Goal: Transaction & Acquisition: Download file/media

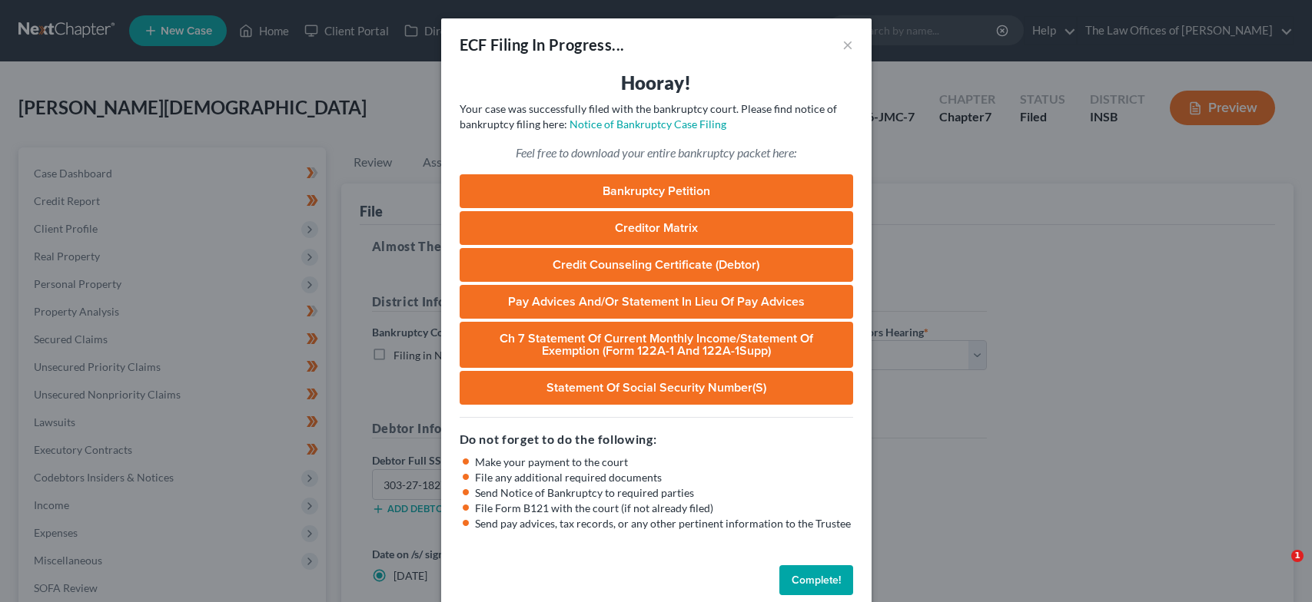
select select "1"
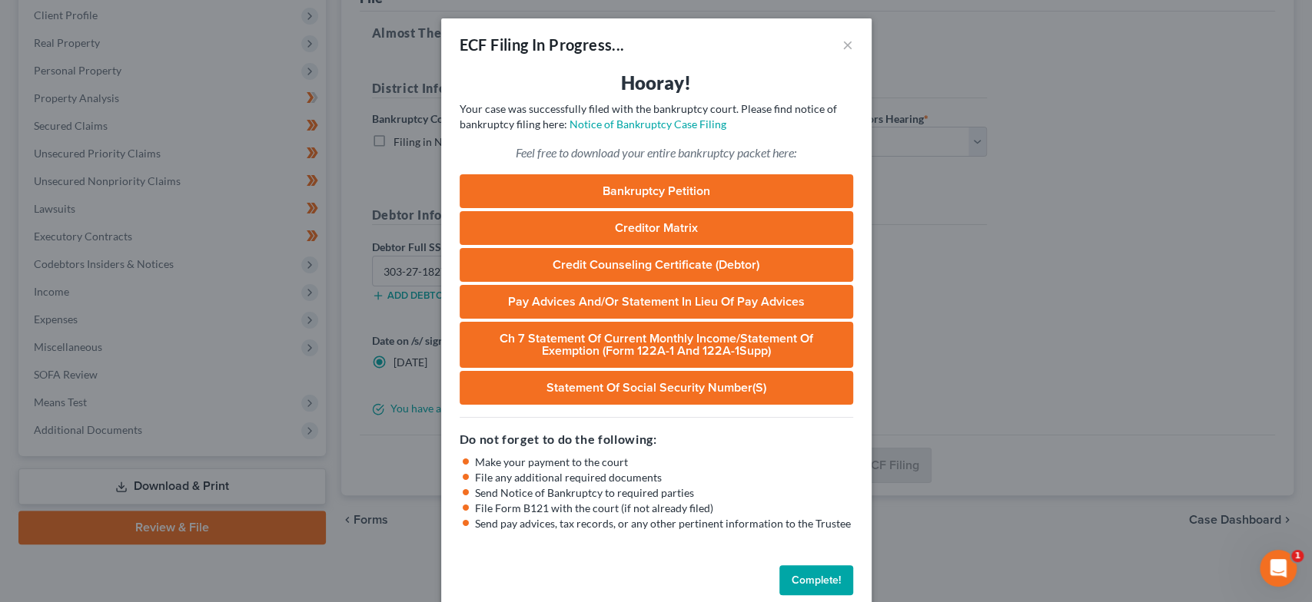
click at [808, 582] on button "Complete!" at bounding box center [816, 581] width 74 height 31
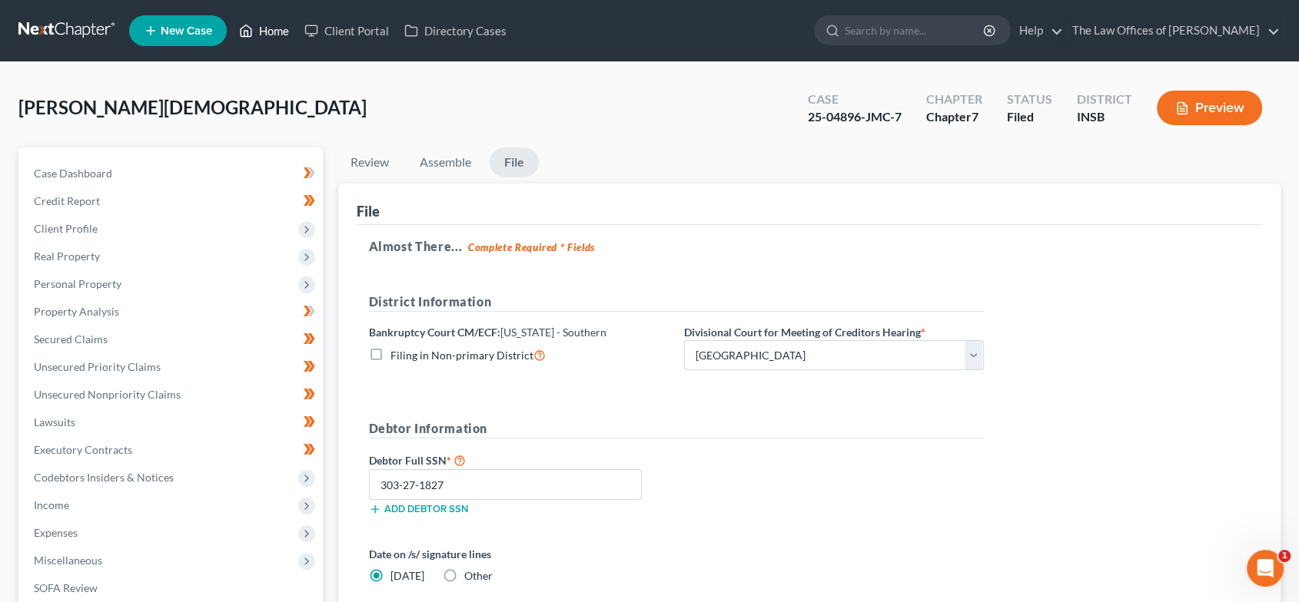
click at [269, 18] on link "Home" at bounding box center [263, 31] width 65 height 28
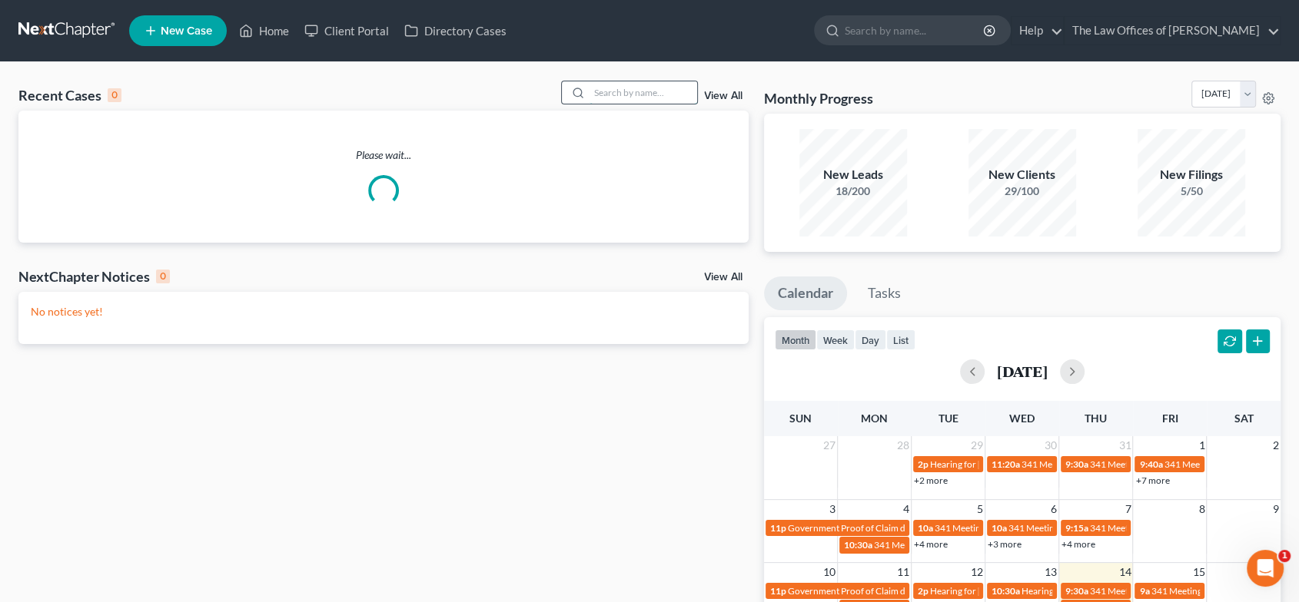
click at [633, 91] on input "search" at bounding box center [643, 92] width 108 height 22
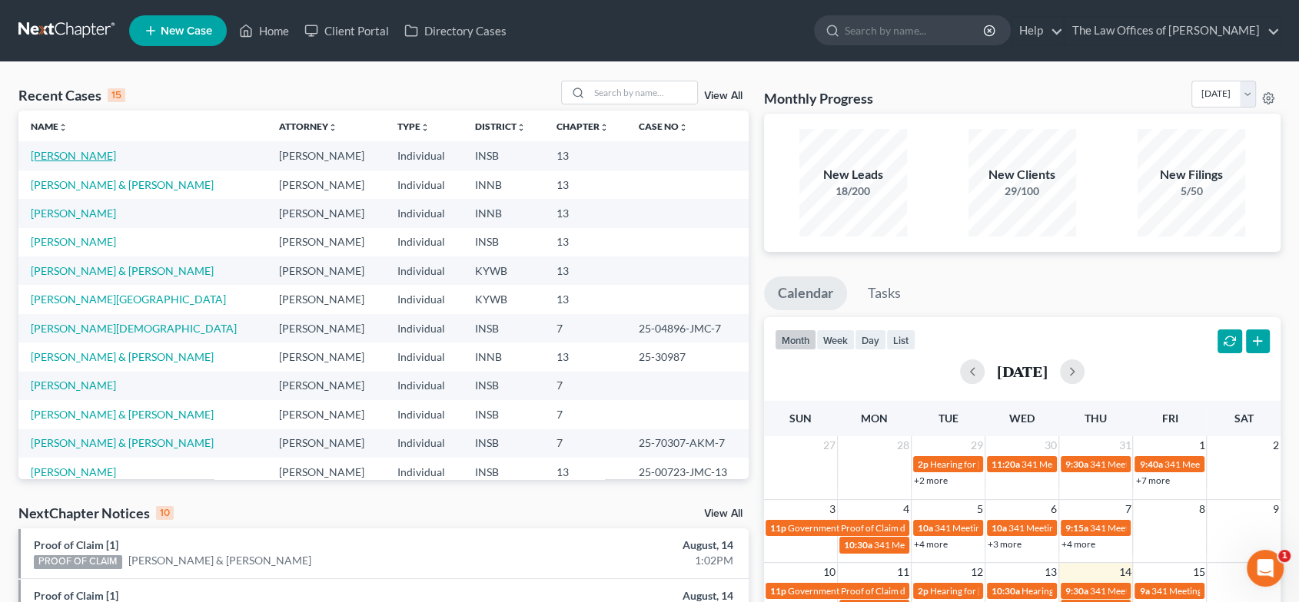
click at [101, 151] on link "[PERSON_NAME]" at bounding box center [73, 155] width 85 height 13
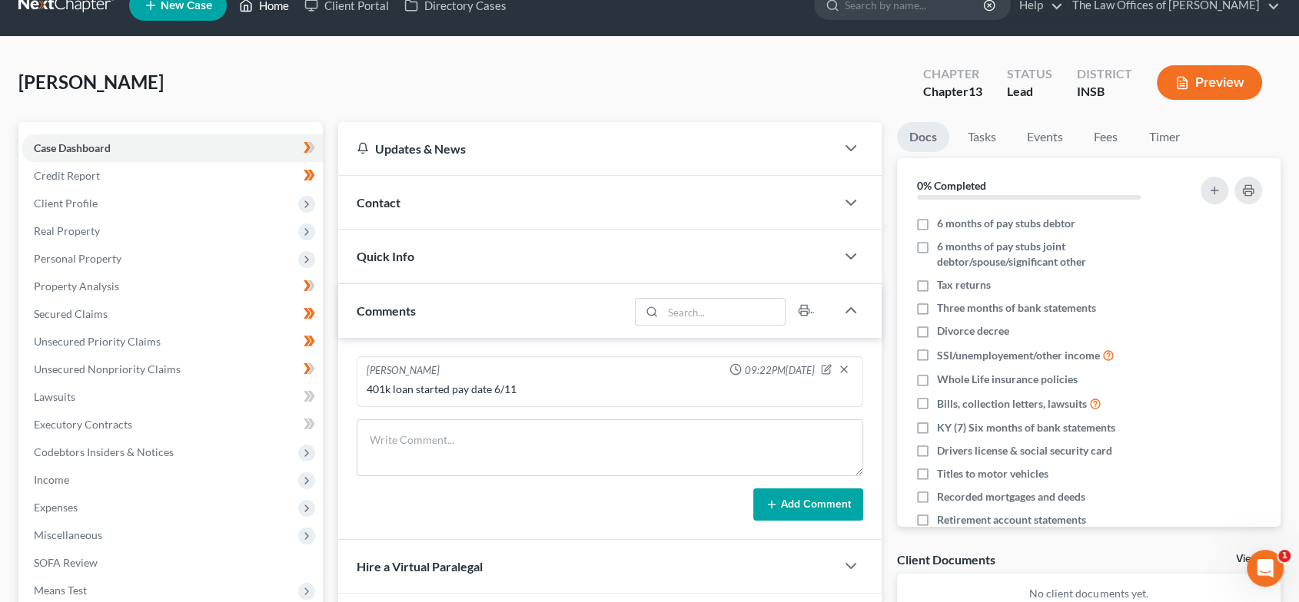
scroll to position [26, 0]
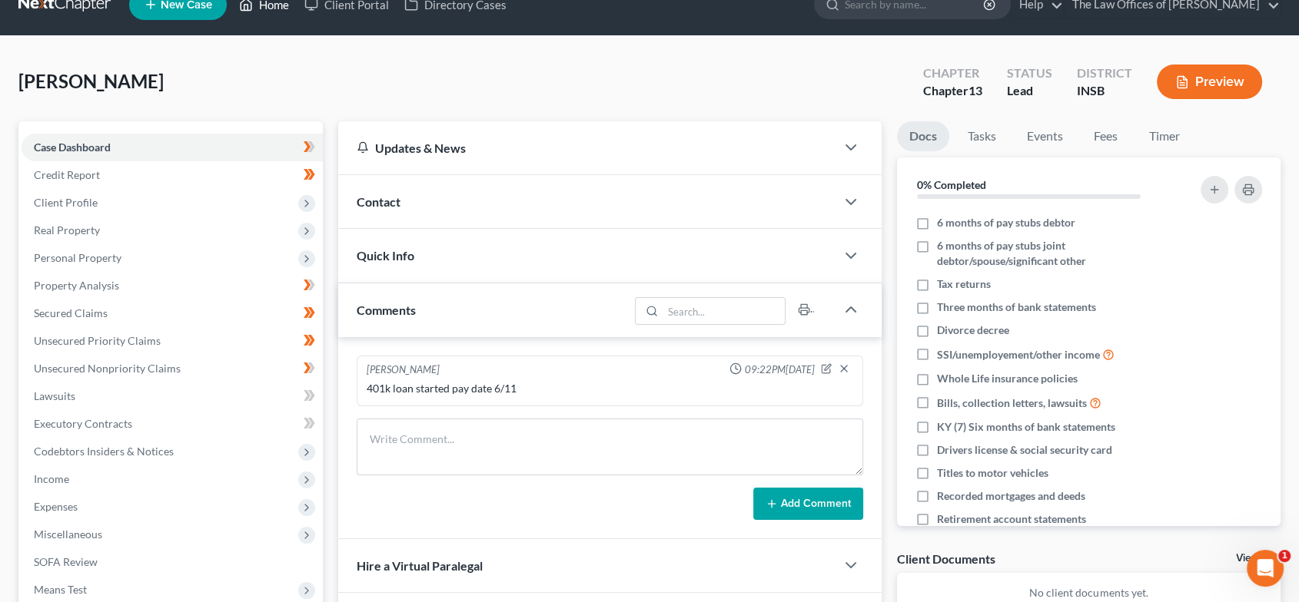
click at [262, 6] on link "Home" at bounding box center [263, 5] width 65 height 28
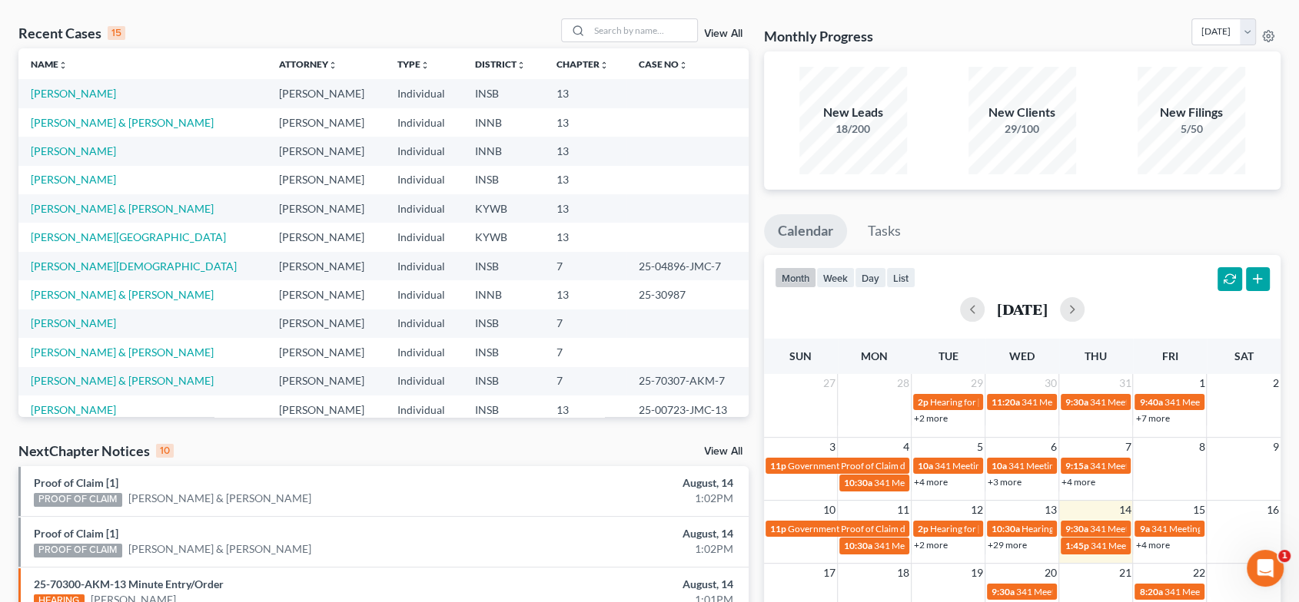
scroll to position [56, 0]
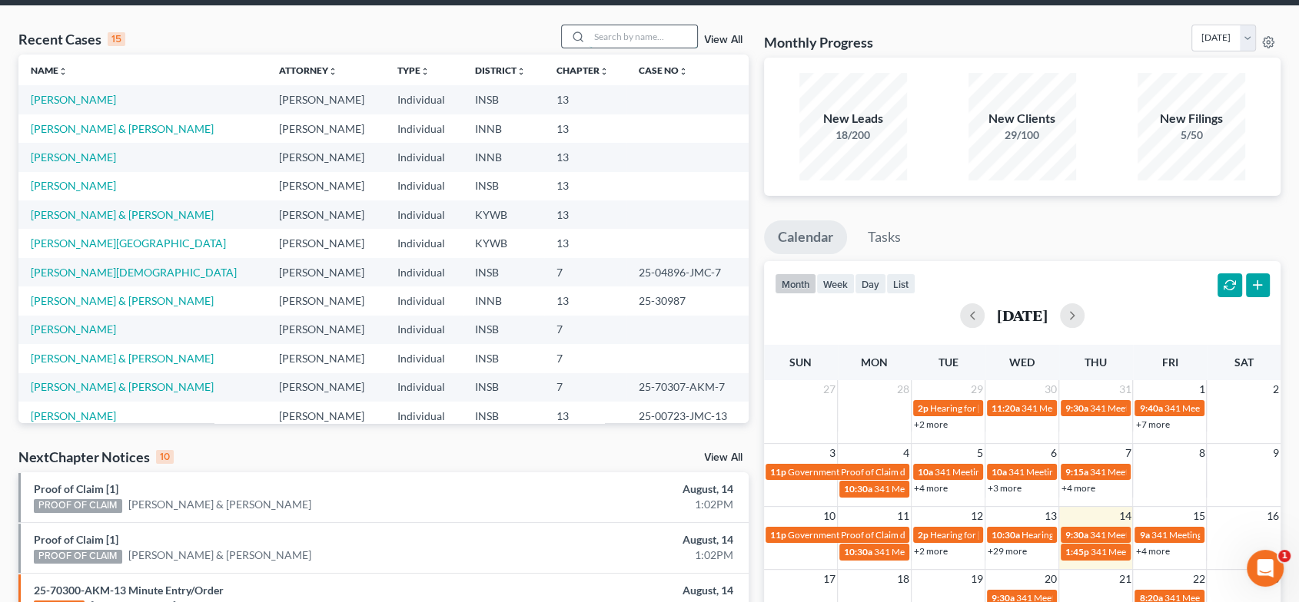
click at [604, 27] on input "search" at bounding box center [643, 36] width 108 height 22
type input "[PERSON_NAME]"
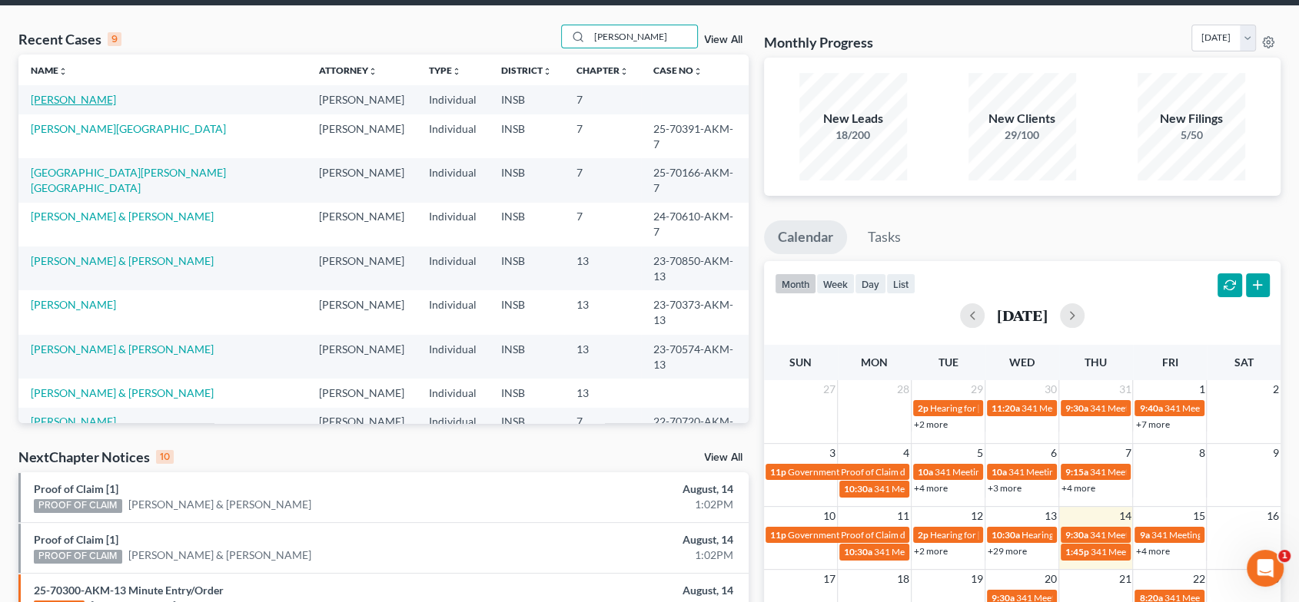
click at [85, 97] on link "[PERSON_NAME]" at bounding box center [73, 99] width 85 height 13
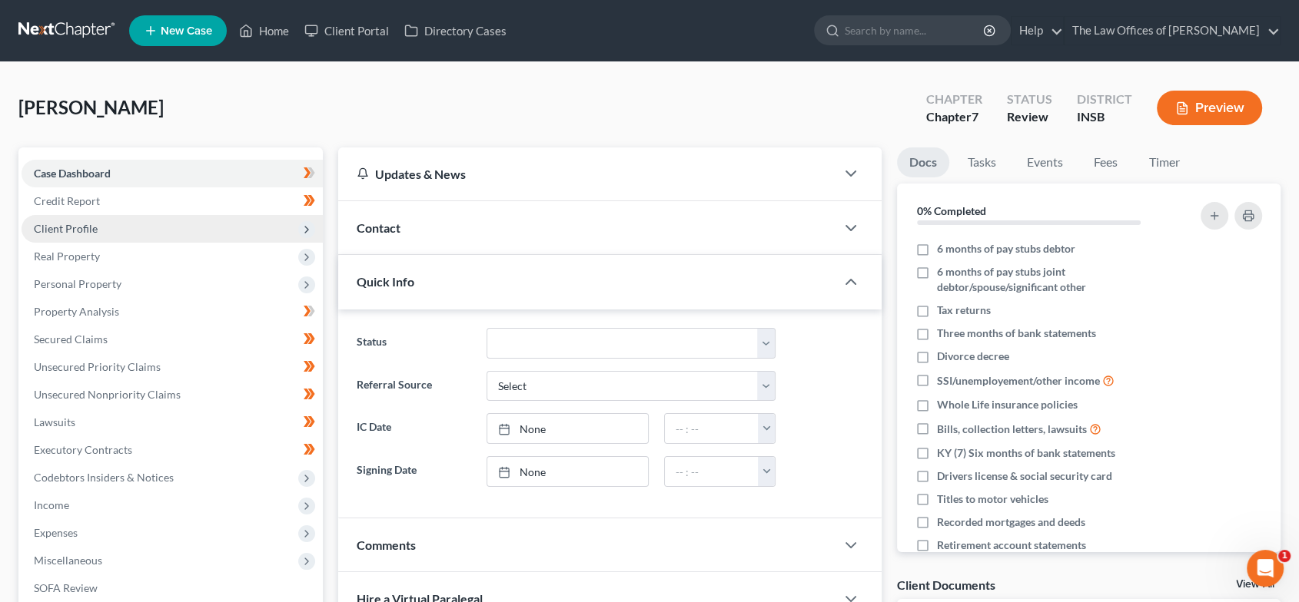
click at [104, 237] on span "Client Profile" at bounding box center [172, 229] width 301 height 28
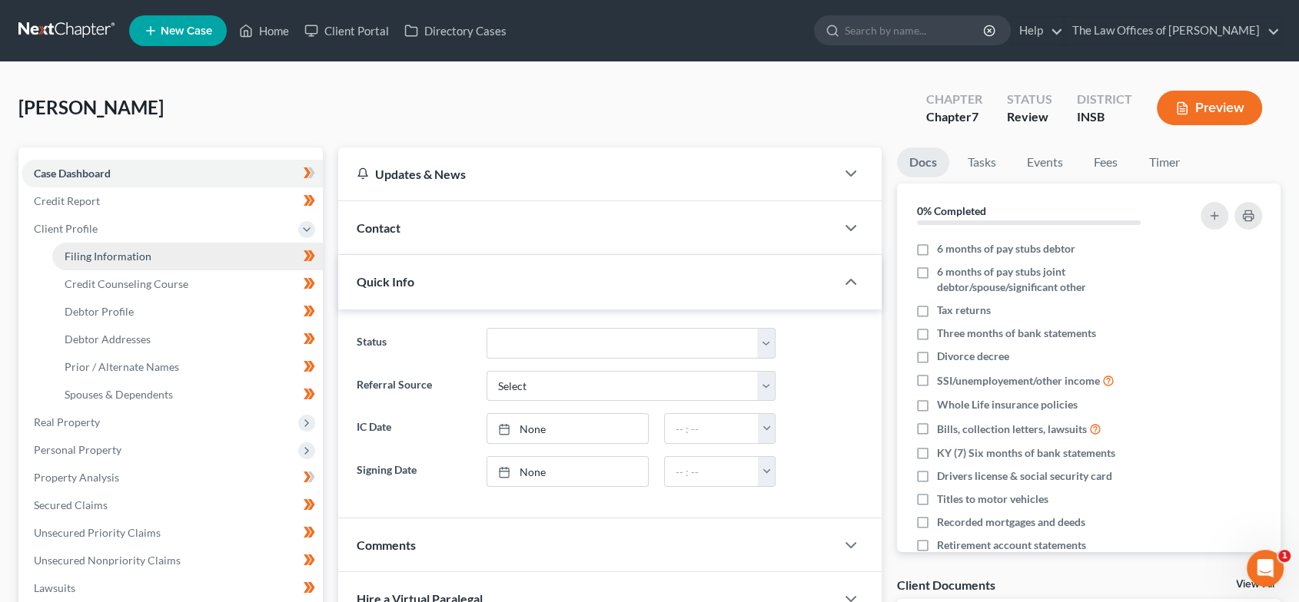
click at [109, 253] on span "Filing Information" at bounding box center [108, 256] width 87 height 13
select select "1"
select select "0"
select select "28"
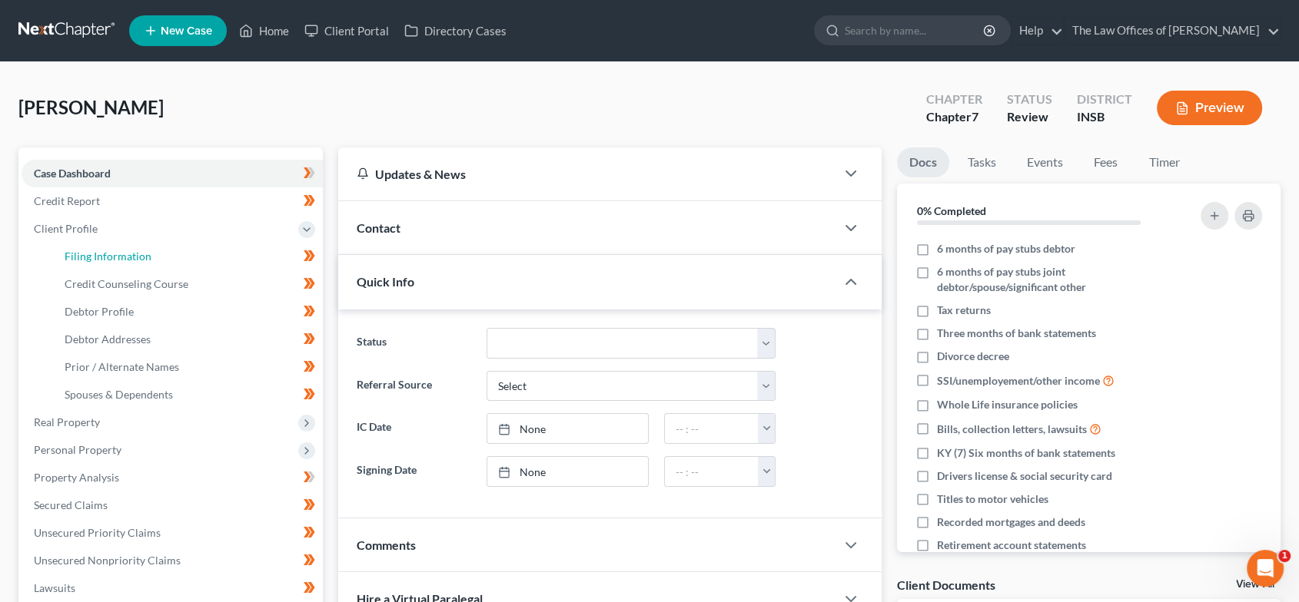
select select "0"
select select "15"
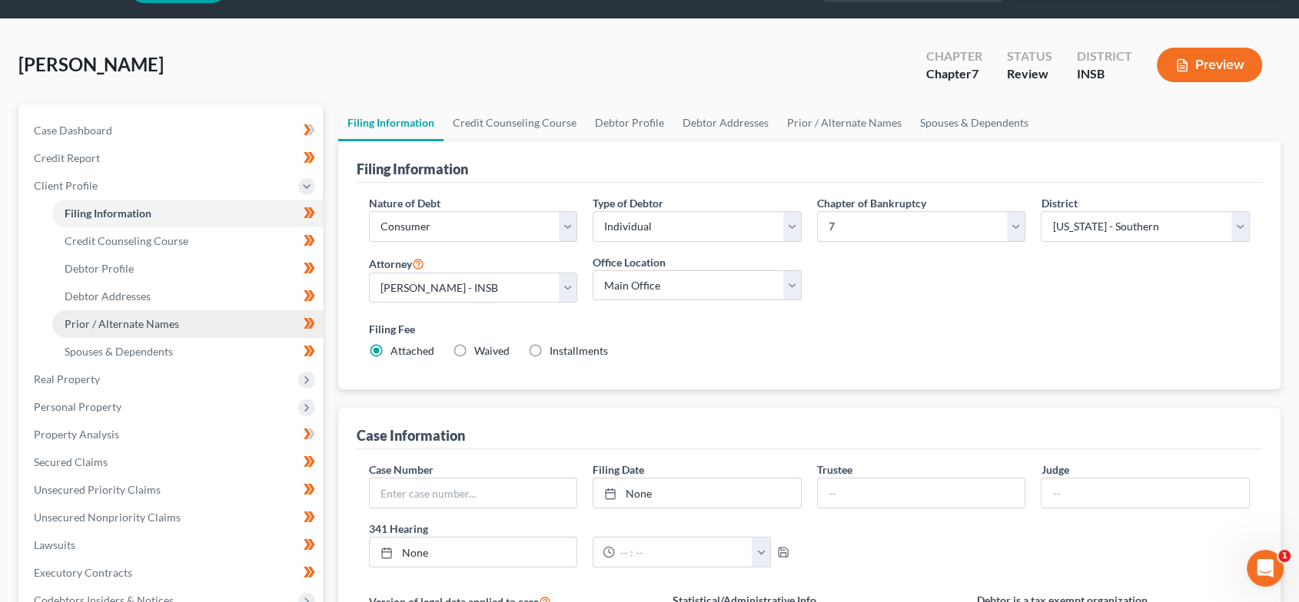
scroll to position [58, 0]
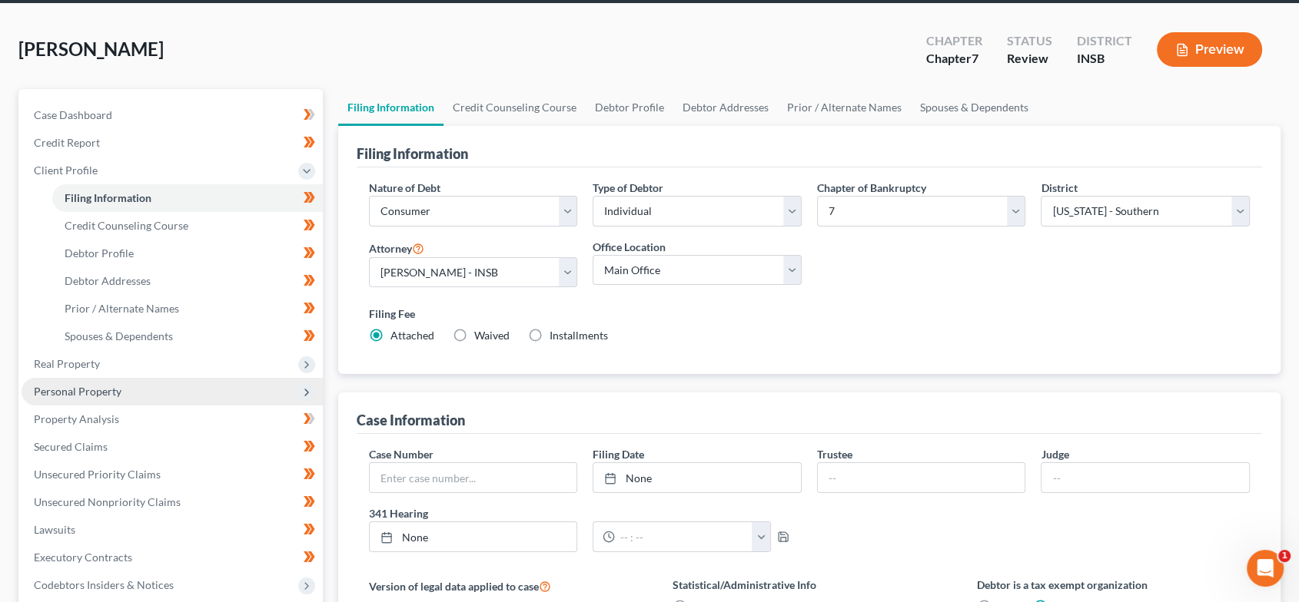
click at [160, 378] on span "Personal Property" at bounding box center [172, 392] width 301 height 28
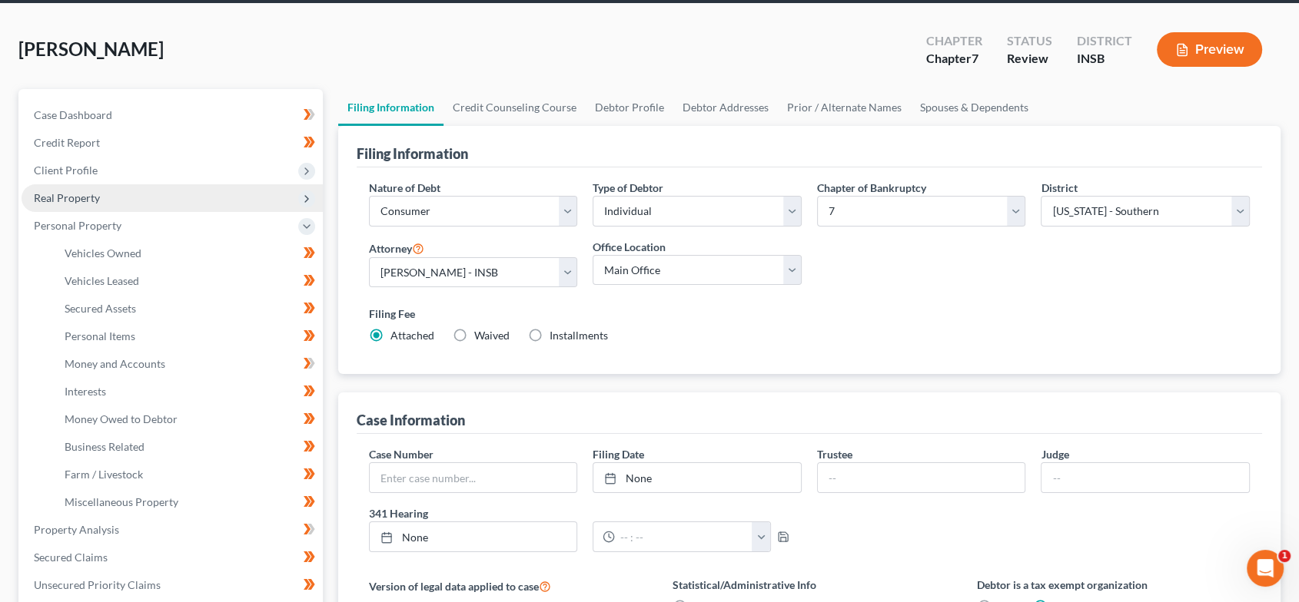
click at [79, 187] on span "Real Property" at bounding box center [172, 198] width 301 height 28
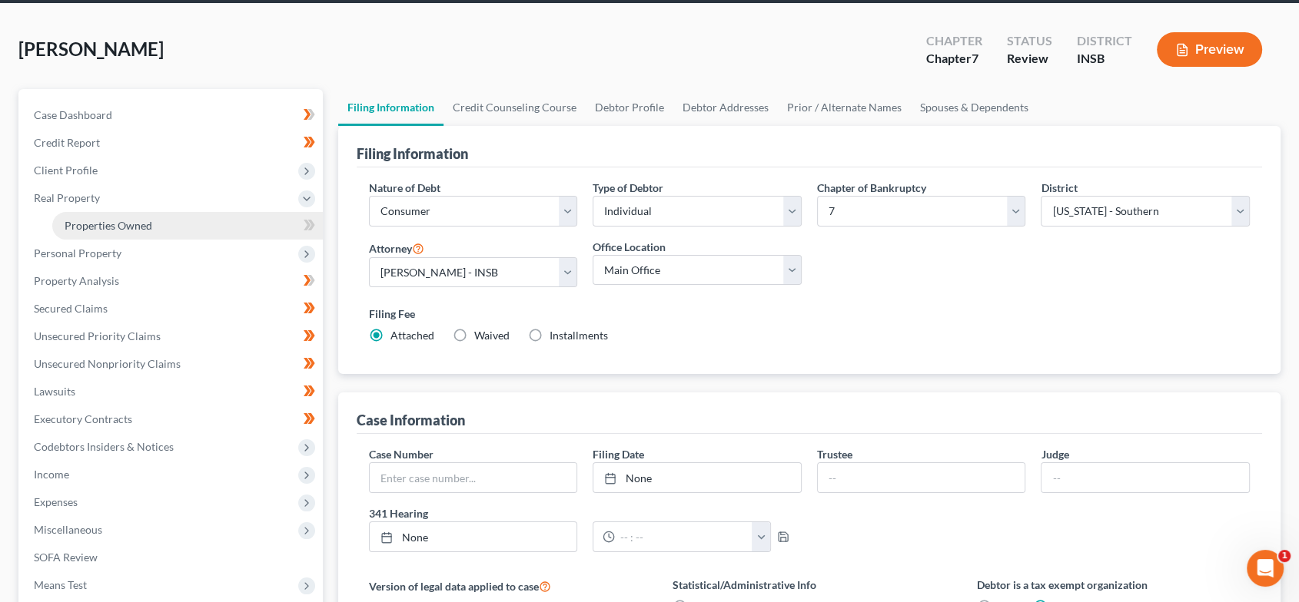
click at [98, 214] on link "Properties Owned" at bounding box center [187, 226] width 270 height 28
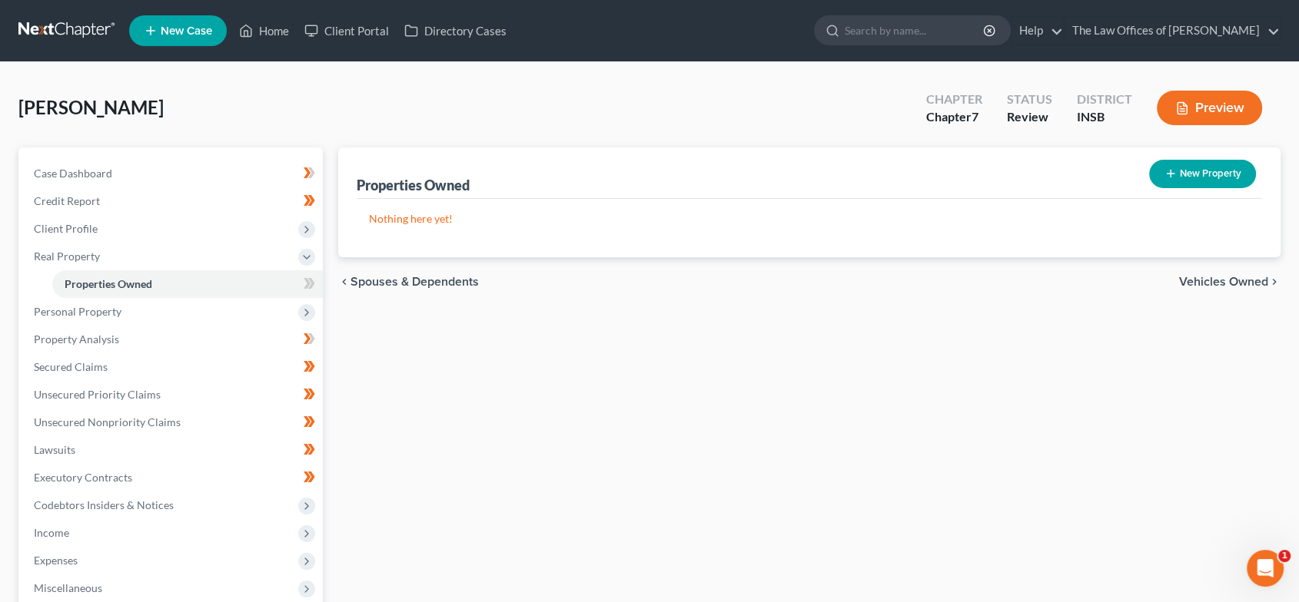
click at [1223, 271] on div "chevron_left Spouses & Dependents Vehicles Owned chevron_right" at bounding box center [809, 281] width 943 height 49
click at [1187, 284] on span "Vehicles Owned" at bounding box center [1223, 282] width 89 height 12
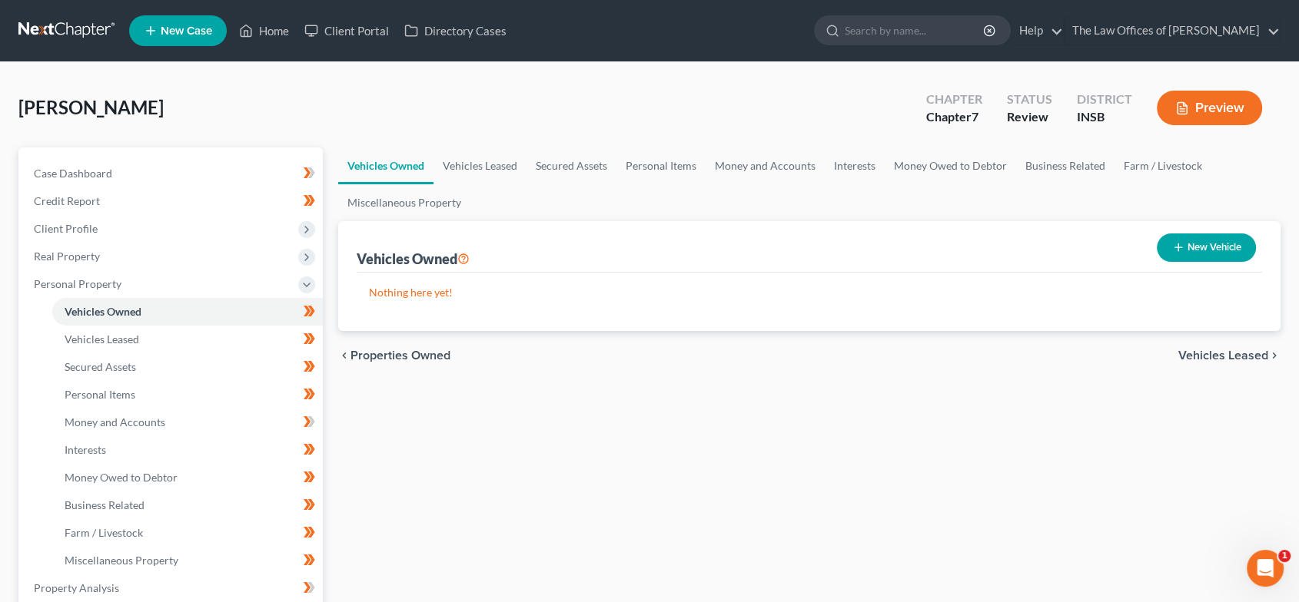
click at [1199, 365] on div "chevron_left Properties Owned Vehicles Leased chevron_right" at bounding box center [809, 355] width 943 height 49
click at [1201, 359] on span "Vehicles Leased" at bounding box center [1223, 356] width 90 height 12
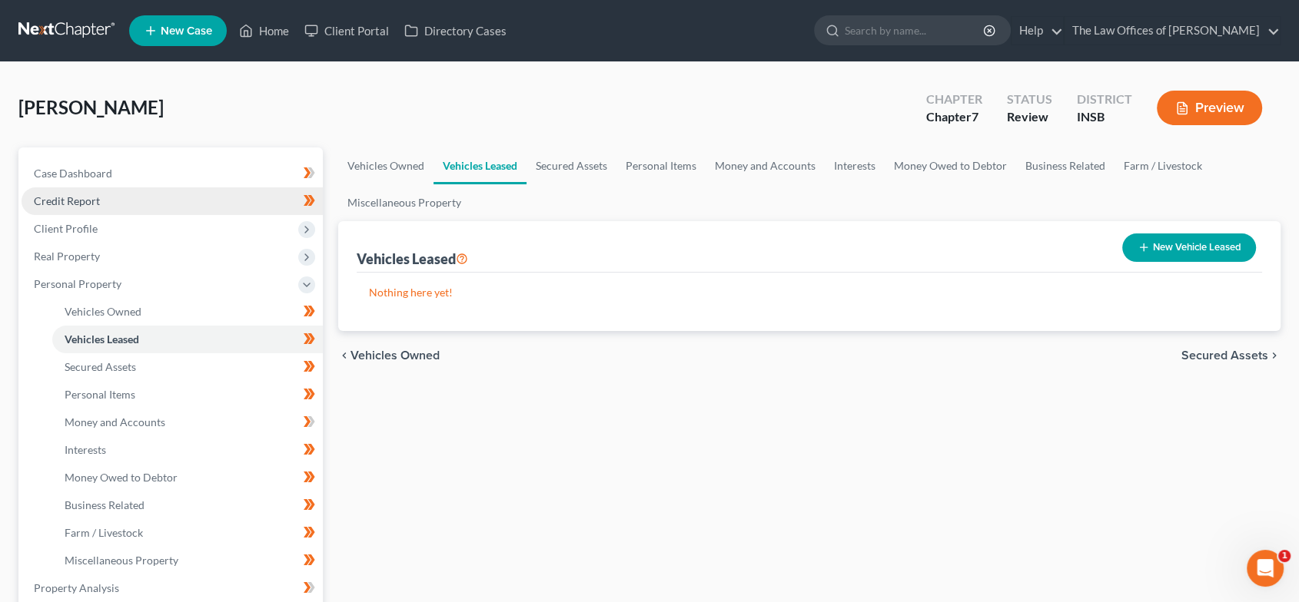
click at [81, 204] on span "Credit Report" at bounding box center [67, 200] width 66 height 13
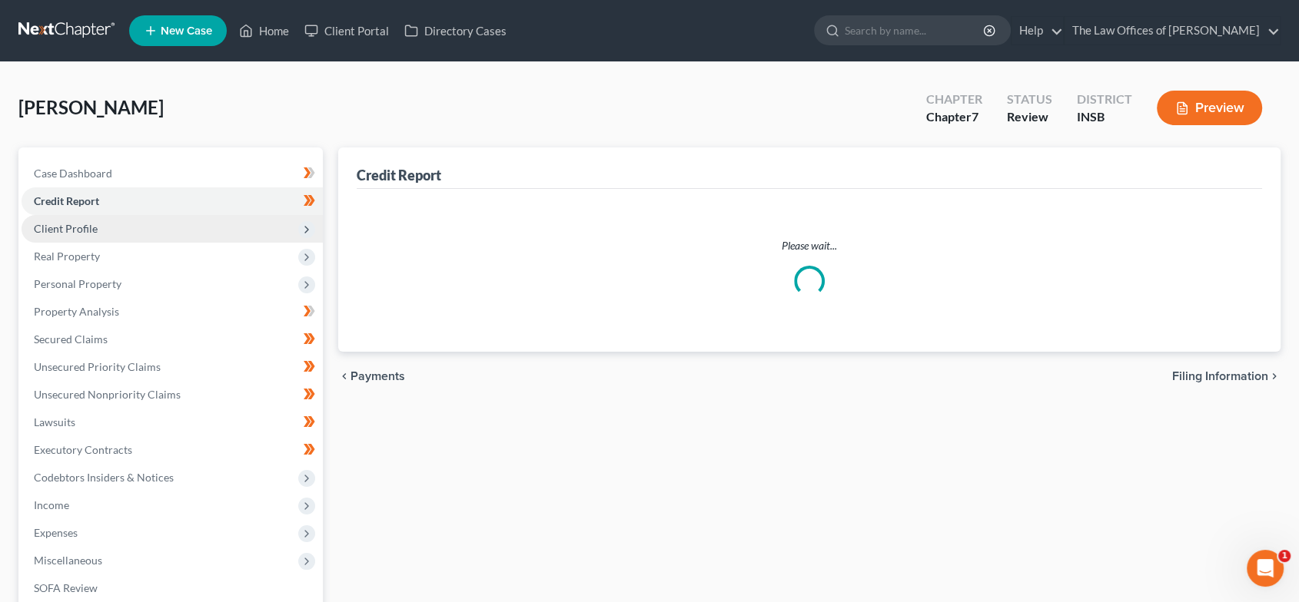
click at [116, 232] on span "Client Profile" at bounding box center [172, 229] width 301 height 28
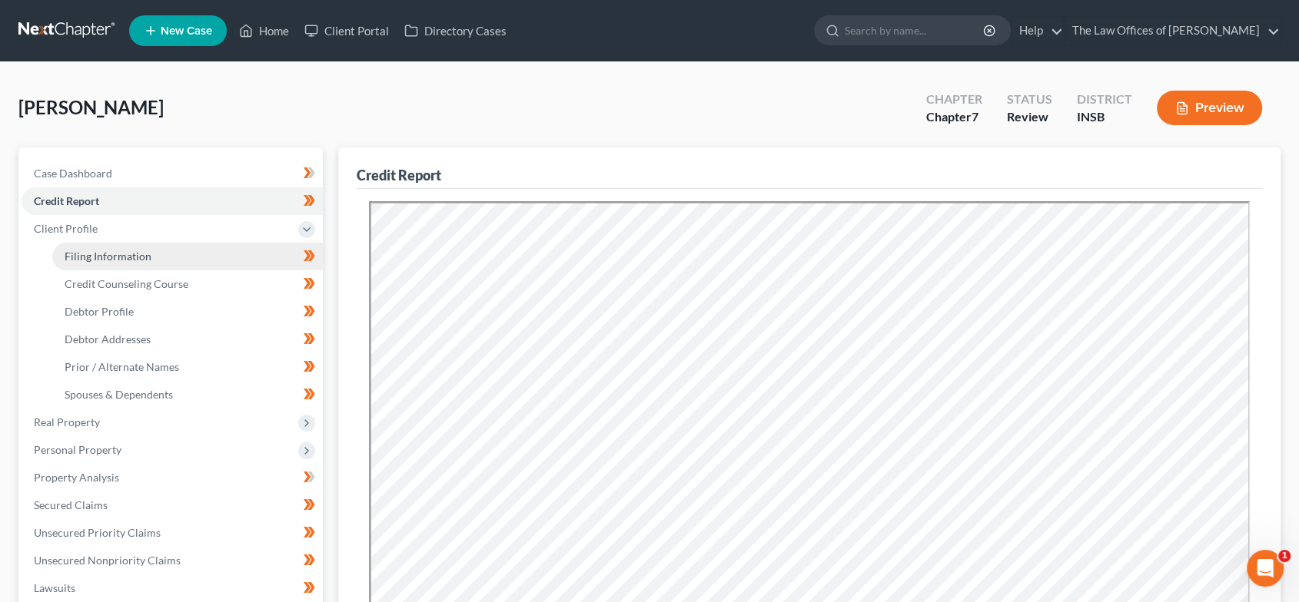
click at [135, 257] on span "Filing Information" at bounding box center [108, 256] width 87 height 13
select select "1"
select select "0"
select select "28"
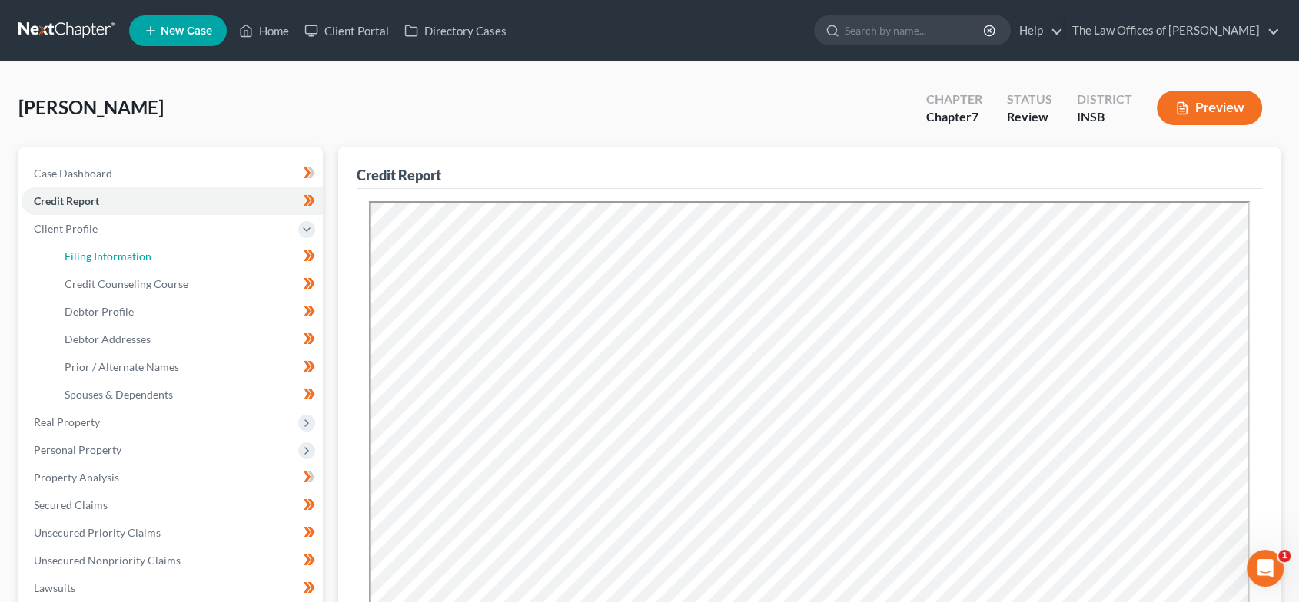
select select "0"
select select "15"
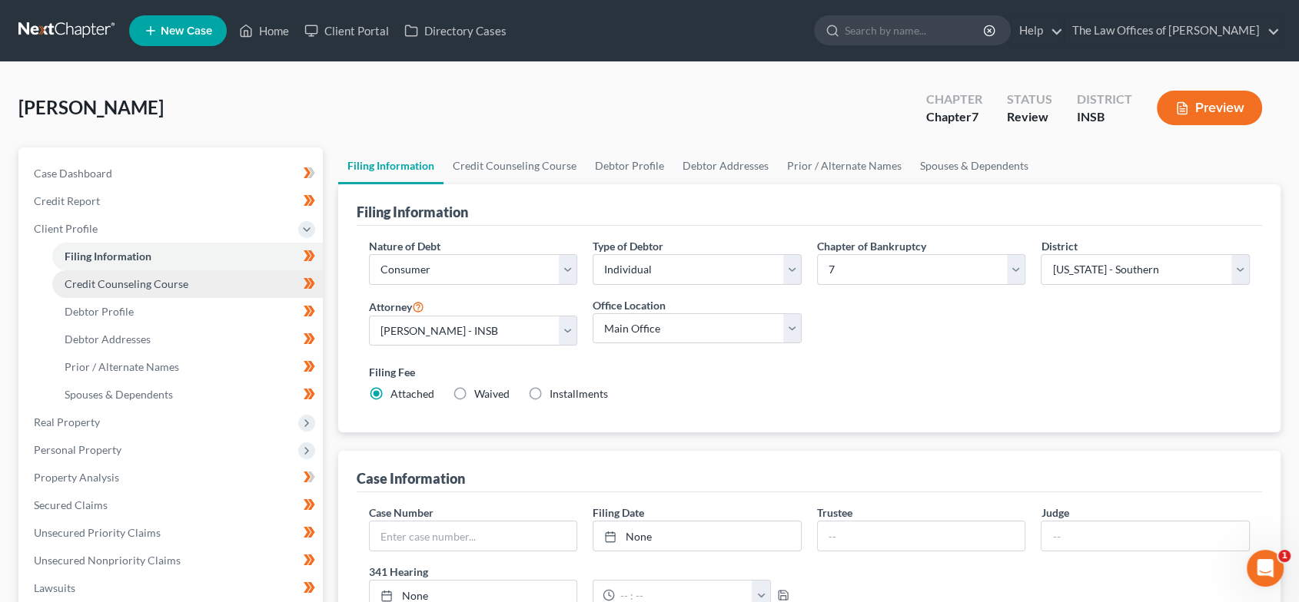
click at [211, 294] on link "Credit Counseling Course" at bounding box center [187, 284] width 270 height 28
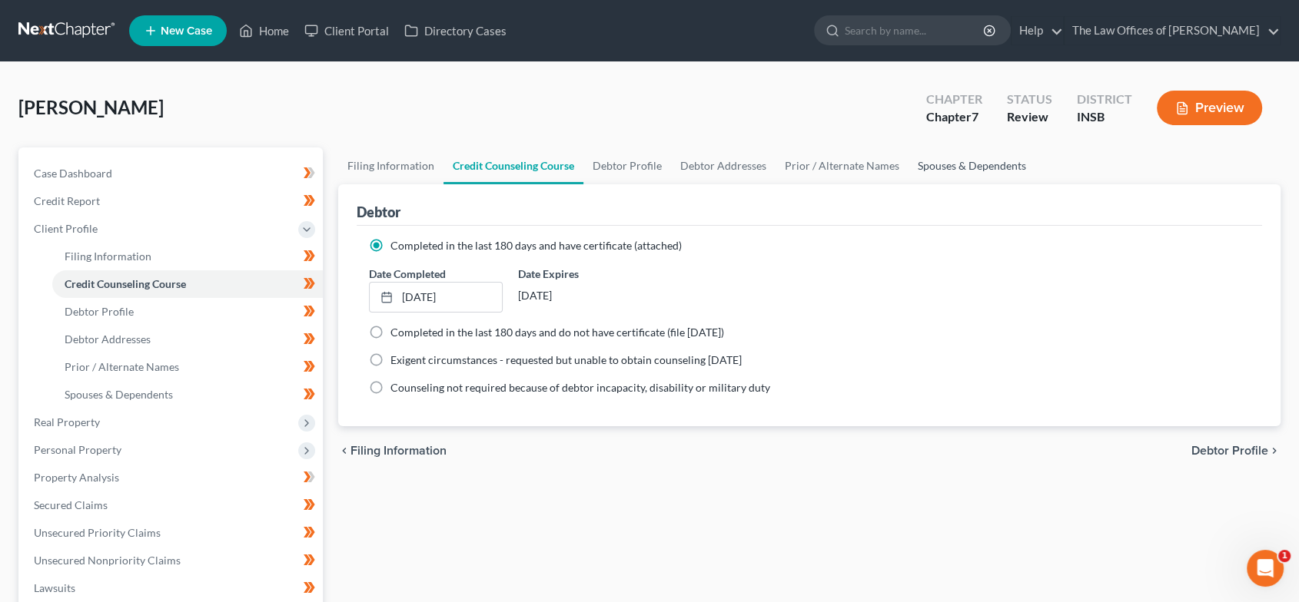
click at [928, 161] on link "Spouses & Dependents" at bounding box center [971, 166] width 127 height 37
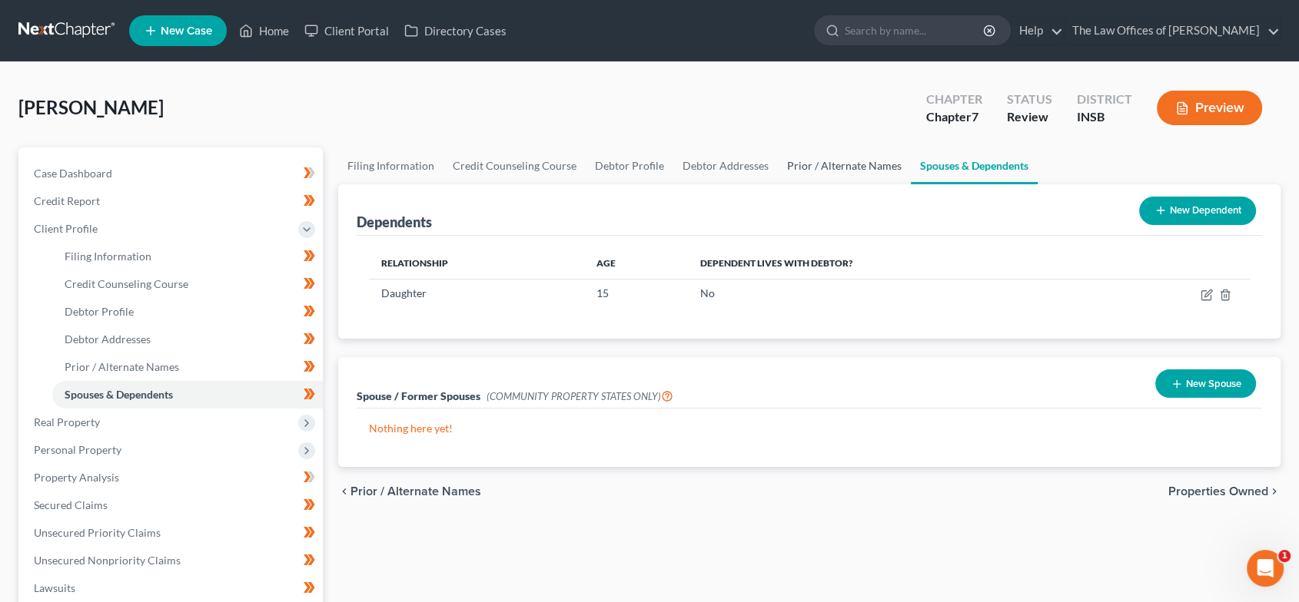
click at [859, 164] on link "Prior / Alternate Names" at bounding box center [844, 166] width 133 height 37
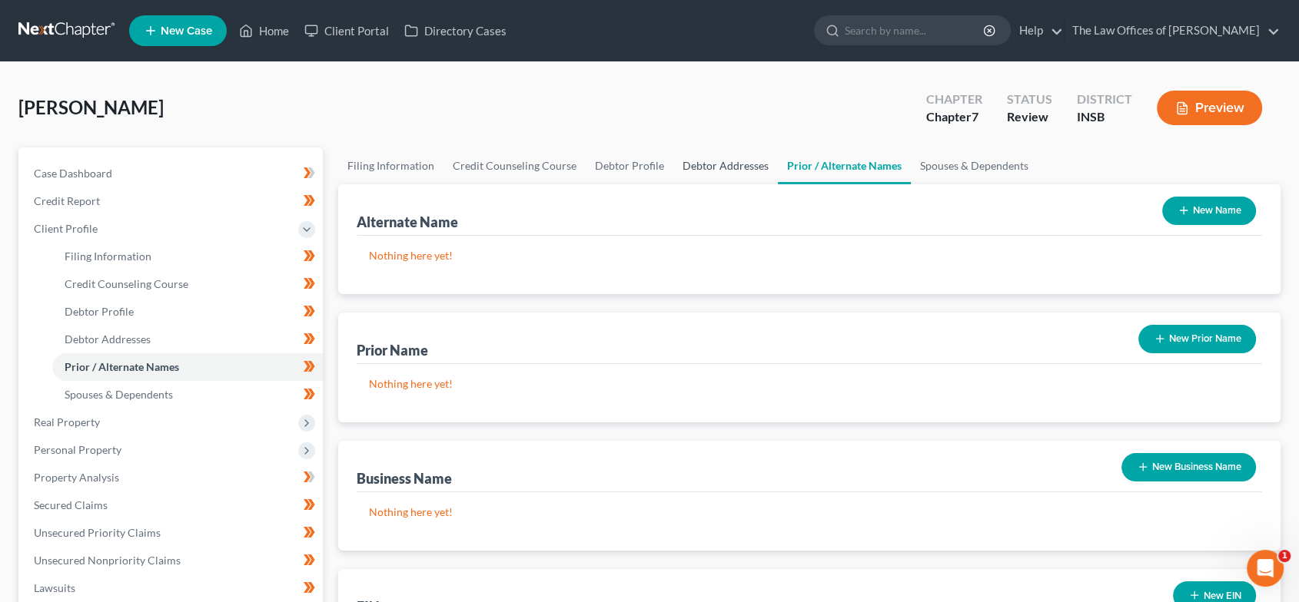
click at [717, 171] on link "Debtor Addresses" at bounding box center [725, 166] width 104 height 37
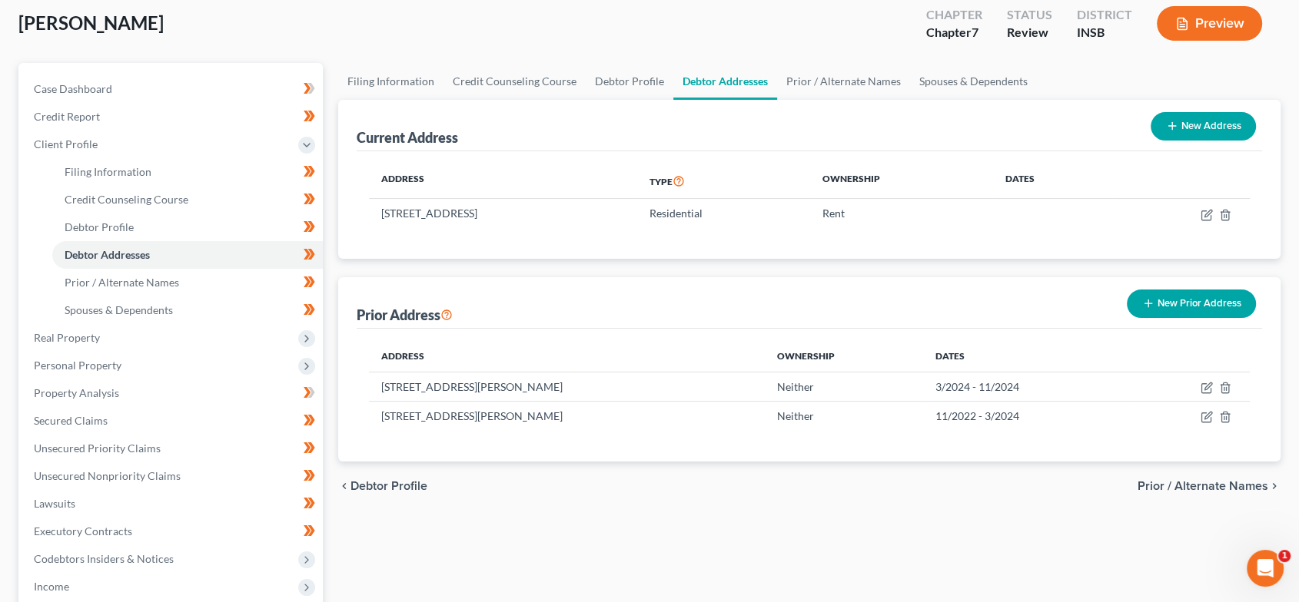
scroll to position [111, 0]
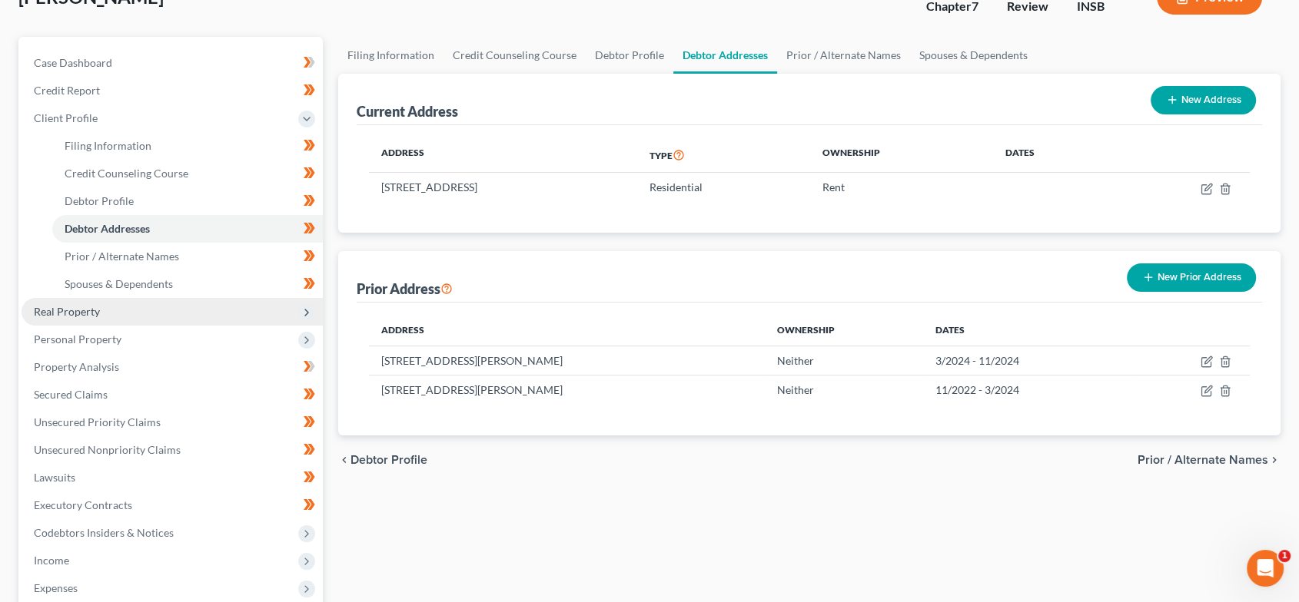
click at [108, 313] on span "Real Property" at bounding box center [172, 312] width 301 height 28
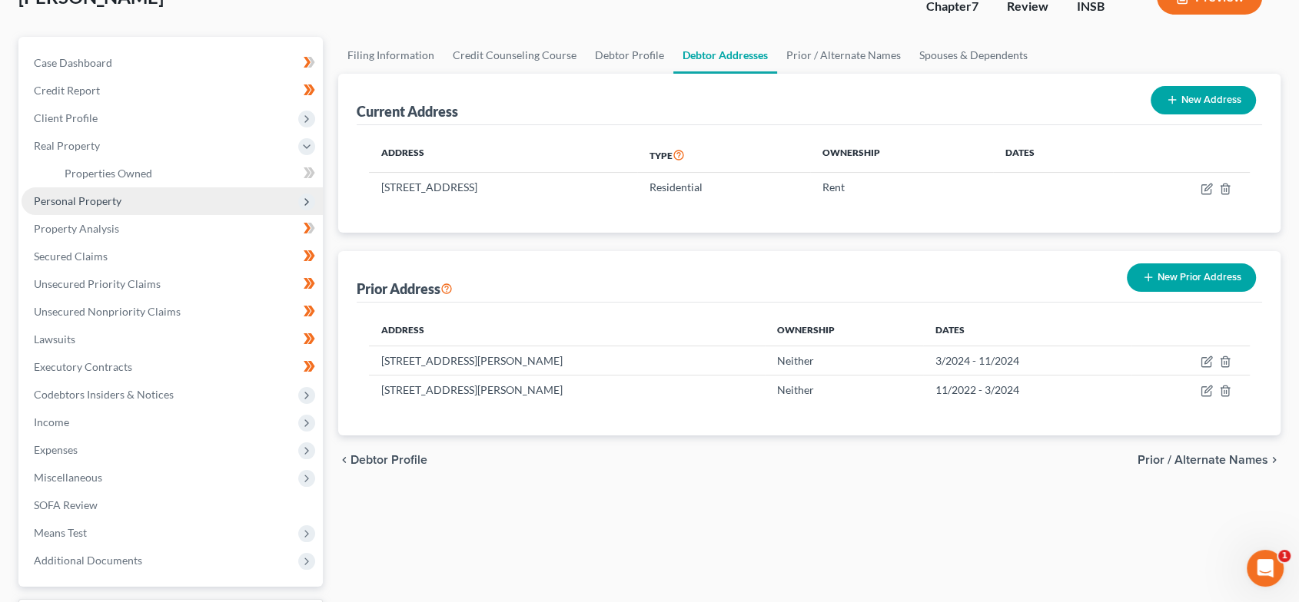
click at [118, 195] on span "Personal Property" at bounding box center [78, 200] width 88 height 13
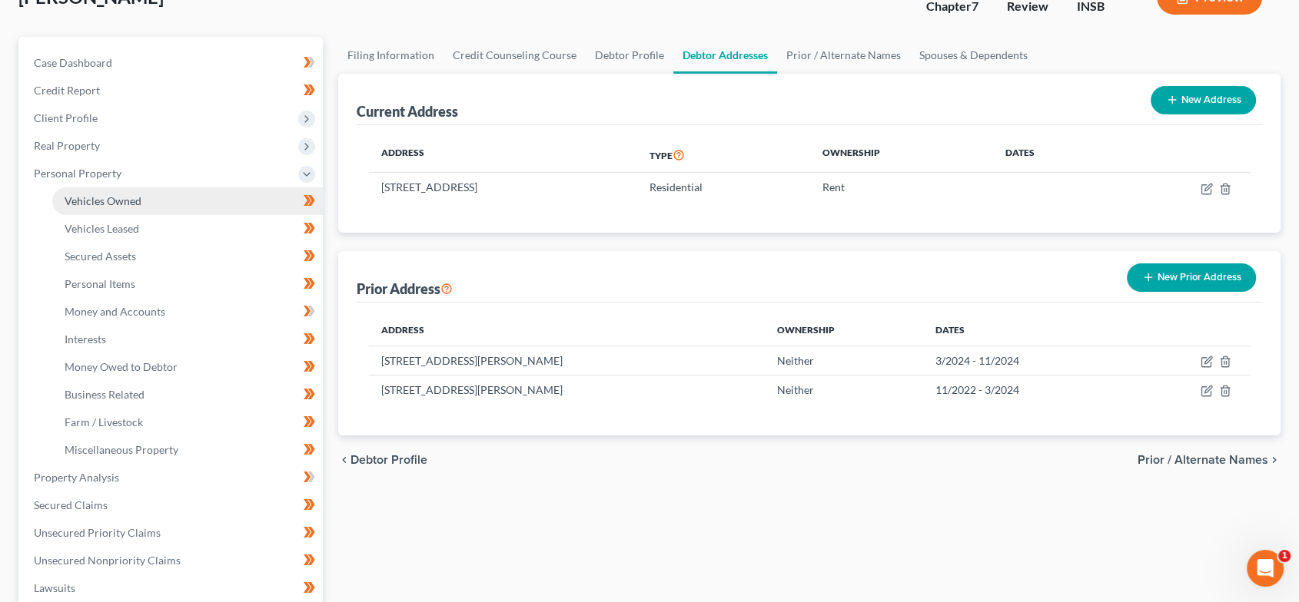
click at [114, 201] on span "Vehicles Owned" at bounding box center [103, 200] width 77 height 13
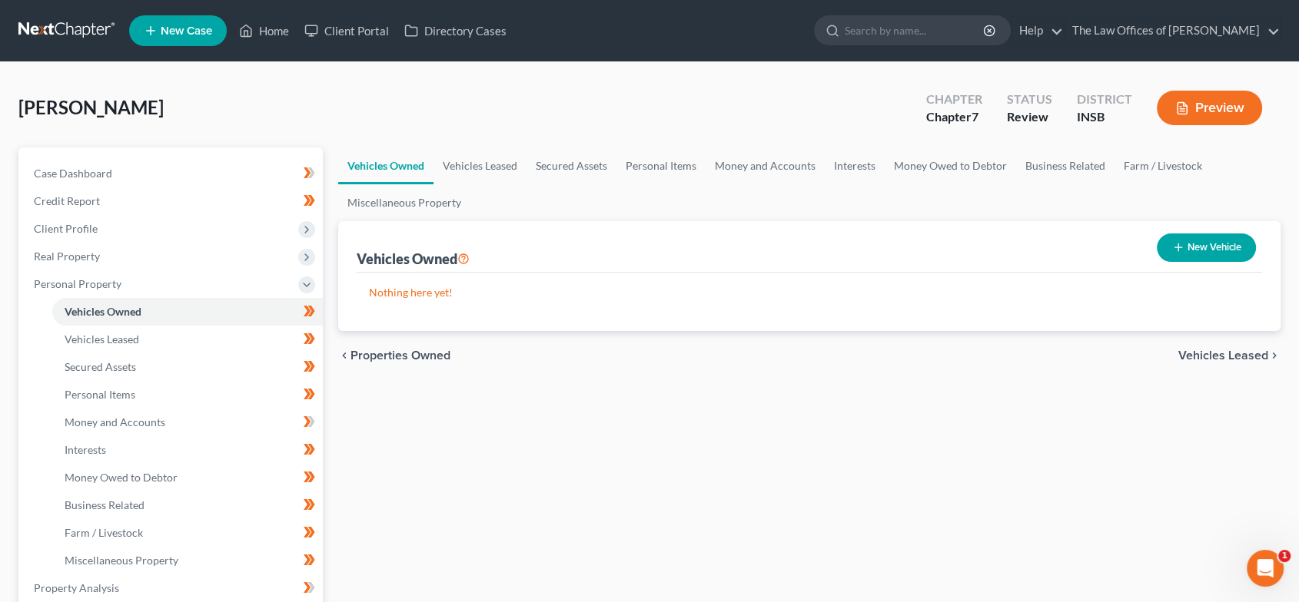
click at [1229, 358] on span "Vehicles Leased" at bounding box center [1223, 356] width 90 height 12
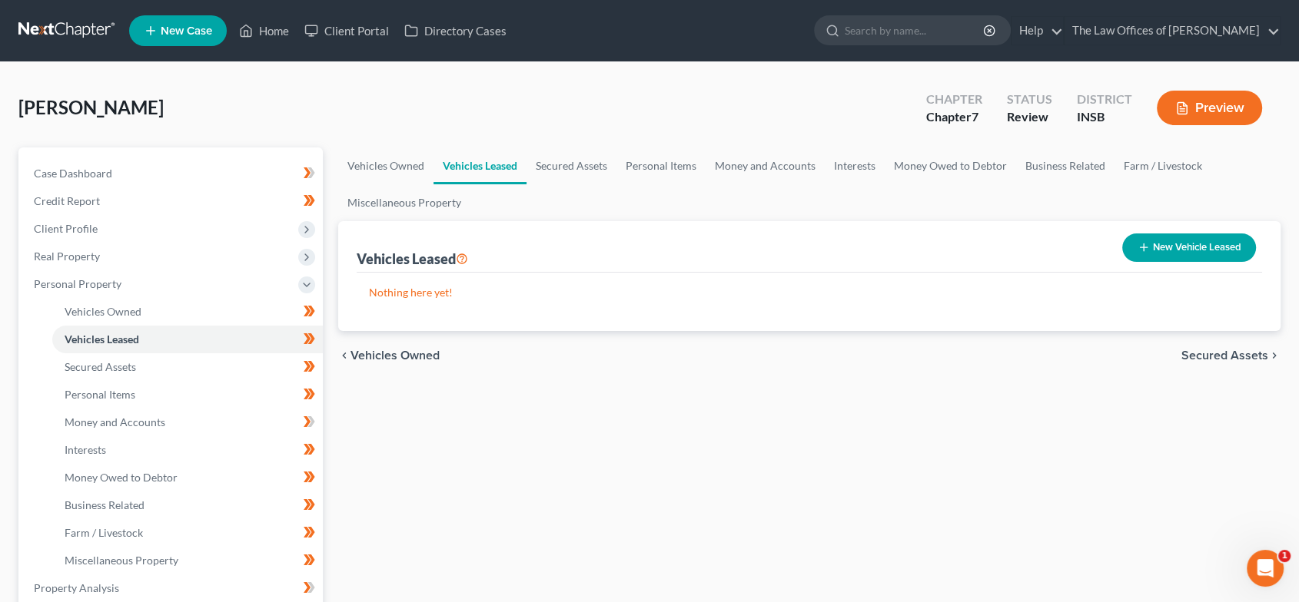
click at [1229, 358] on span "Secured Assets" at bounding box center [1224, 356] width 87 height 12
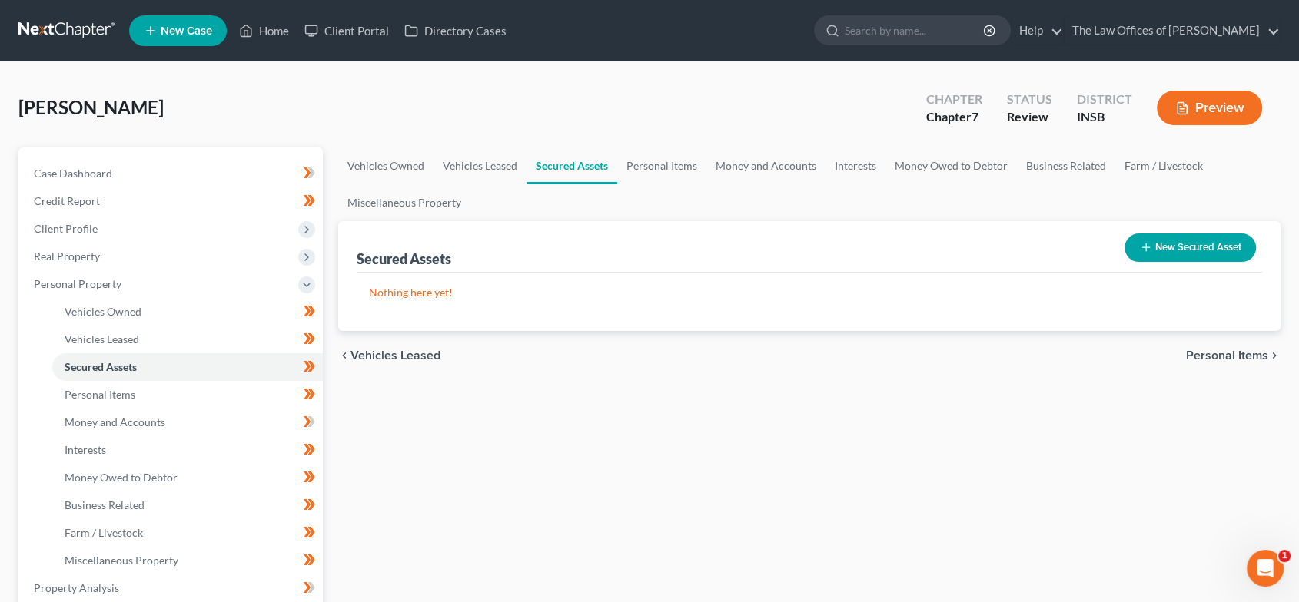
click at [1229, 358] on span "Personal Items" at bounding box center [1227, 356] width 82 height 12
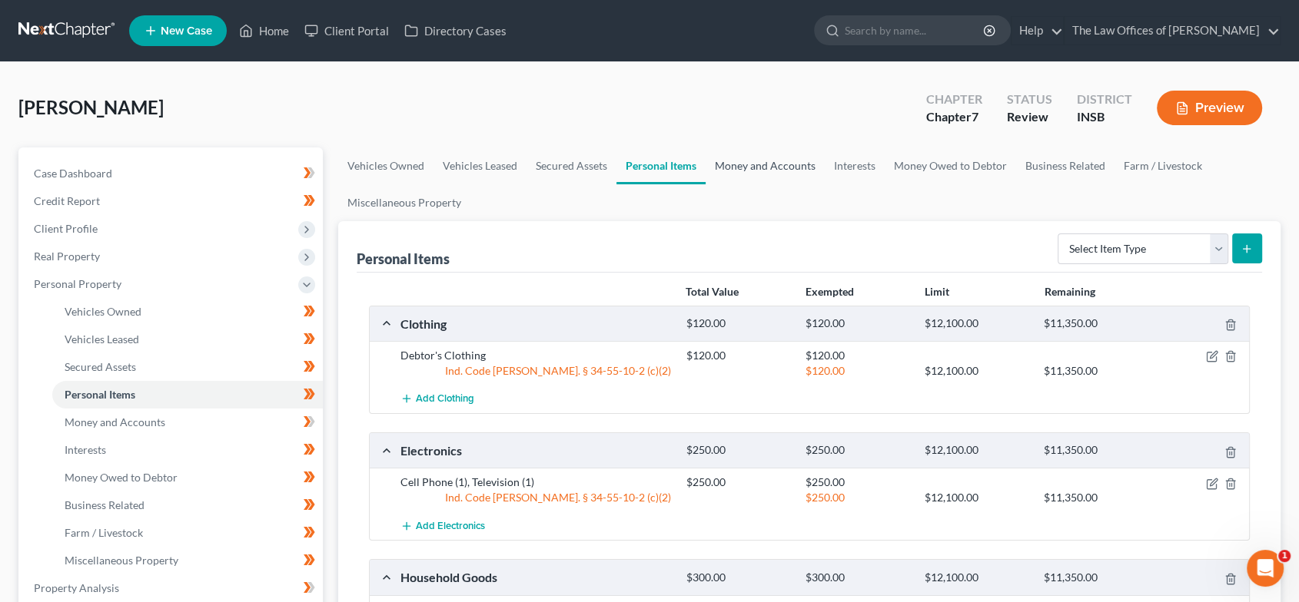
drag, startPoint x: 799, startPoint y: 164, endPoint x: 902, endPoint y: 193, distance: 107.0
click at [799, 163] on link "Money and Accounts" at bounding box center [764, 166] width 119 height 37
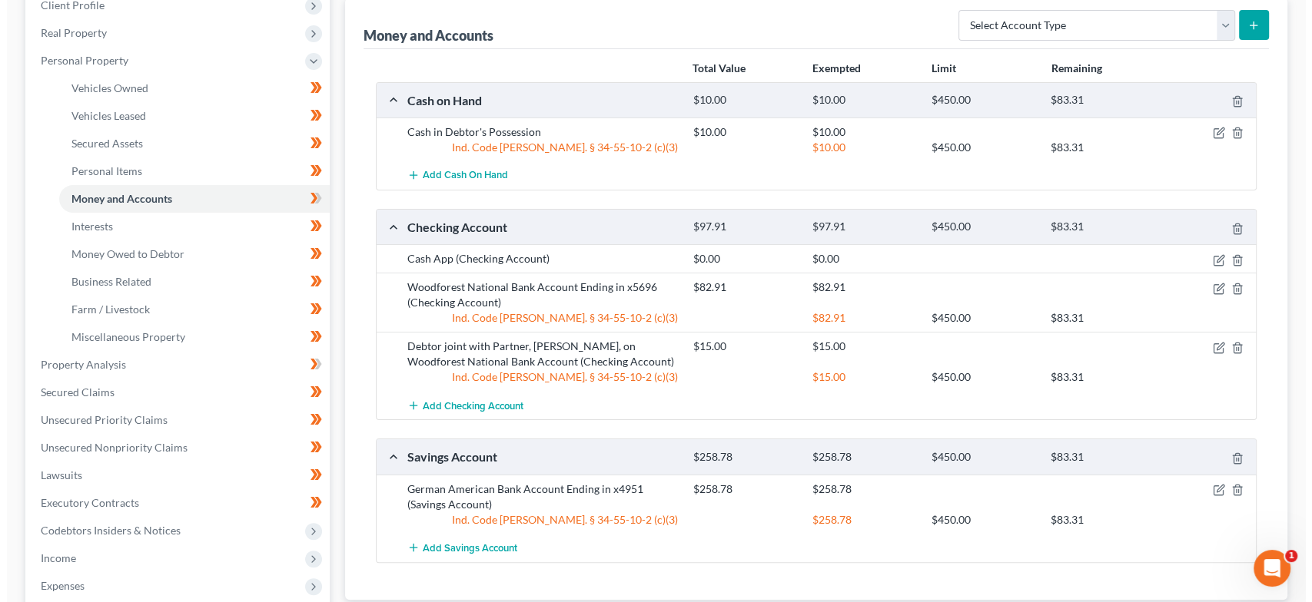
scroll to position [211, 0]
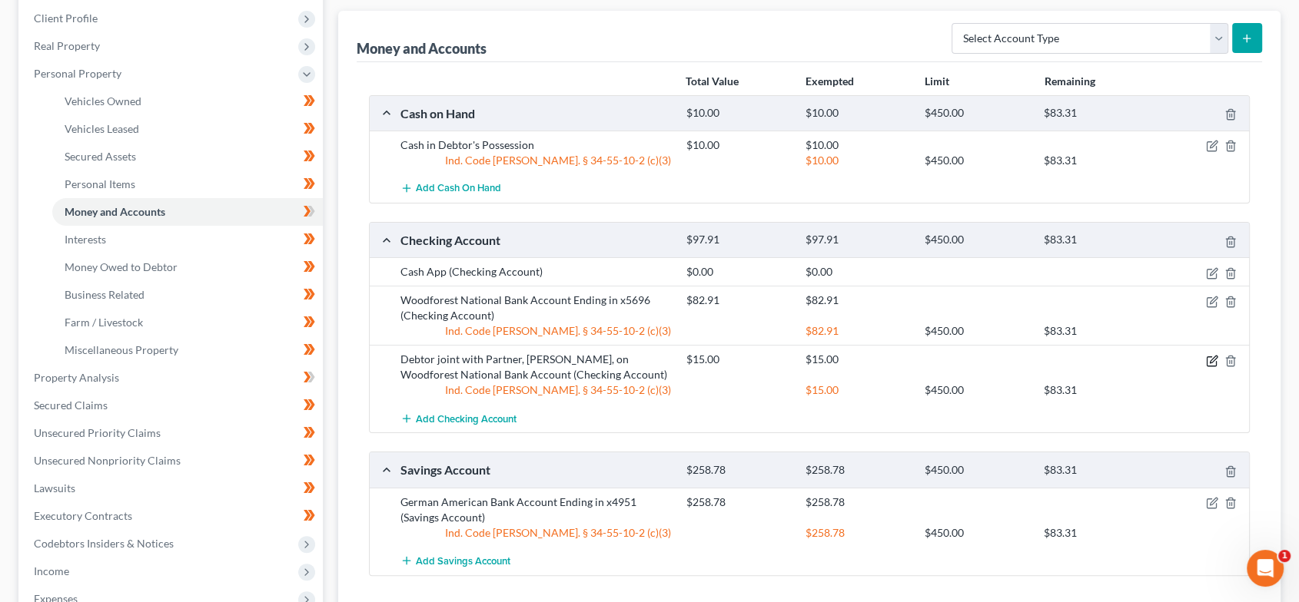
click at [1206, 357] on icon "button" at bounding box center [1210, 361] width 9 height 9
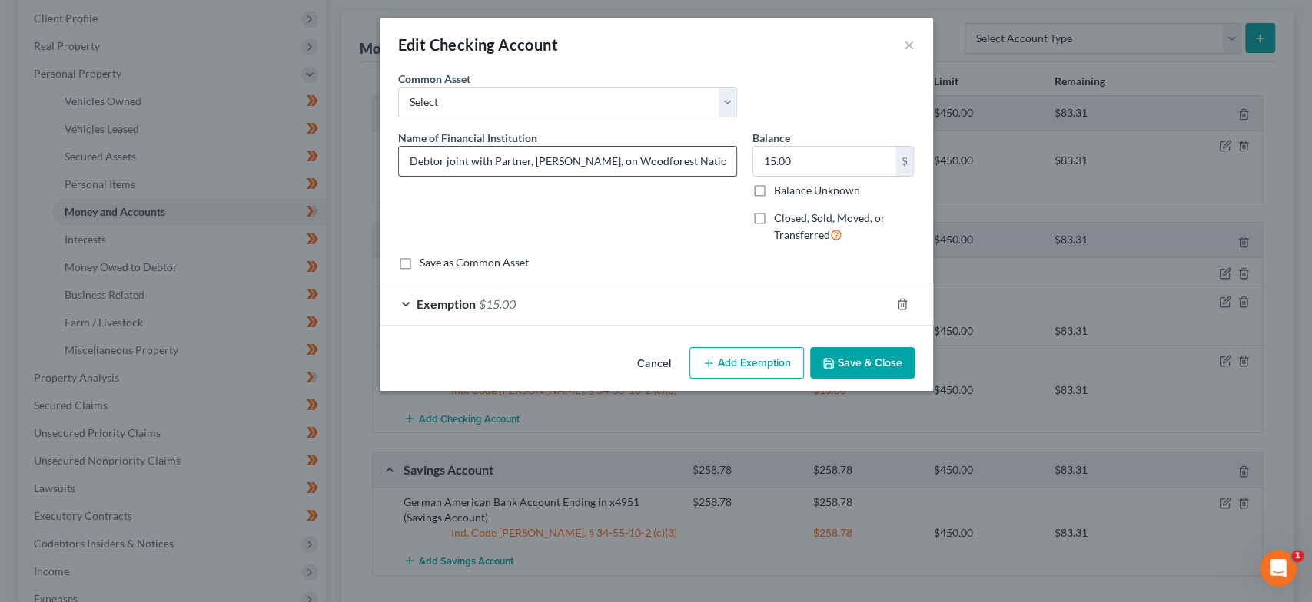
click at [725, 163] on input "Debtor joint with Partner, [PERSON_NAME], on Woodforest National Bank Account" at bounding box center [567, 161] width 337 height 29
type input "Debtor joint with Partner, [PERSON_NAME], on Woodforest National Bank Account E…"
click at [889, 363] on button "Save & Close" at bounding box center [862, 363] width 104 height 32
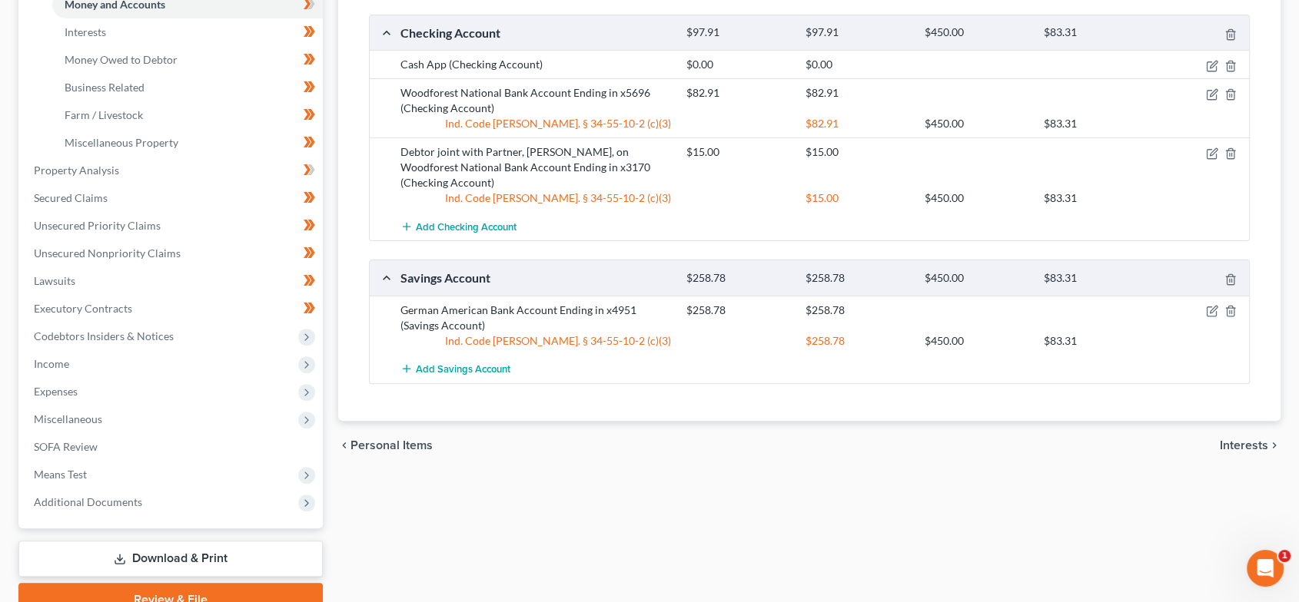
scroll to position [490, 0]
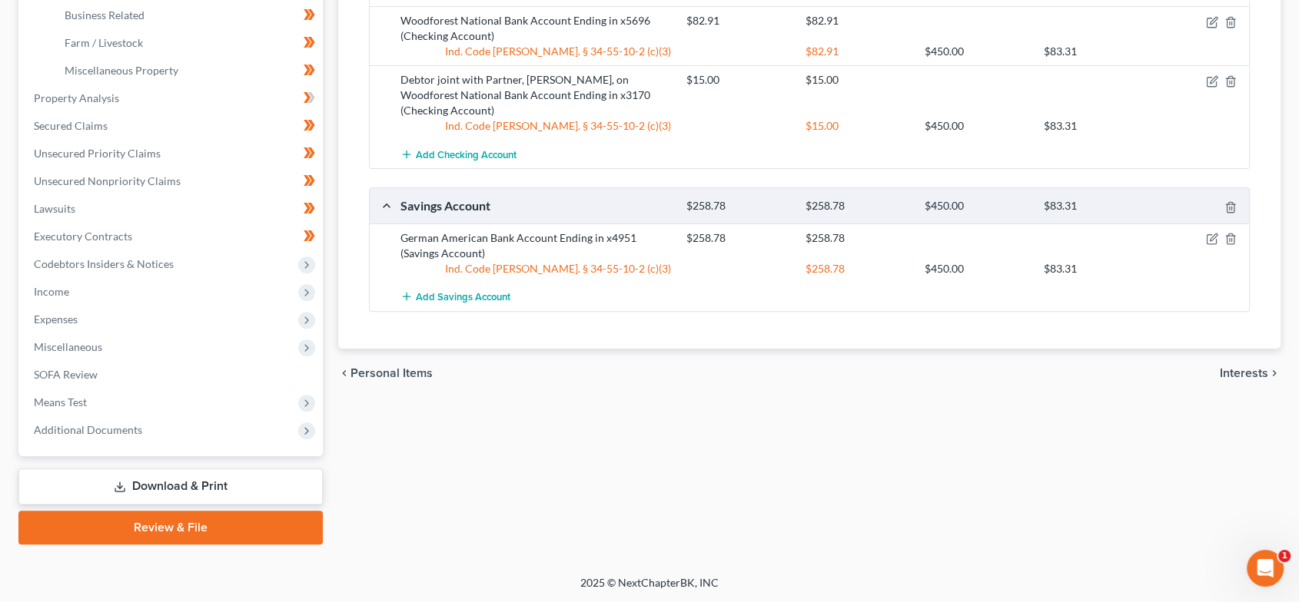
click at [1255, 367] on span "Interests" at bounding box center [1243, 373] width 48 height 12
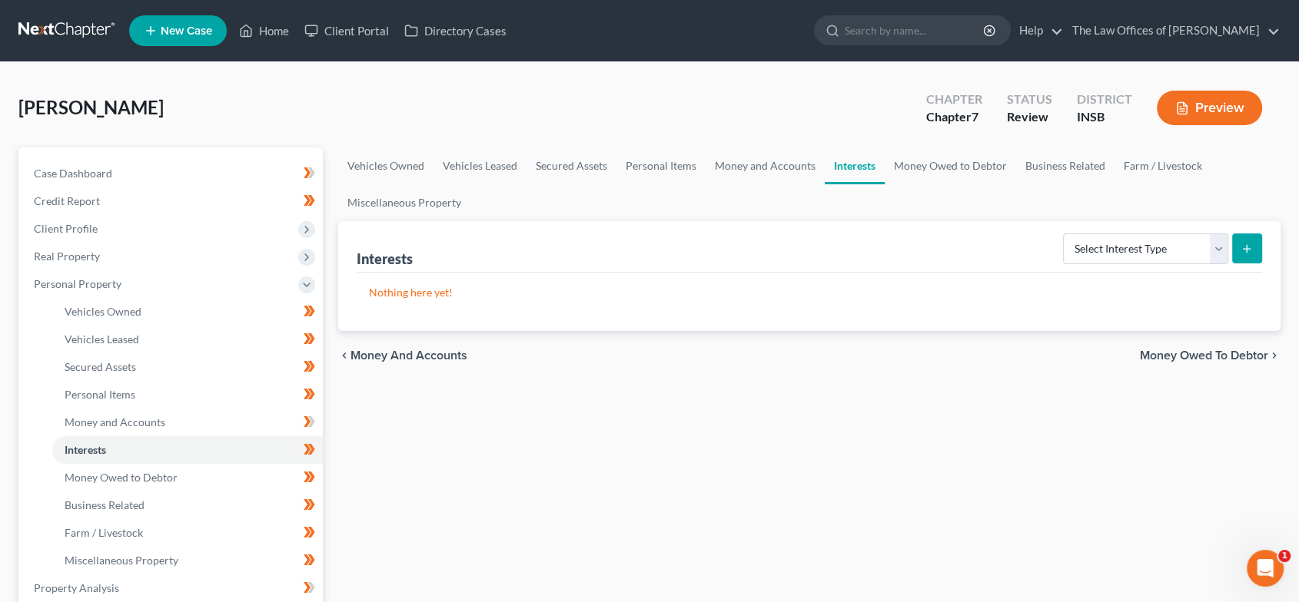
click at [1209, 357] on span "Money Owed to Debtor" at bounding box center [1203, 356] width 128 height 12
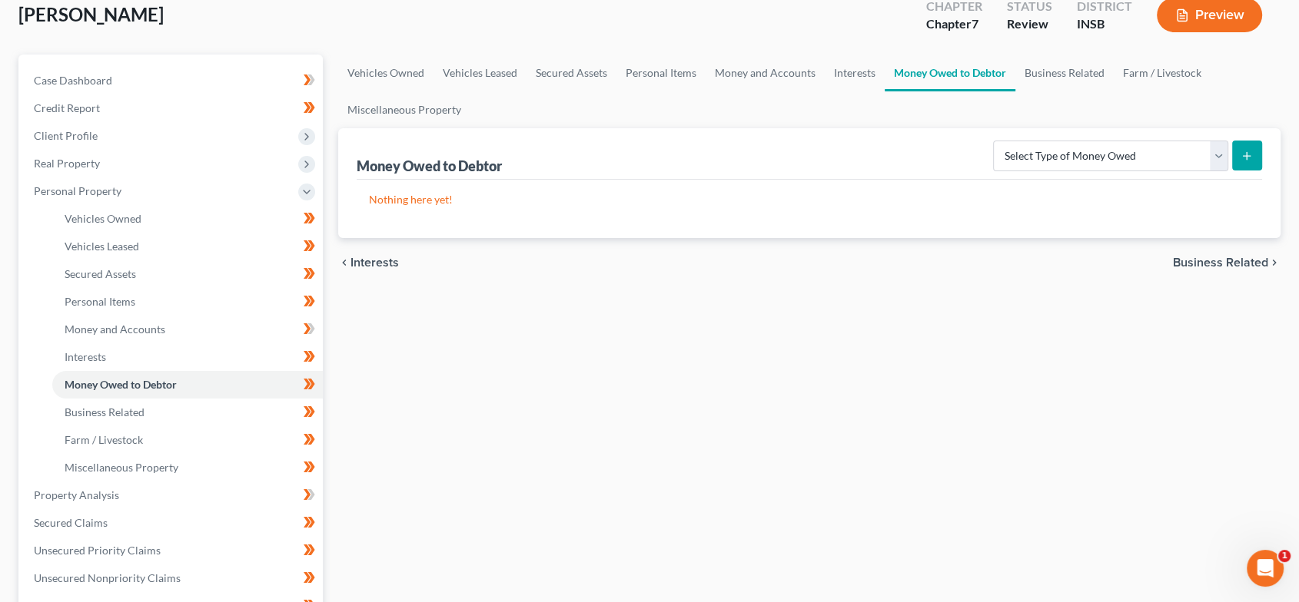
click at [1246, 267] on span "Business Related" at bounding box center [1220, 263] width 95 height 12
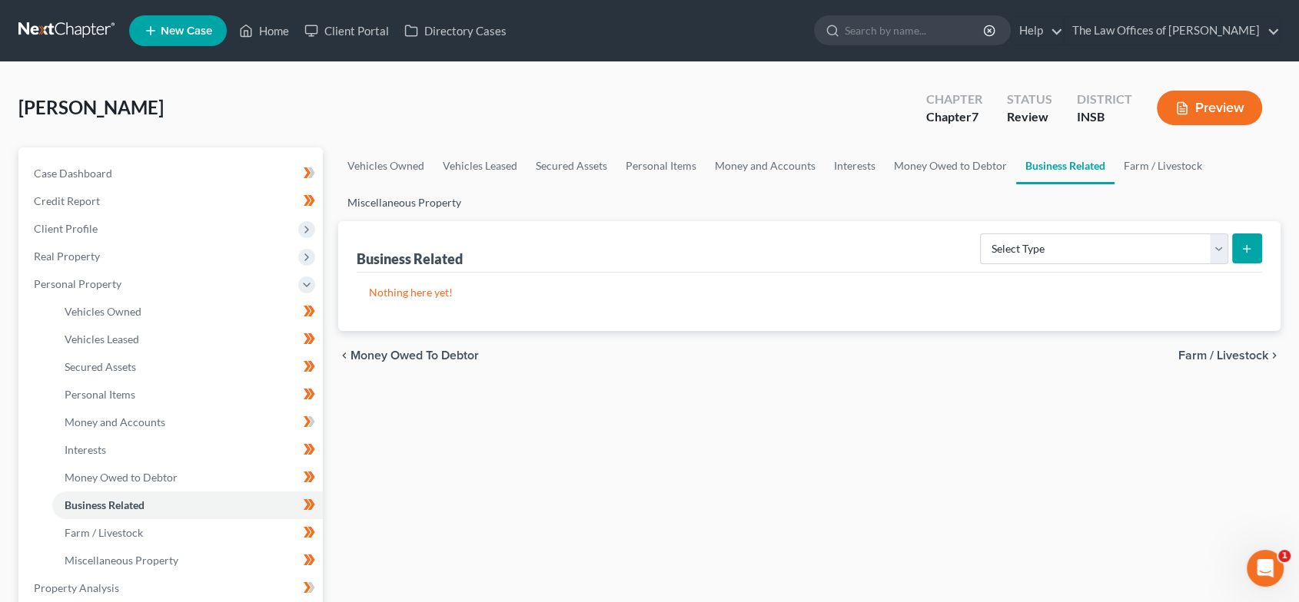
drag, startPoint x: 434, startPoint y: 196, endPoint x: 561, endPoint y: 221, distance: 129.1
click at [435, 196] on link "Miscellaneous Property" at bounding box center [404, 202] width 132 height 37
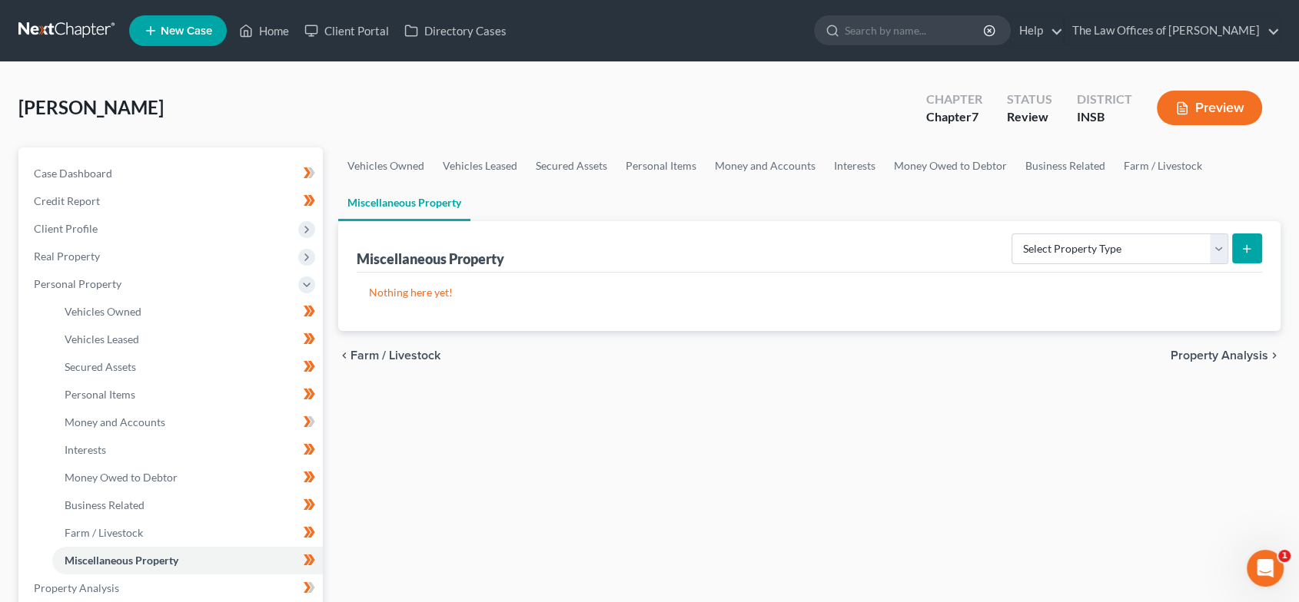
click at [1225, 353] on span "Property Analysis" at bounding box center [1219, 356] width 98 height 12
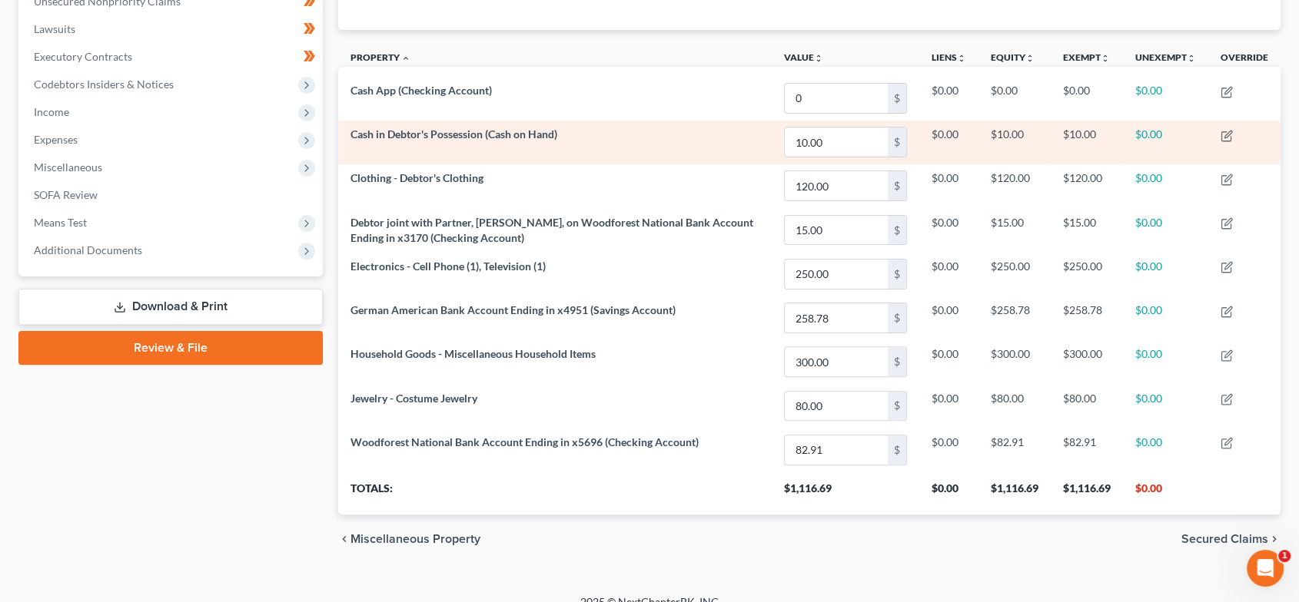
scroll to position [411, 0]
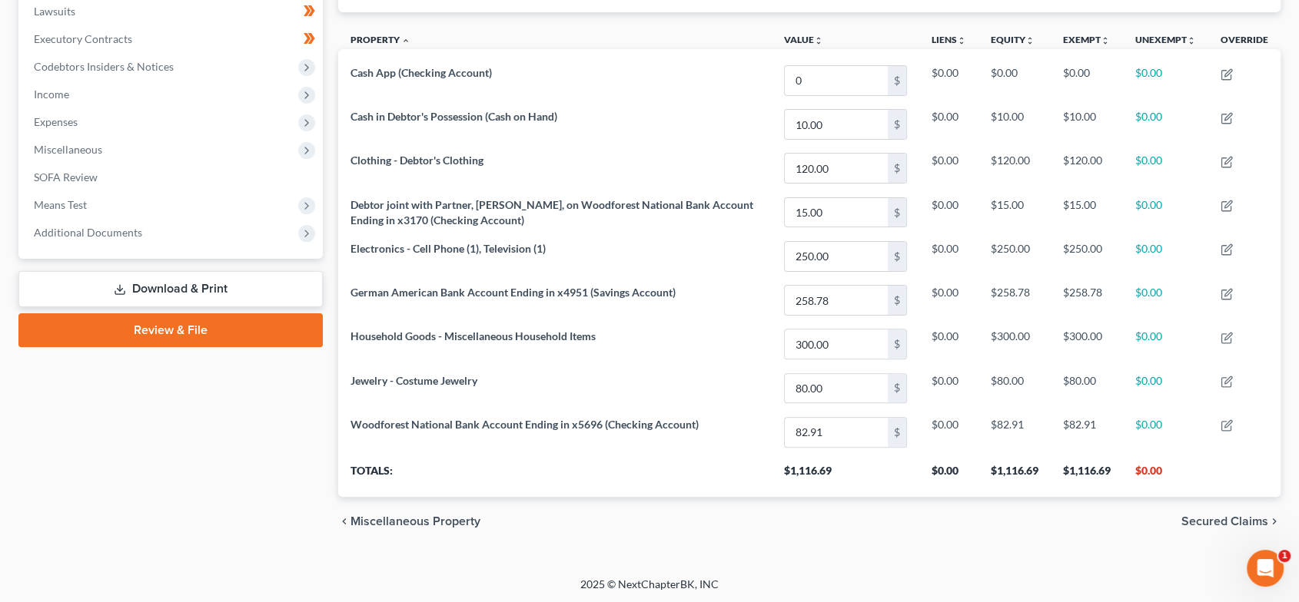
click at [1205, 521] on span "Secured Claims" at bounding box center [1224, 522] width 87 height 12
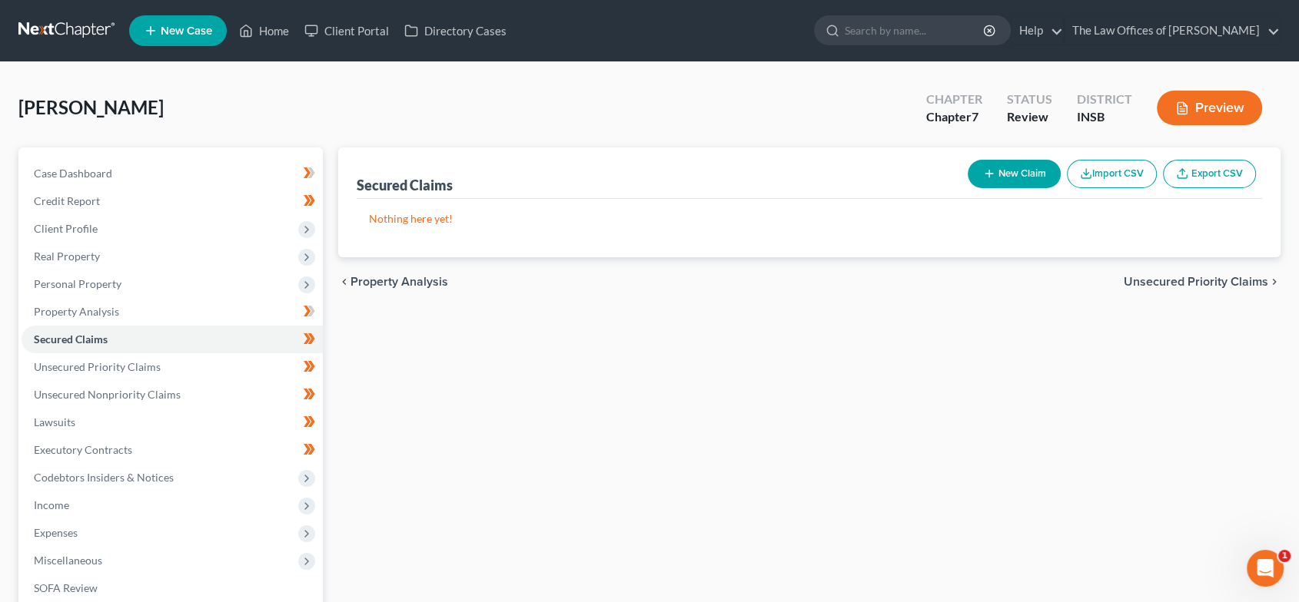
click at [1174, 280] on span "Unsecured Priority Claims" at bounding box center [1195, 282] width 144 height 12
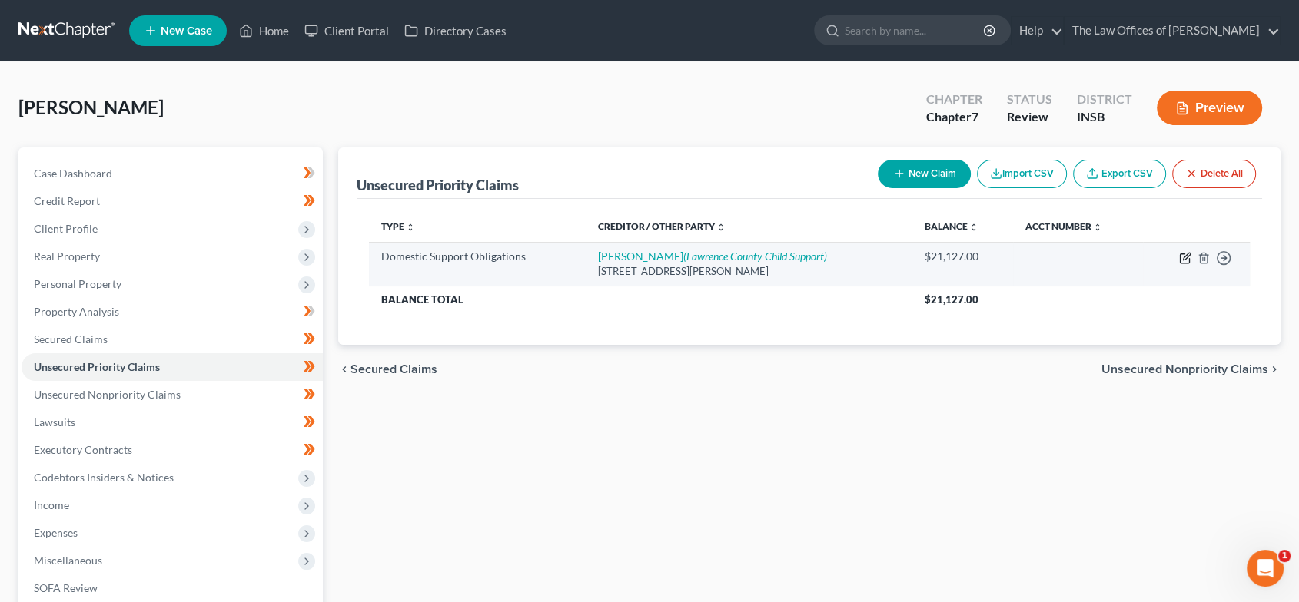
click at [1180, 260] on icon "button" at bounding box center [1185, 258] width 12 height 12
select select "16"
select select "0"
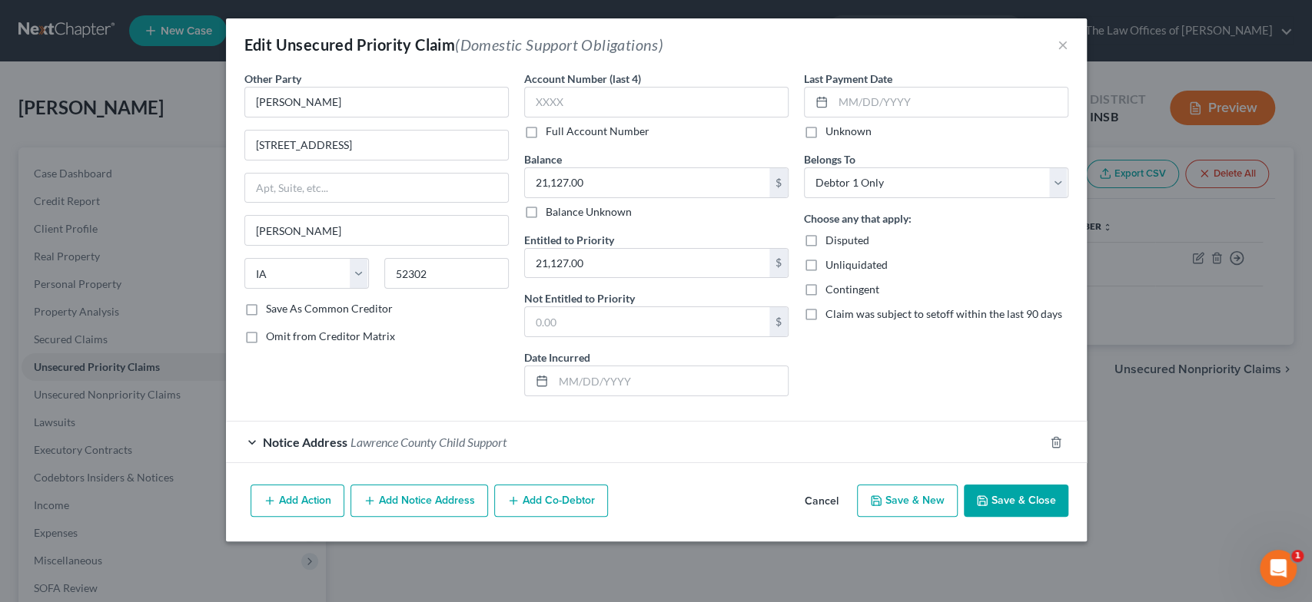
click at [1033, 506] on button "Save & Close" at bounding box center [1016, 501] width 104 height 32
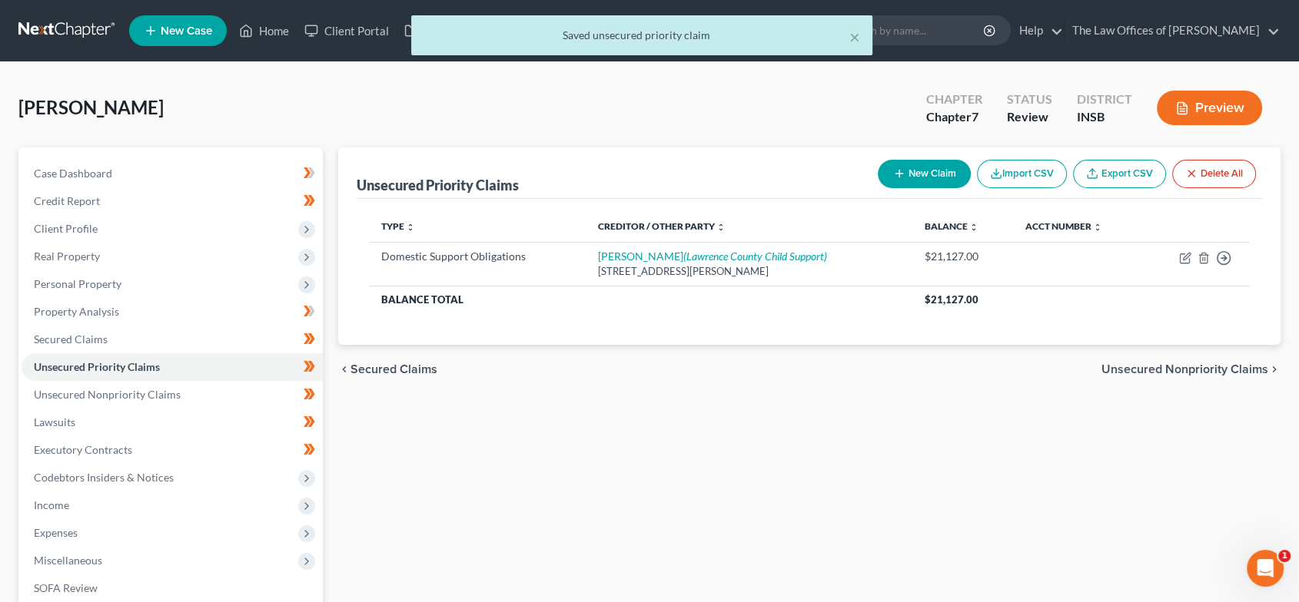
click at [1205, 369] on span "Unsecured Nonpriority Claims" at bounding box center [1184, 369] width 167 height 12
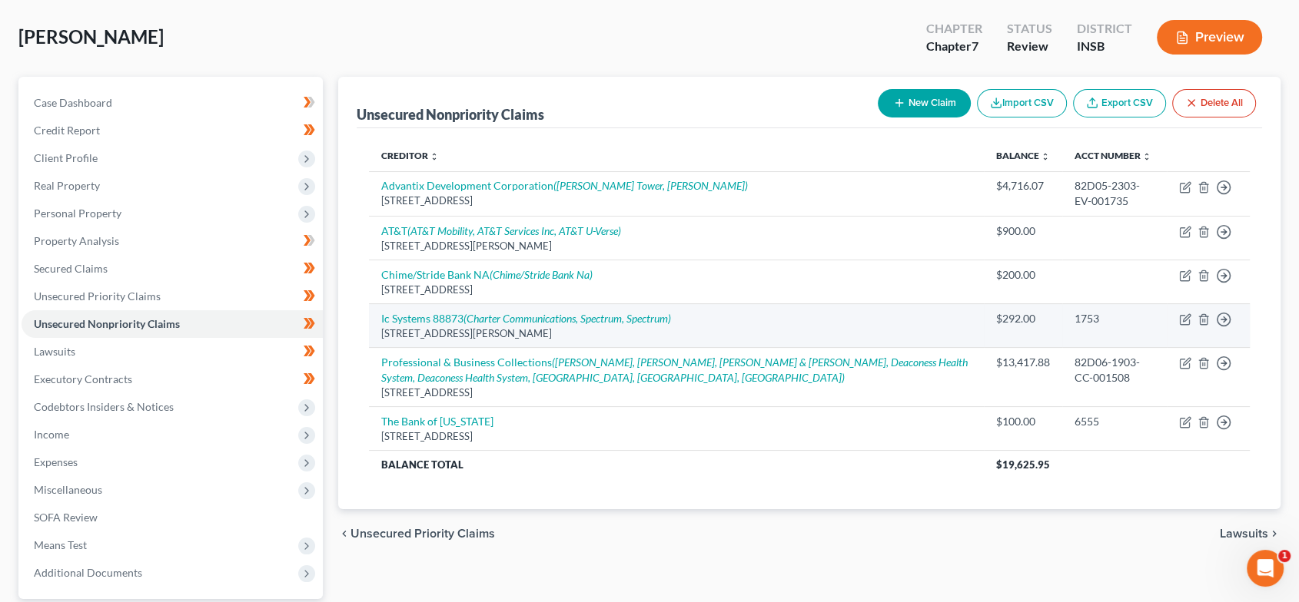
scroll to position [71, 0]
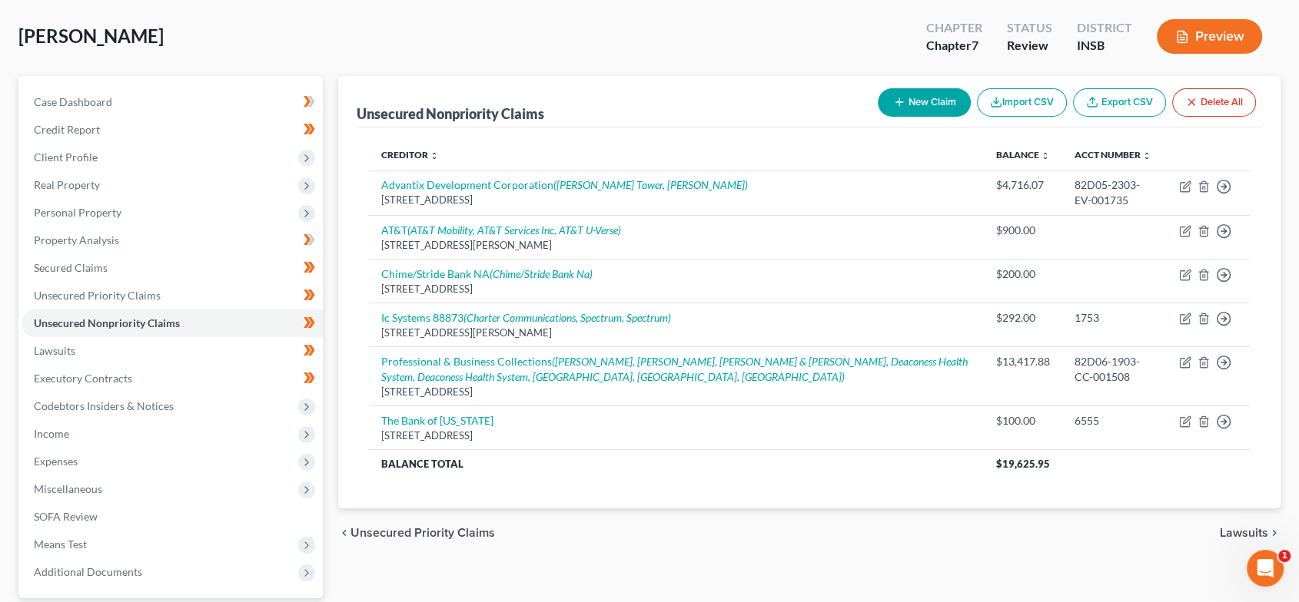
drag, startPoint x: 1229, startPoint y: 528, endPoint x: 944, endPoint y: 479, distance: 289.1
click at [1229, 529] on span "Lawsuits" at bounding box center [1243, 533] width 48 height 12
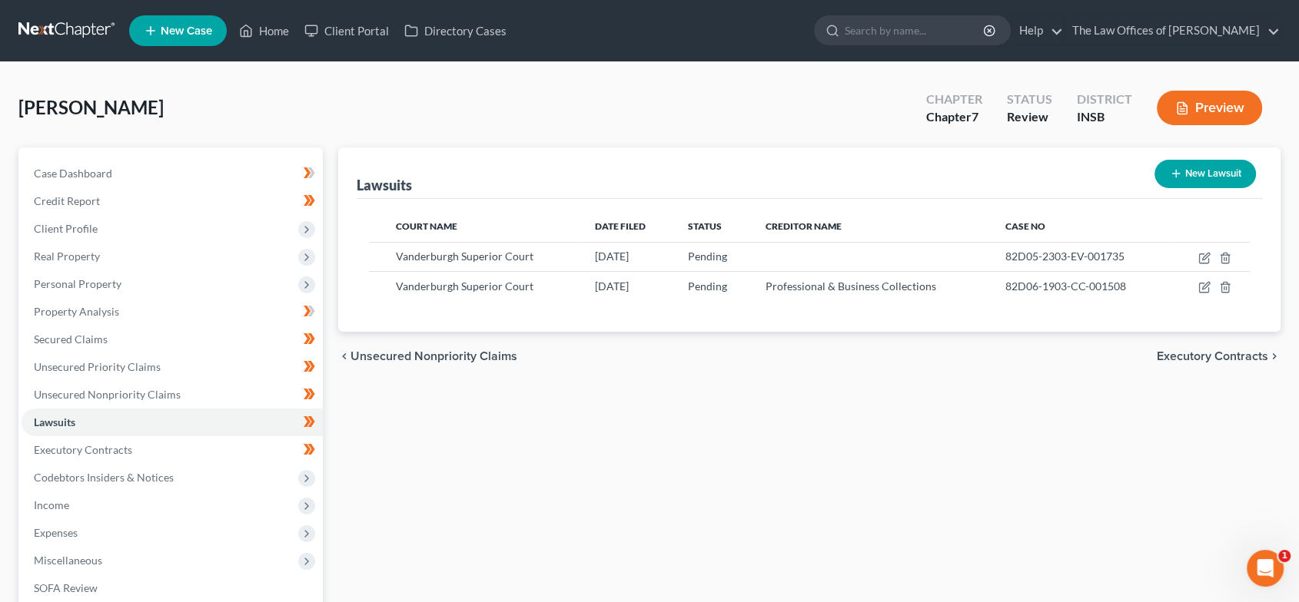
click at [1193, 350] on span "Executory Contracts" at bounding box center [1211, 356] width 111 height 12
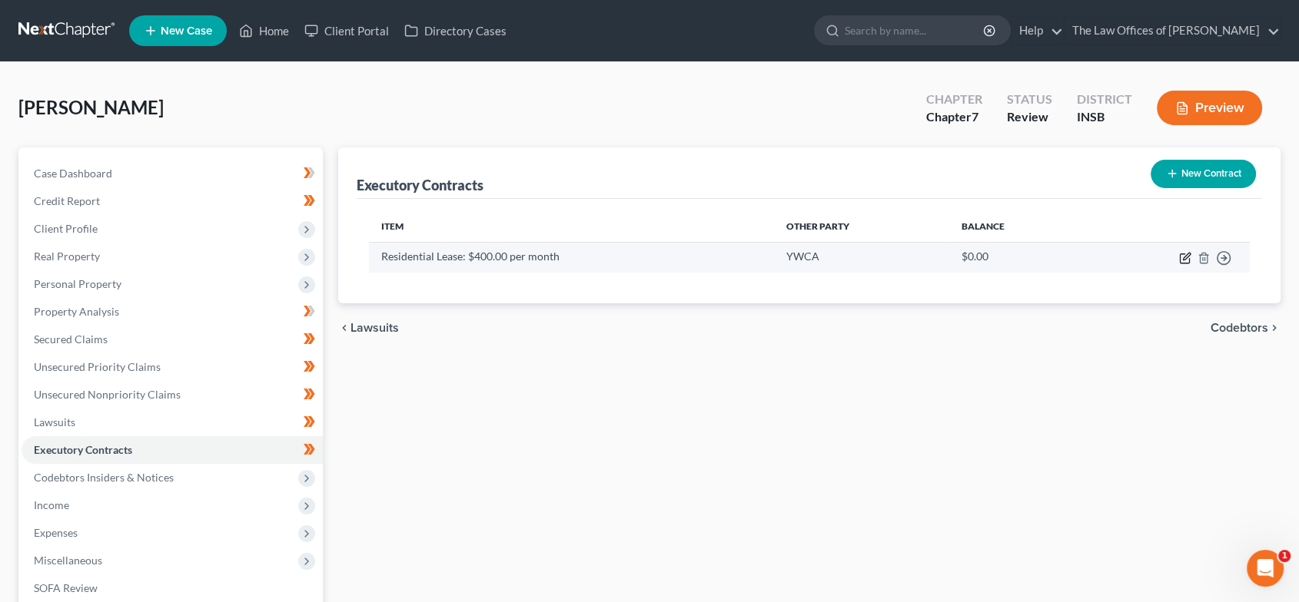
click at [1186, 257] on icon "button" at bounding box center [1185, 256] width 7 height 7
select select "3"
select select "15"
select select "0"
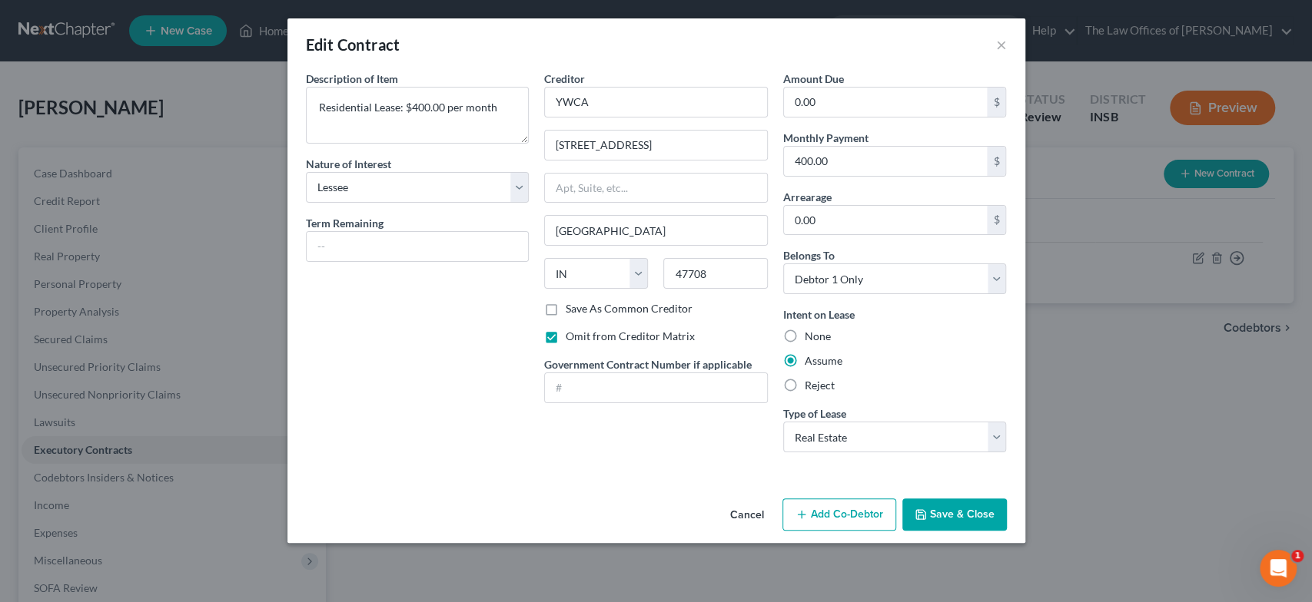
click at [936, 518] on button "Save & Close" at bounding box center [954, 515] width 104 height 32
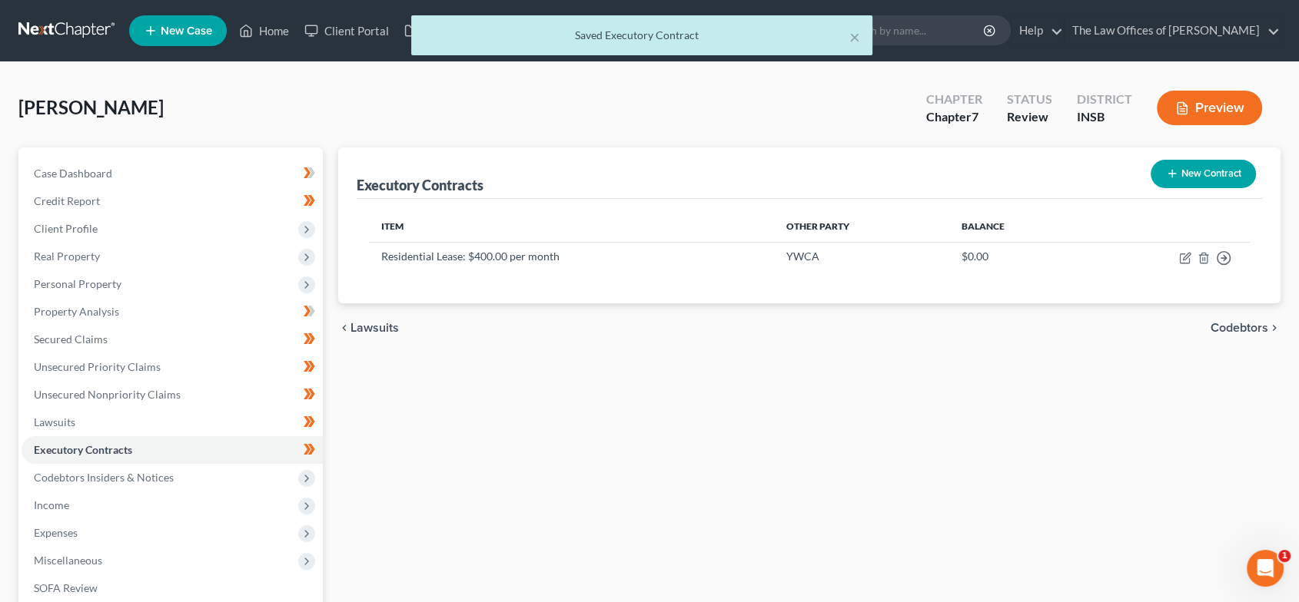
click at [1256, 332] on span "Codebtors" at bounding box center [1239, 328] width 58 height 12
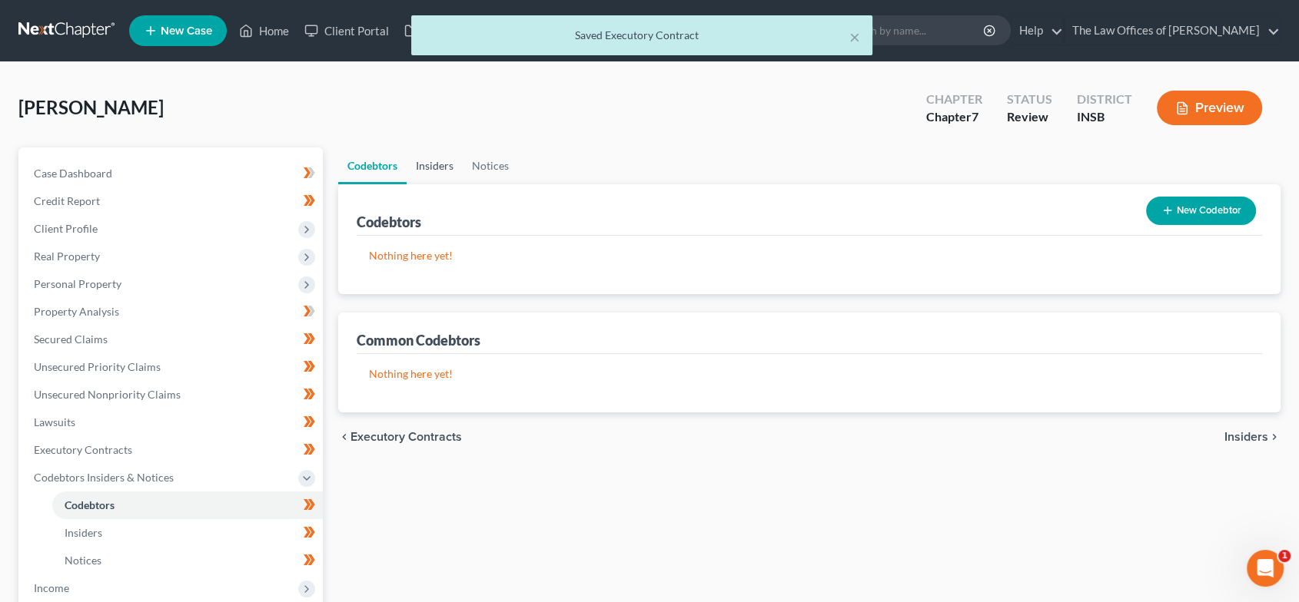
click at [461, 165] on link "Insiders" at bounding box center [434, 166] width 56 height 37
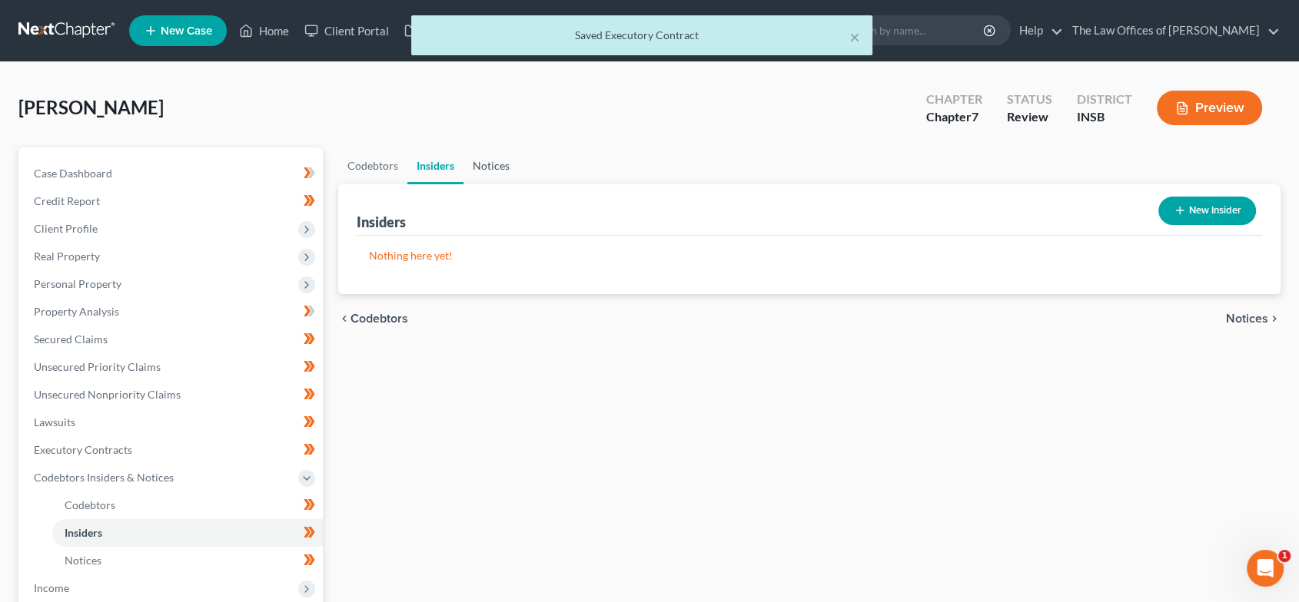
click at [499, 162] on link "Notices" at bounding box center [490, 166] width 55 height 37
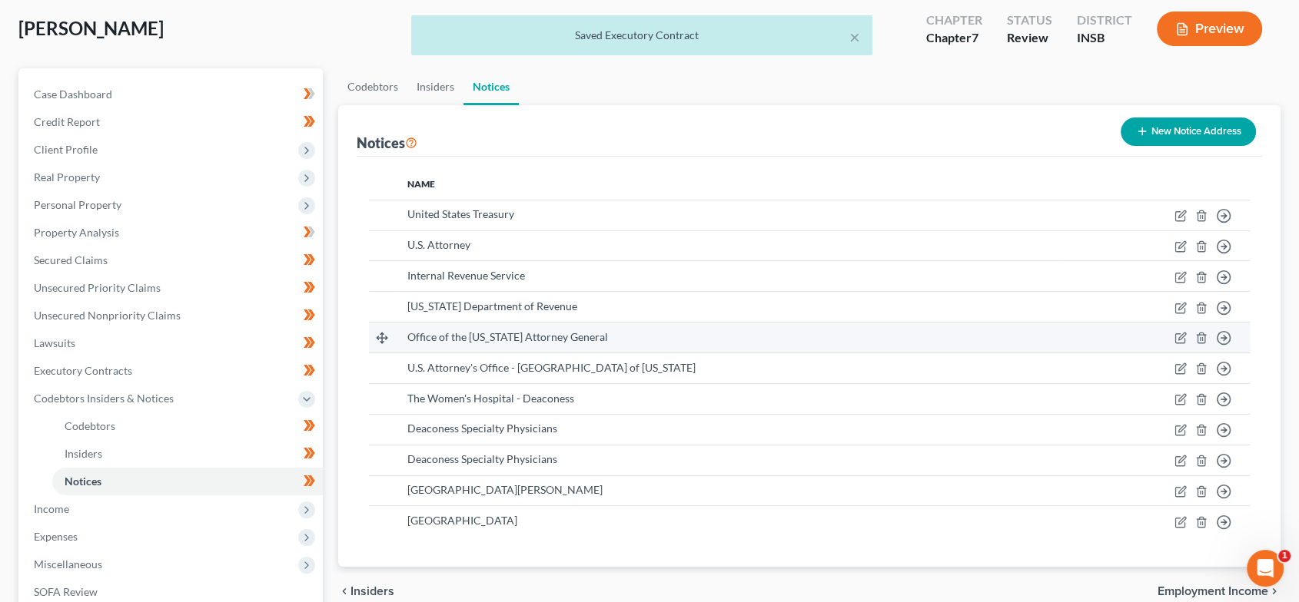
scroll to position [244, 0]
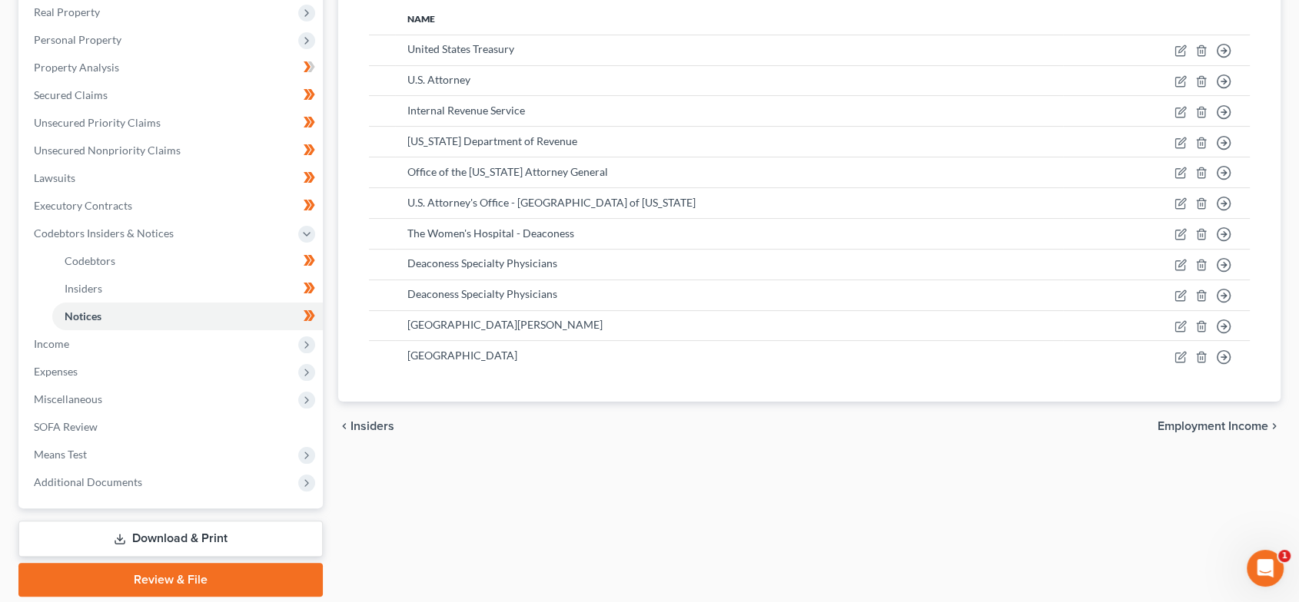
click at [1226, 420] on span "Employment Income" at bounding box center [1212, 426] width 111 height 12
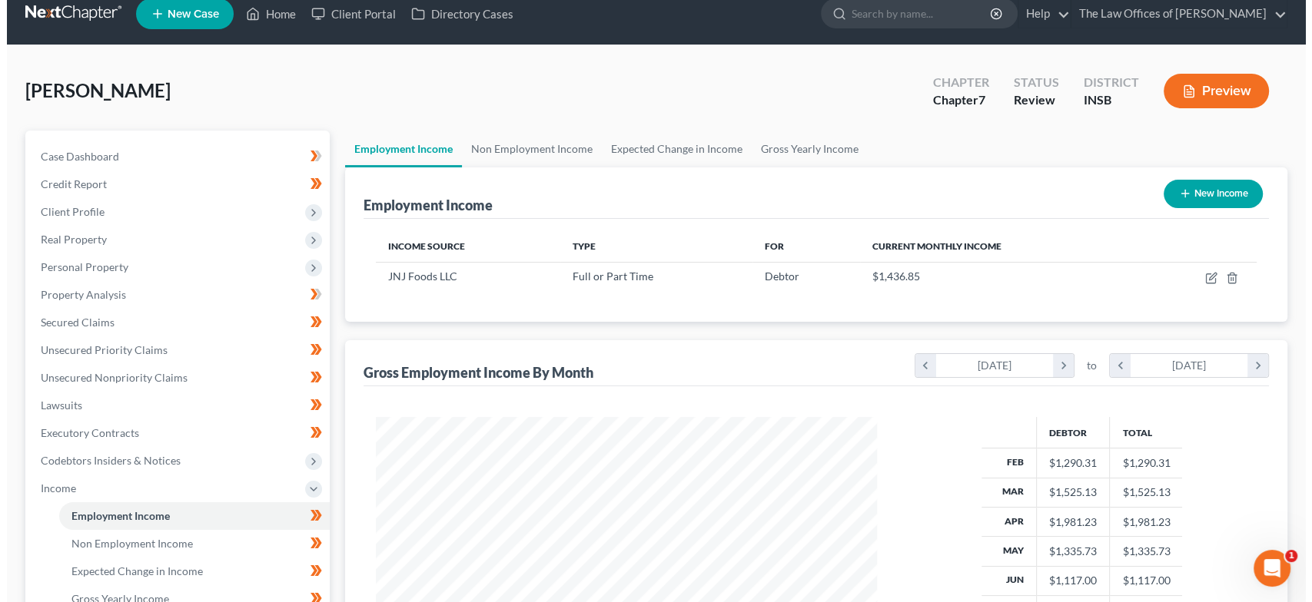
scroll to position [16, 0]
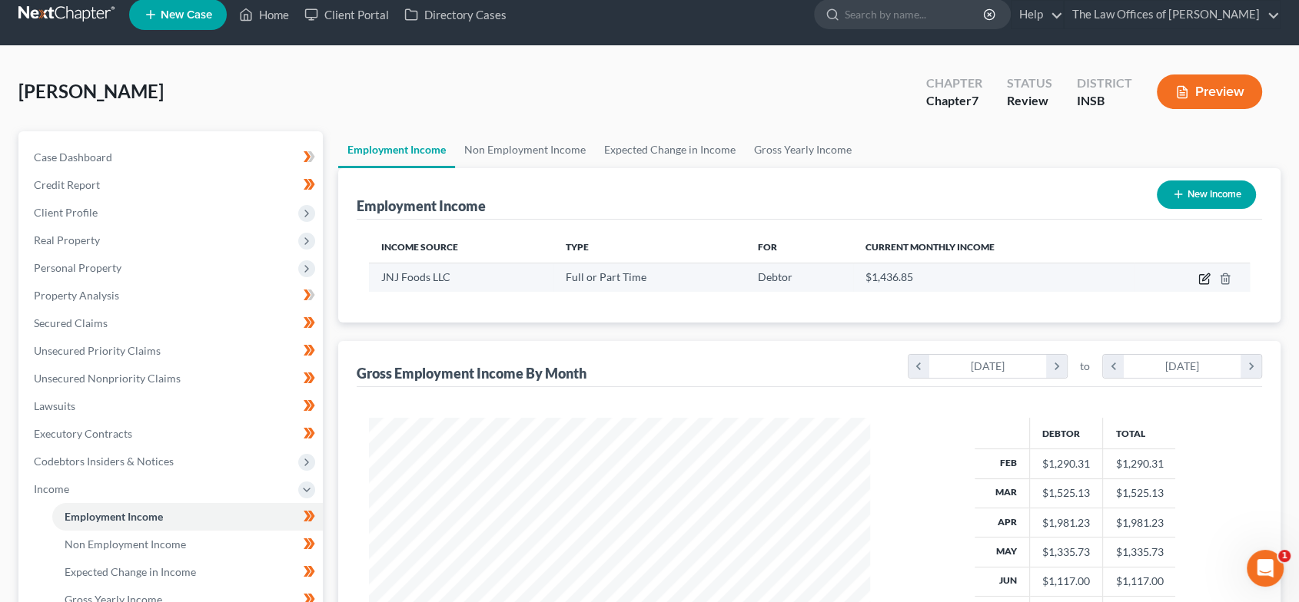
click at [1200, 276] on icon "button" at bounding box center [1204, 279] width 12 height 12
select select "0"
select select "15"
select select "2"
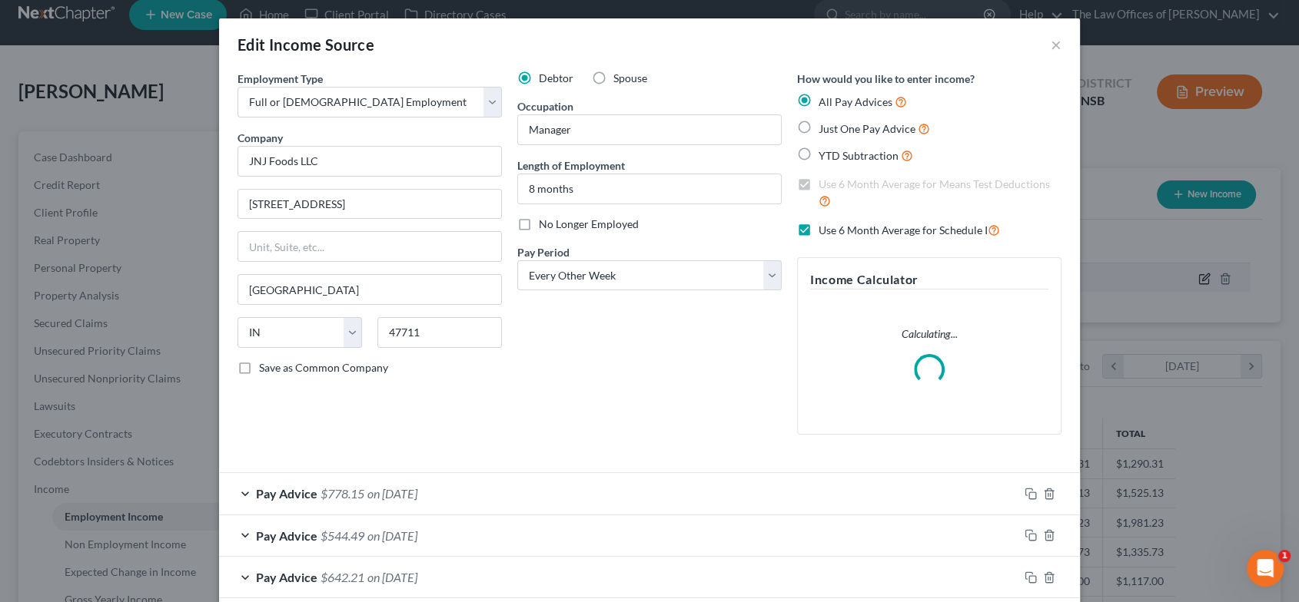
scroll to position [274, 537]
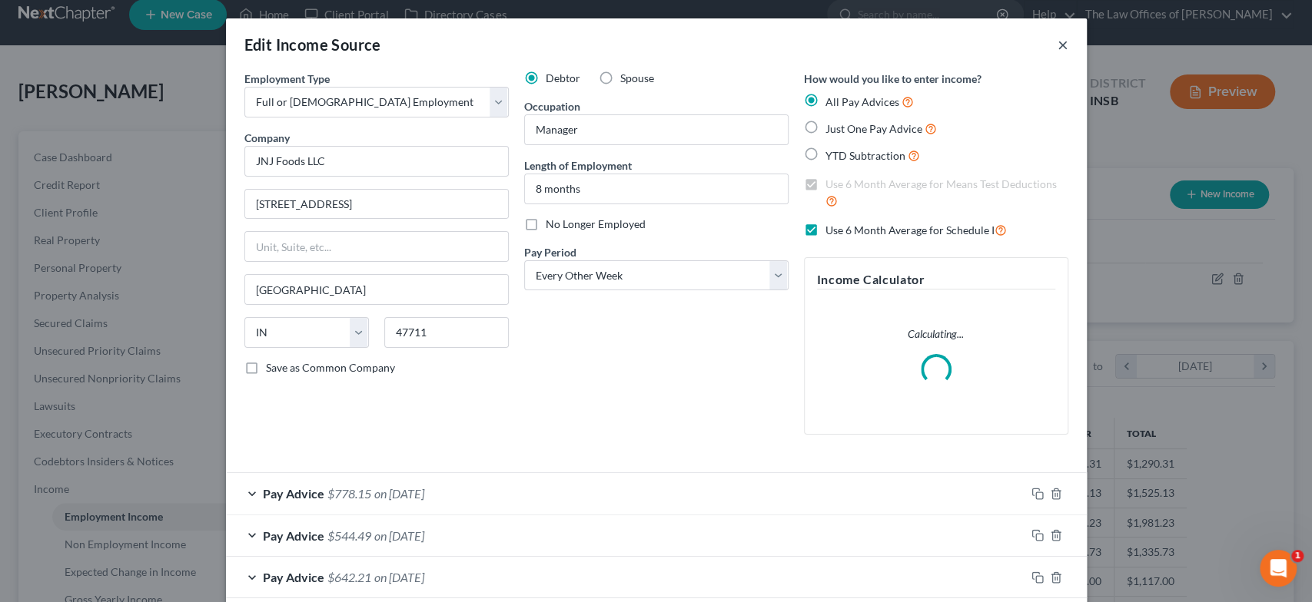
click at [1057, 38] on button "×" at bounding box center [1062, 44] width 11 height 18
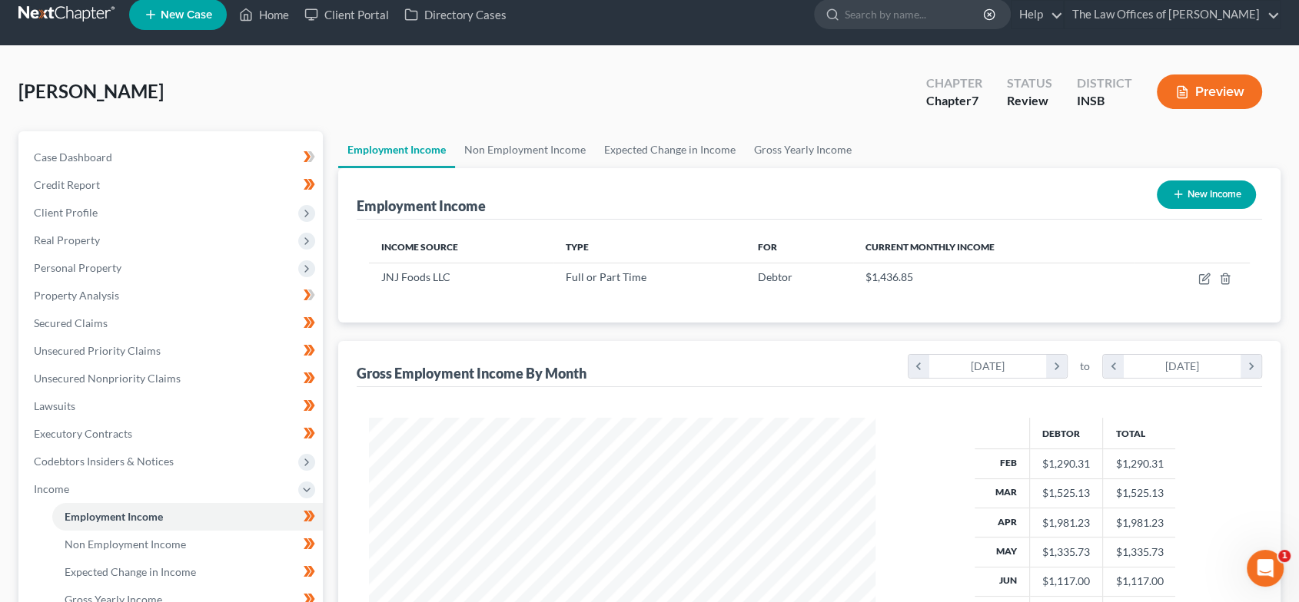
scroll to position [768080, 767822]
click at [516, 141] on link "Non Employment Income" at bounding box center [525, 149] width 140 height 37
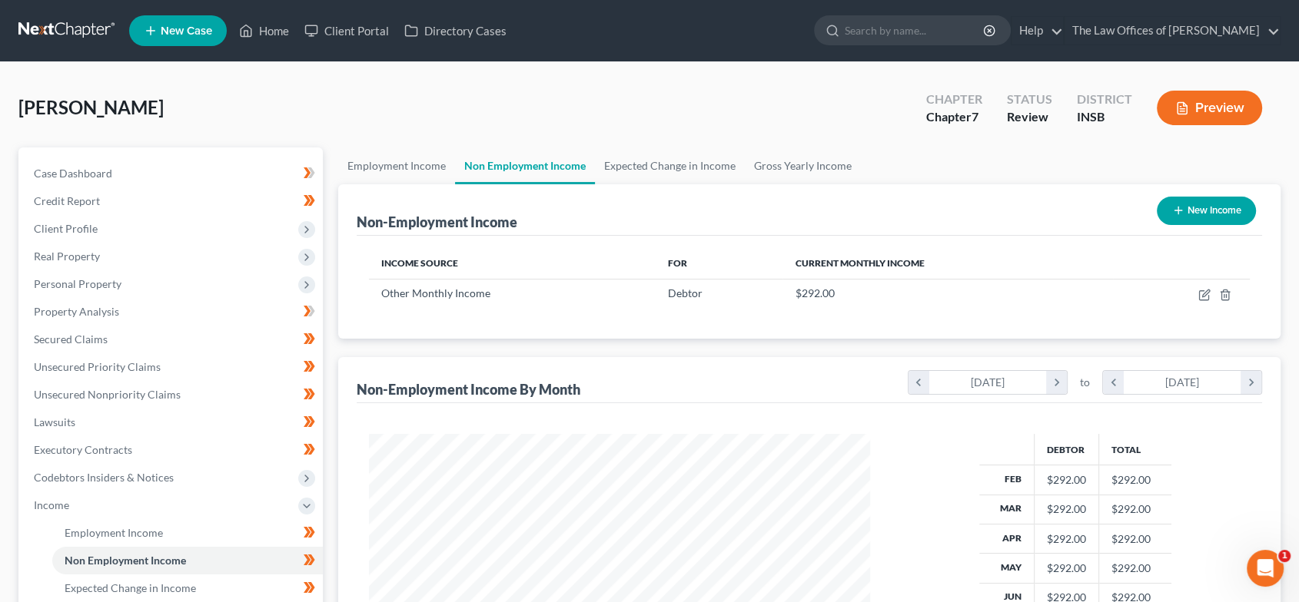
scroll to position [274, 531]
click at [631, 171] on link "Expected Change in Income" at bounding box center [670, 166] width 150 height 37
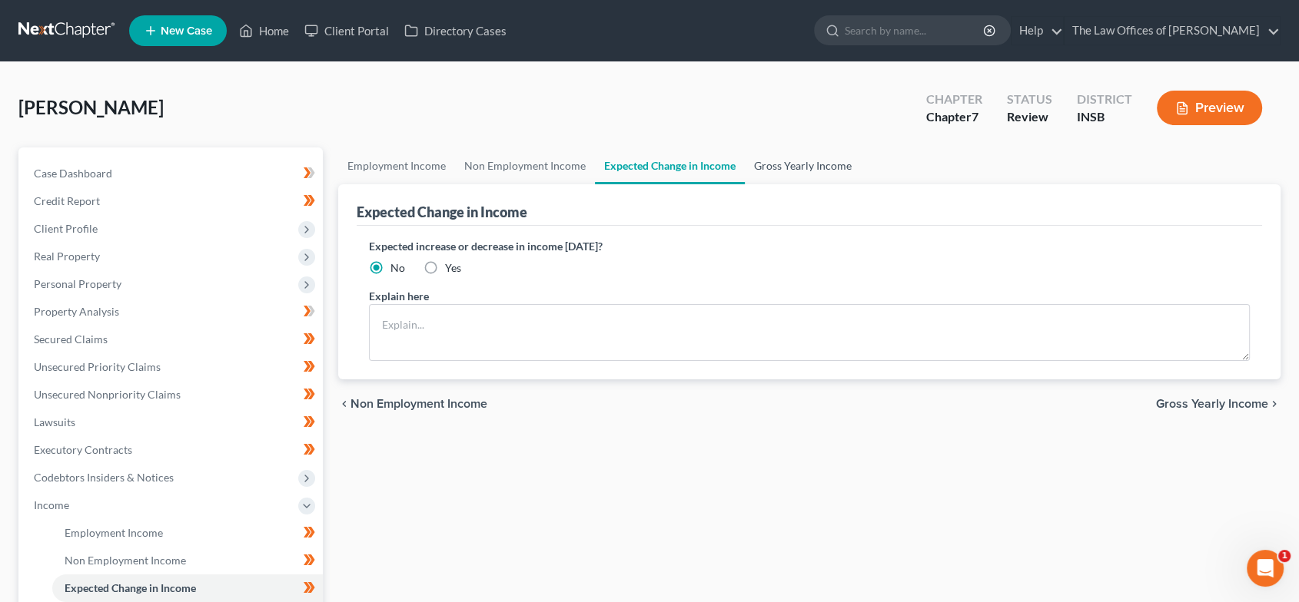
click at [822, 168] on link "Gross Yearly Income" at bounding box center [803, 166] width 116 height 37
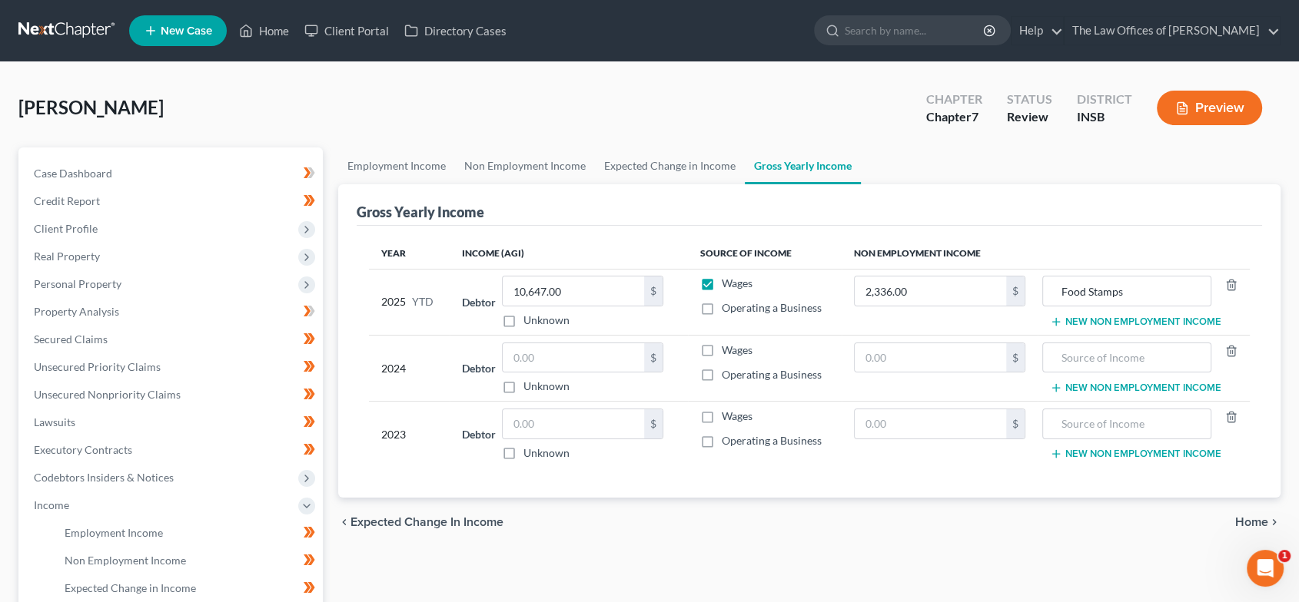
click at [1248, 516] on span "Home" at bounding box center [1251, 522] width 33 height 12
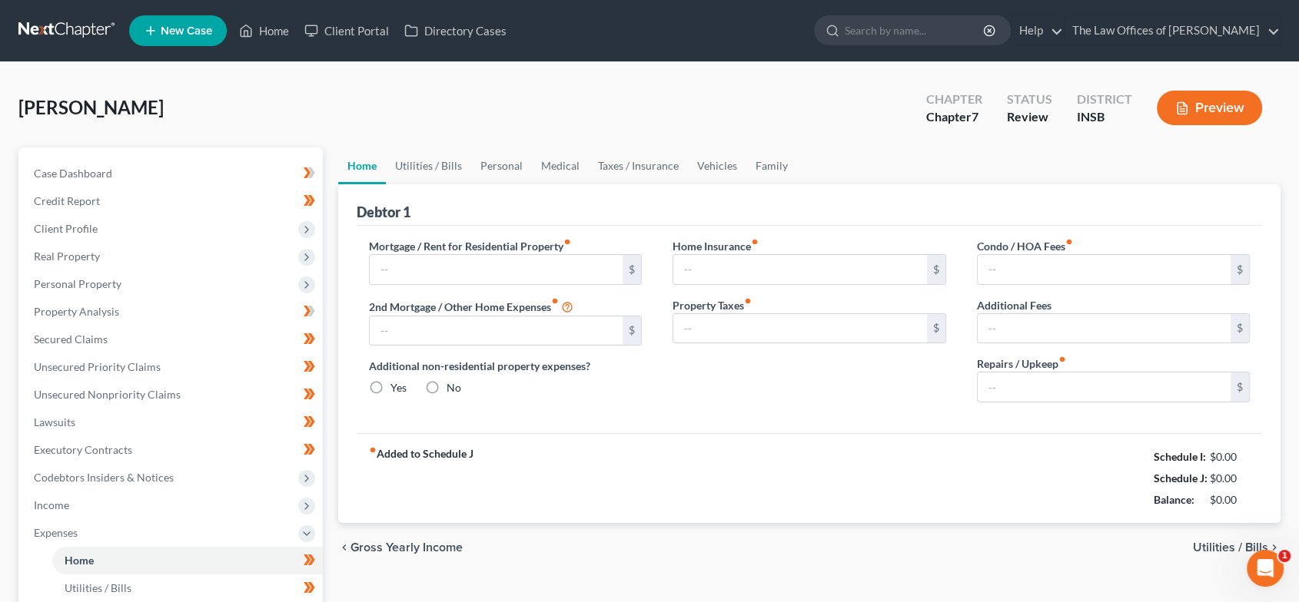
type input "400.00"
type input "0.00"
radio input "true"
type input "0.00"
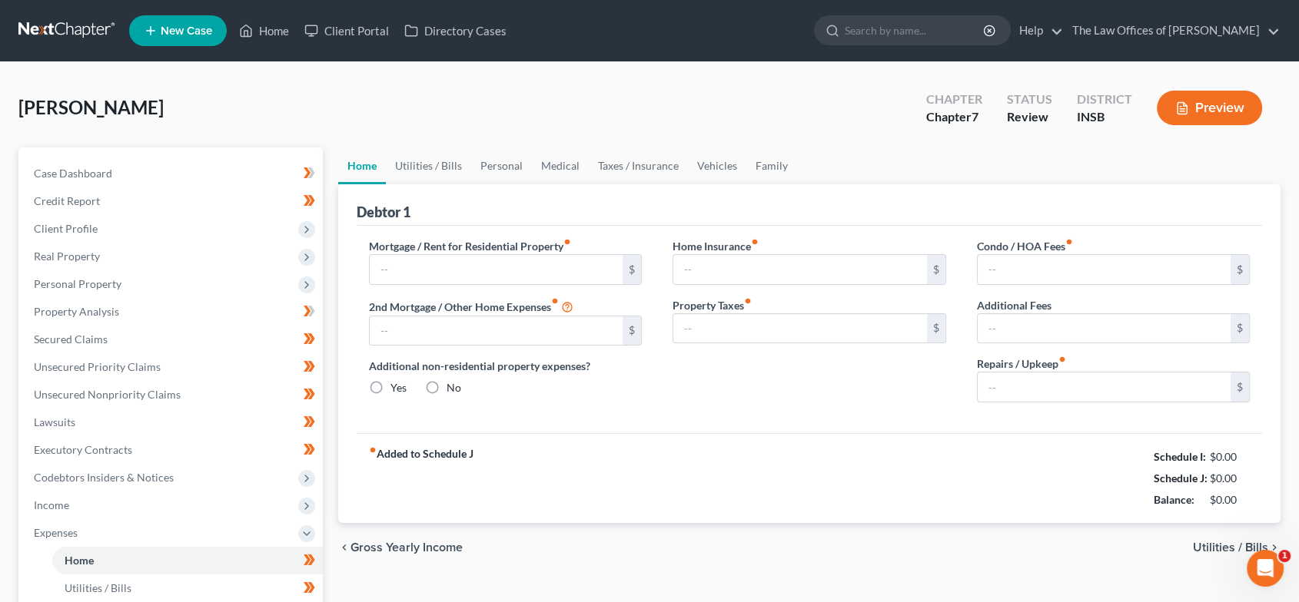
type input "0.00"
click at [436, 162] on link "Utilities / Bills" at bounding box center [428, 166] width 85 height 37
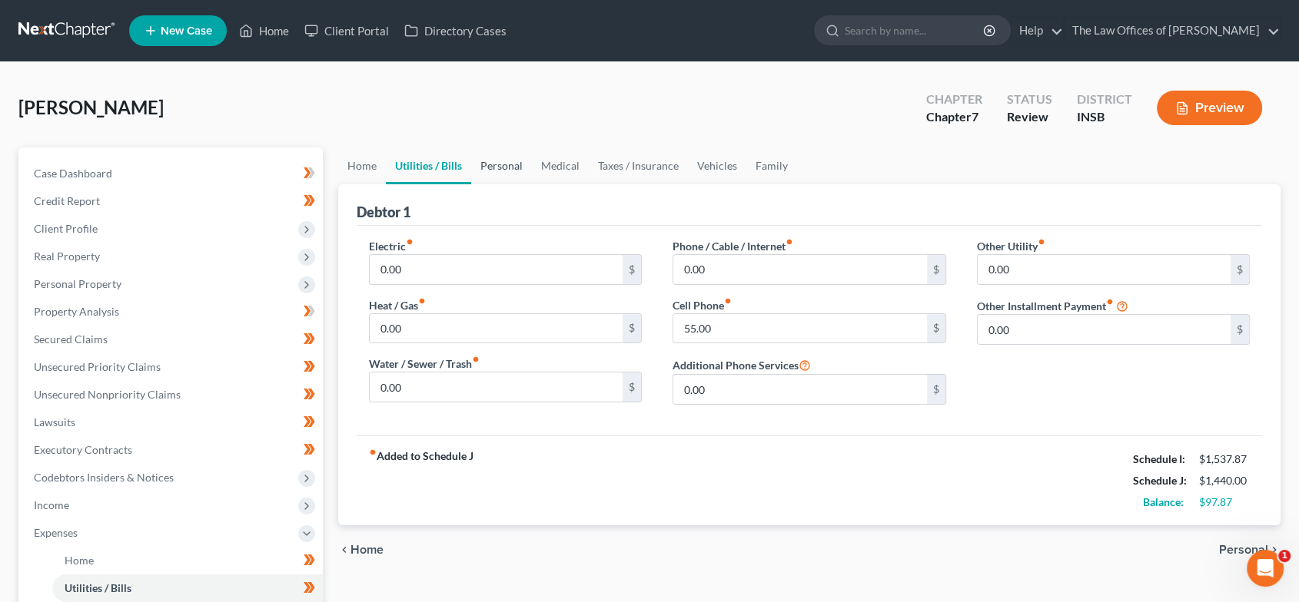
click at [492, 165] on link "Personal" at bounding box center [501, 166] width 61 height 37
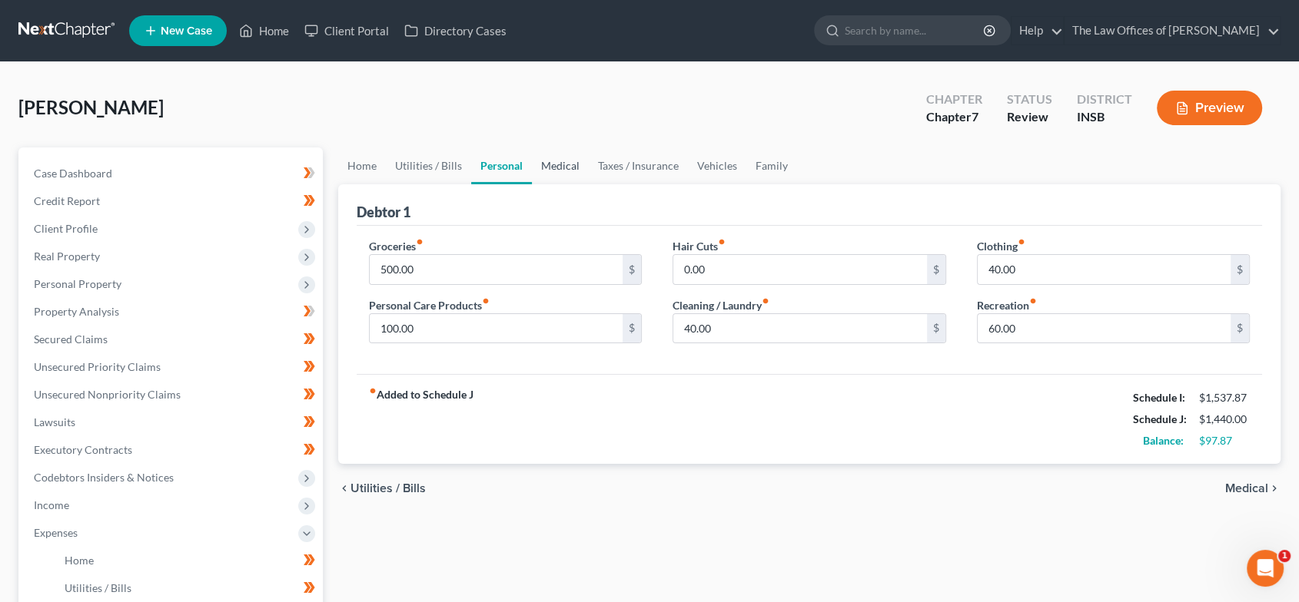
click at [556, 165] on link "Medical" at bounding box center [560, 166] width 57 height 37
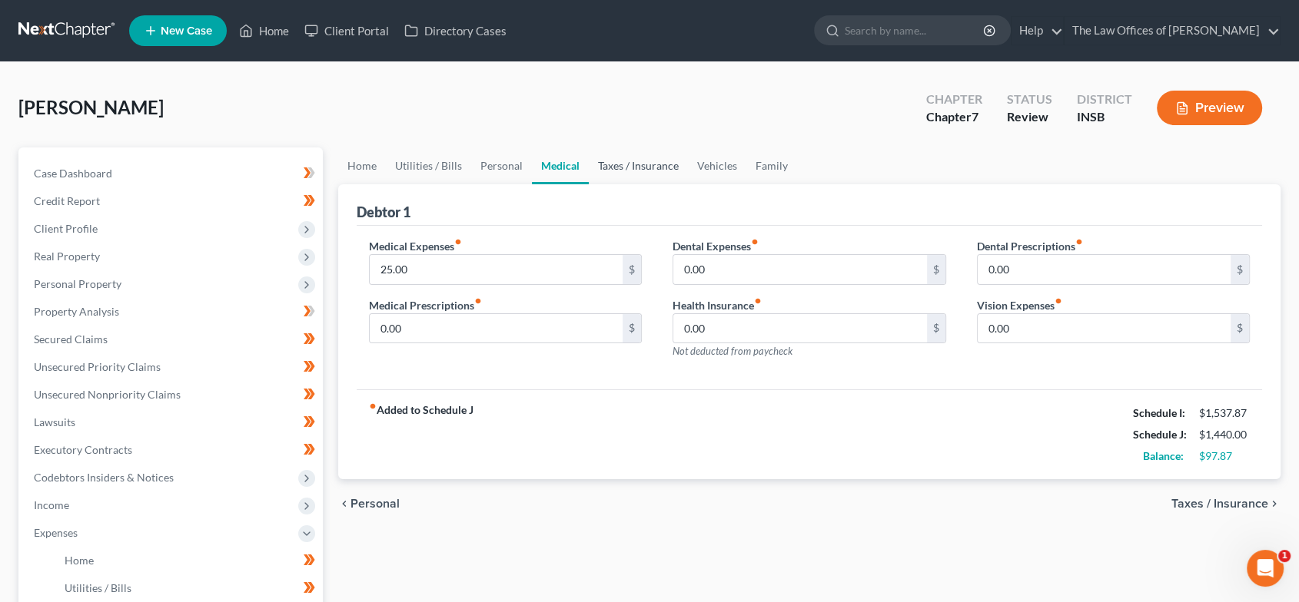
click at [614, 171] on link "Taxes / Insurance" at bounding box center [638, 166] width 99 height 37
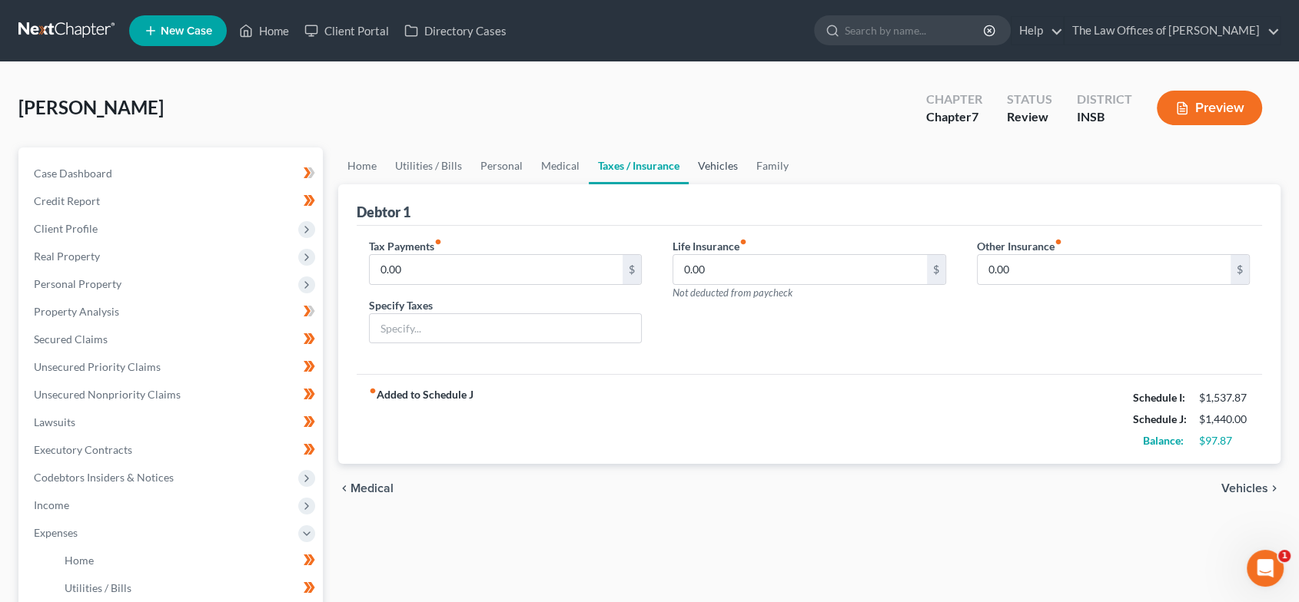
click at [715, 164] on link "Vehicles" at bounding box center [717, 166] width 58 height 37
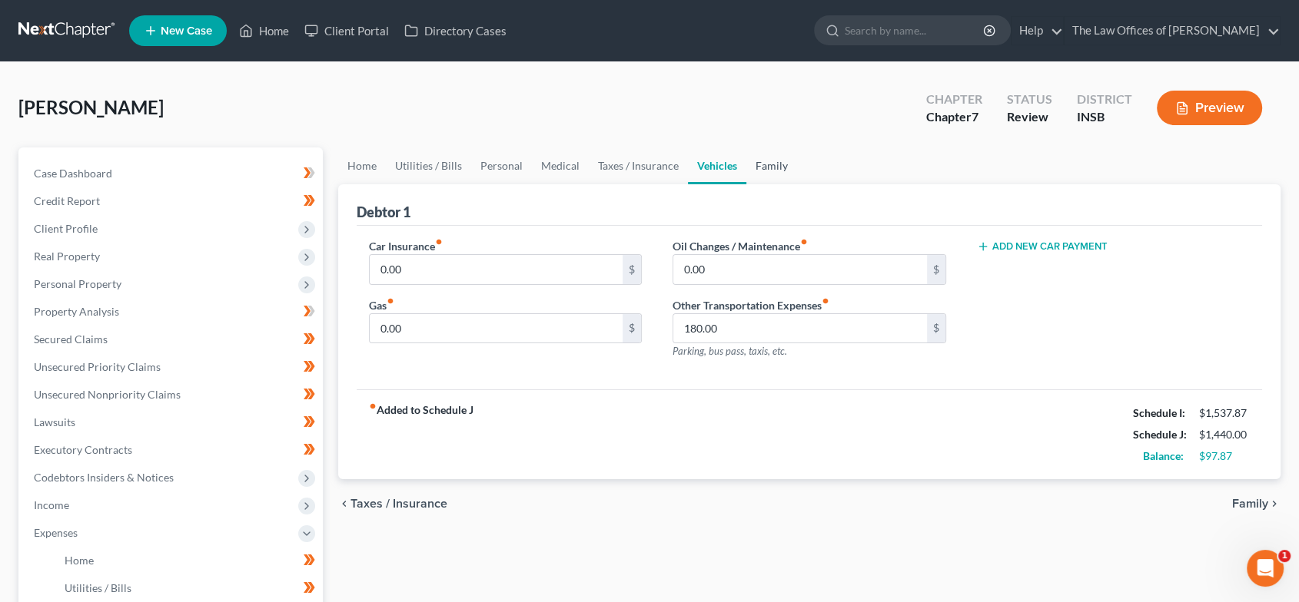
click at [784, 167] on link "Family" at bounding box center [771, 166] width 51 height 37
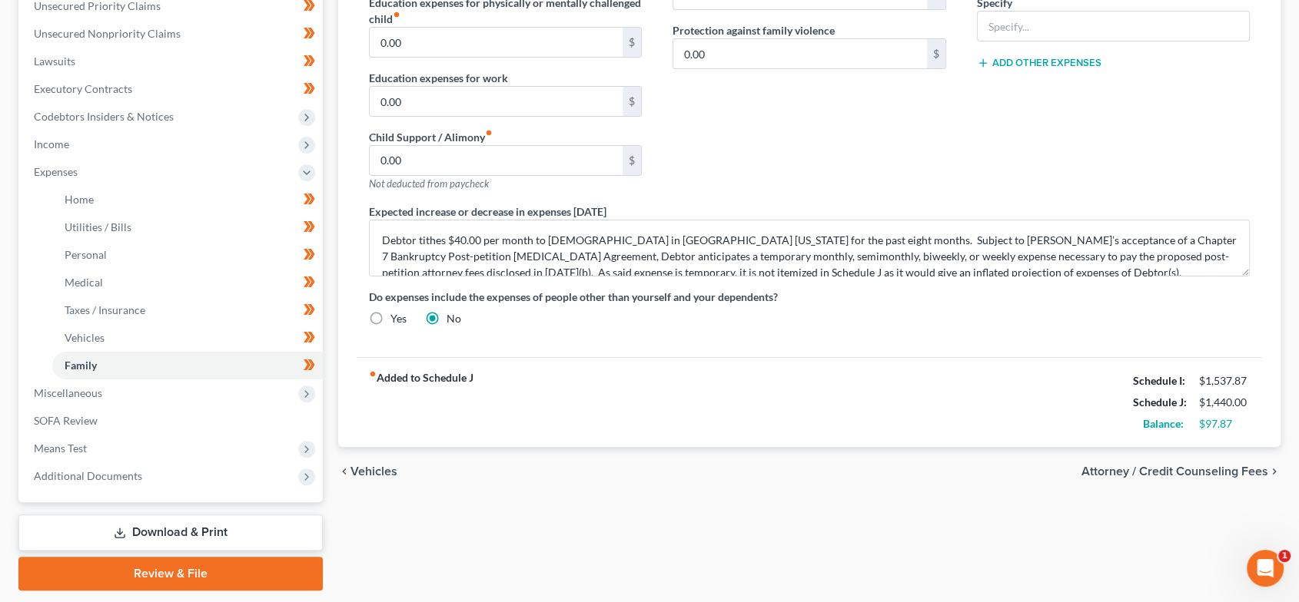
scroll to position [363, 0]
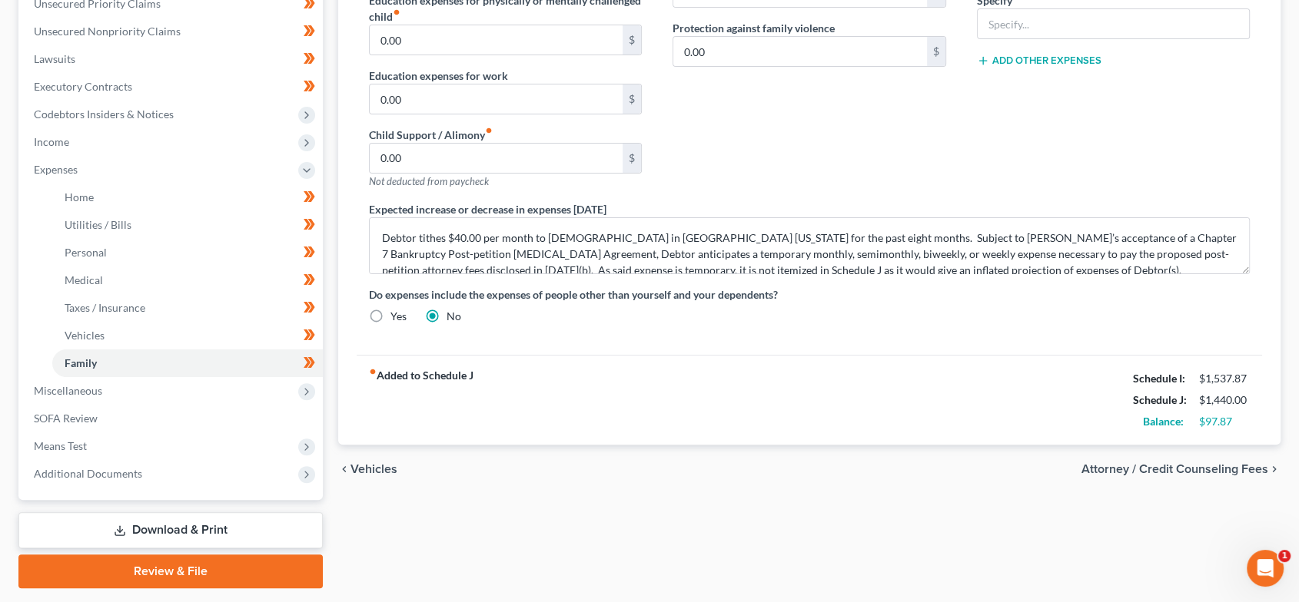
click at [1106, 468] on span "Attorney / Credit Counseling Fees" at bounding box center [1174, 469] width 187 height 12
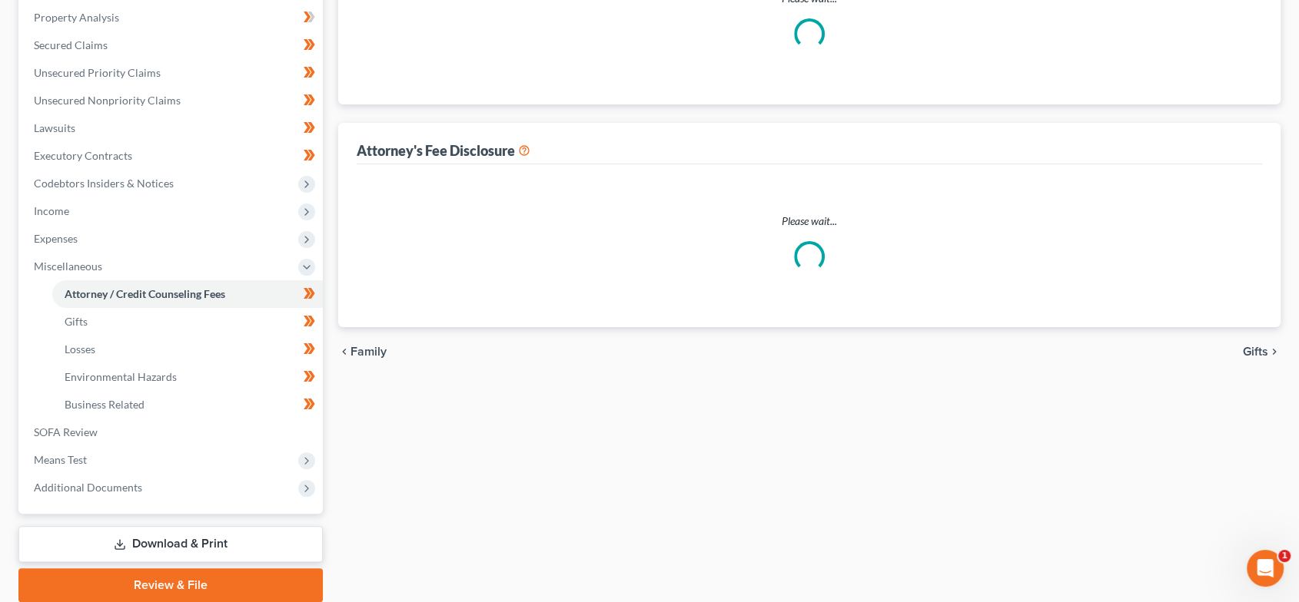
select select "17"
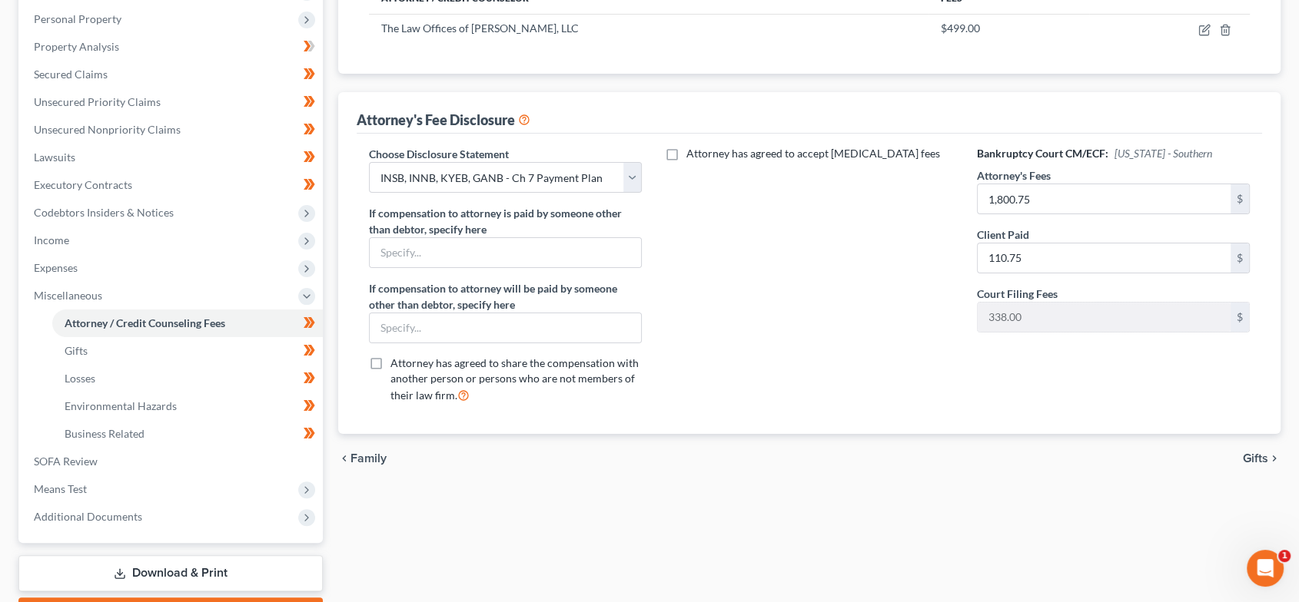
scroll to position [274, 0]
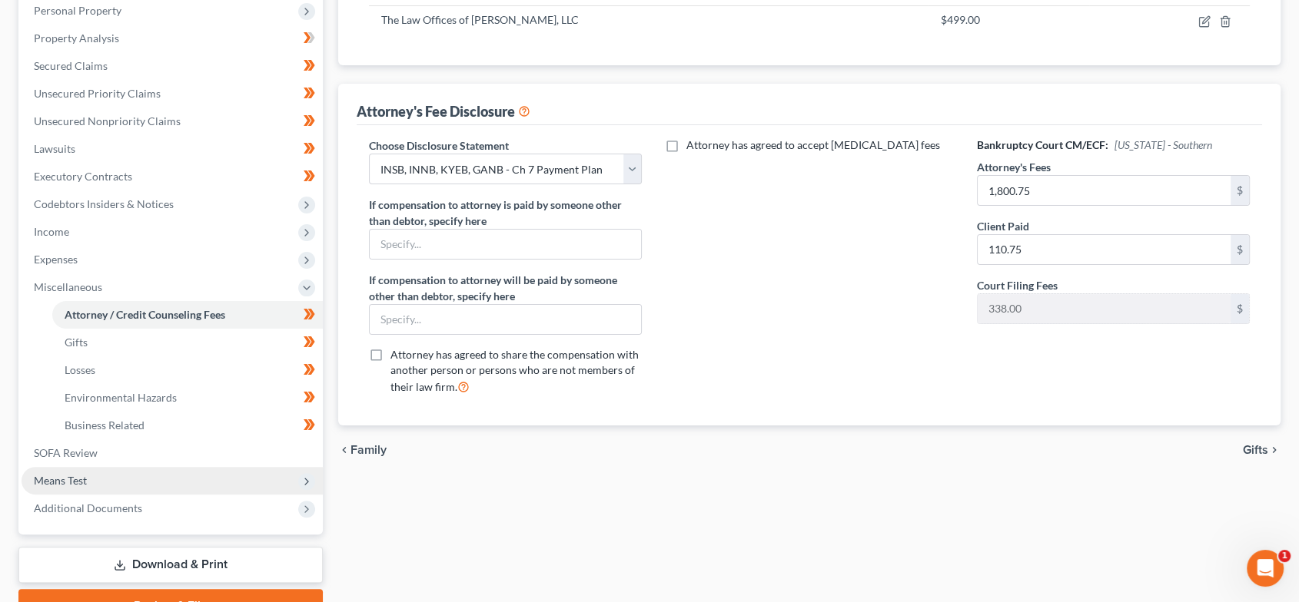
click at [97, 474] on span "Means Test" at bounding box center [172, 481] width 301 height 28
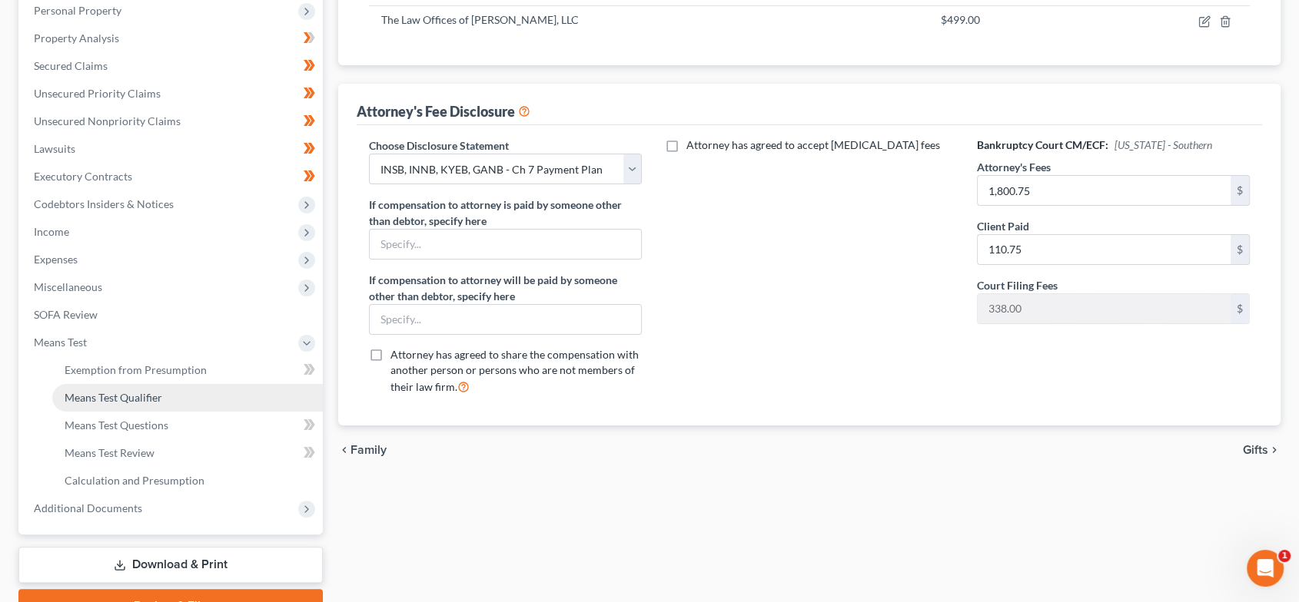
click at [156, 399] on span "Means Test Qualifier" at bounding box center [114, 397] width 98 height 13
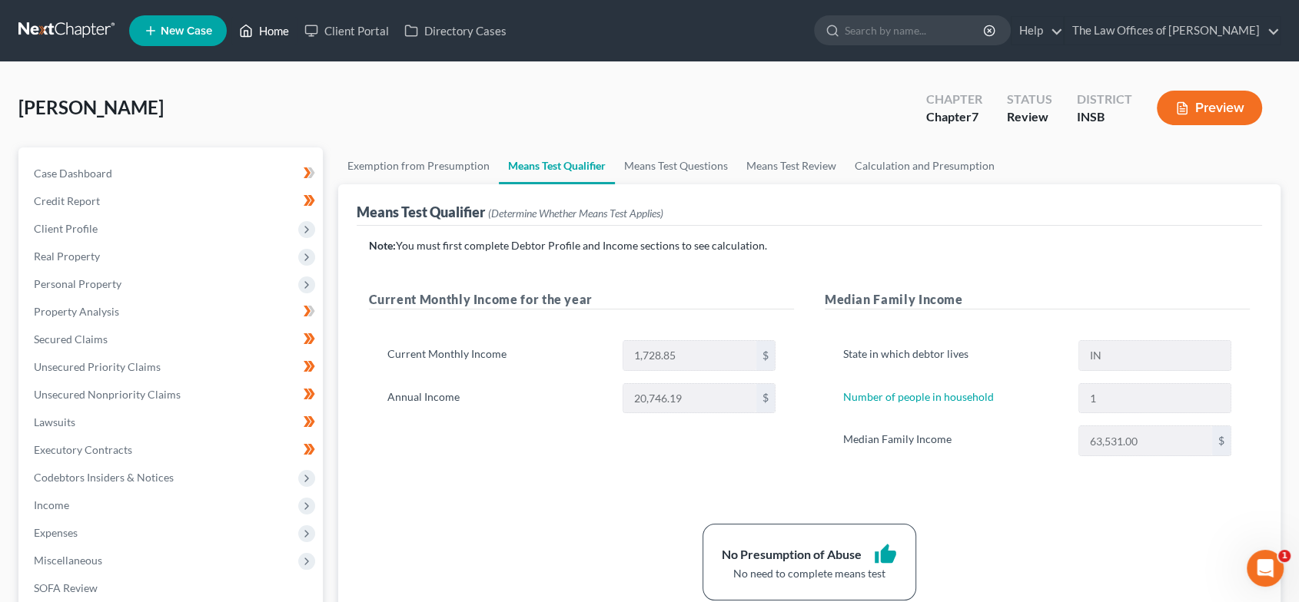
click at [263, 35] on link "Home" at bounding box center [263, 31] width 65 height 28
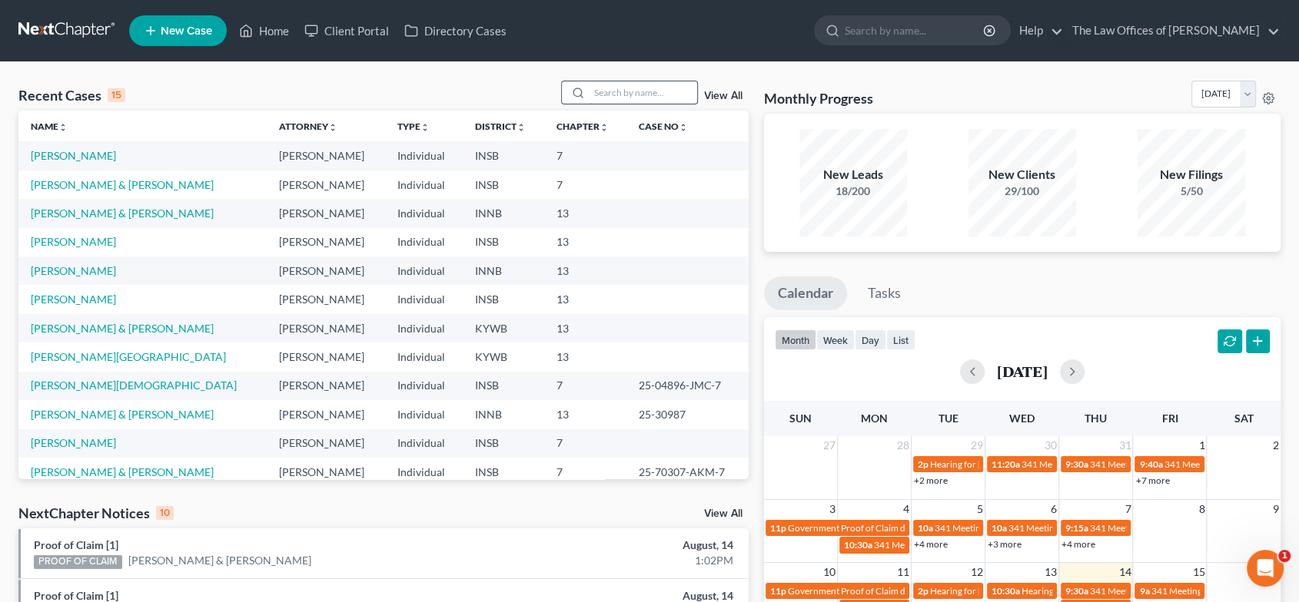
click at [611, 91] on input "search" at bounding box center [643, 92] width 108 height 22
type input "[PERSON_NAME]"
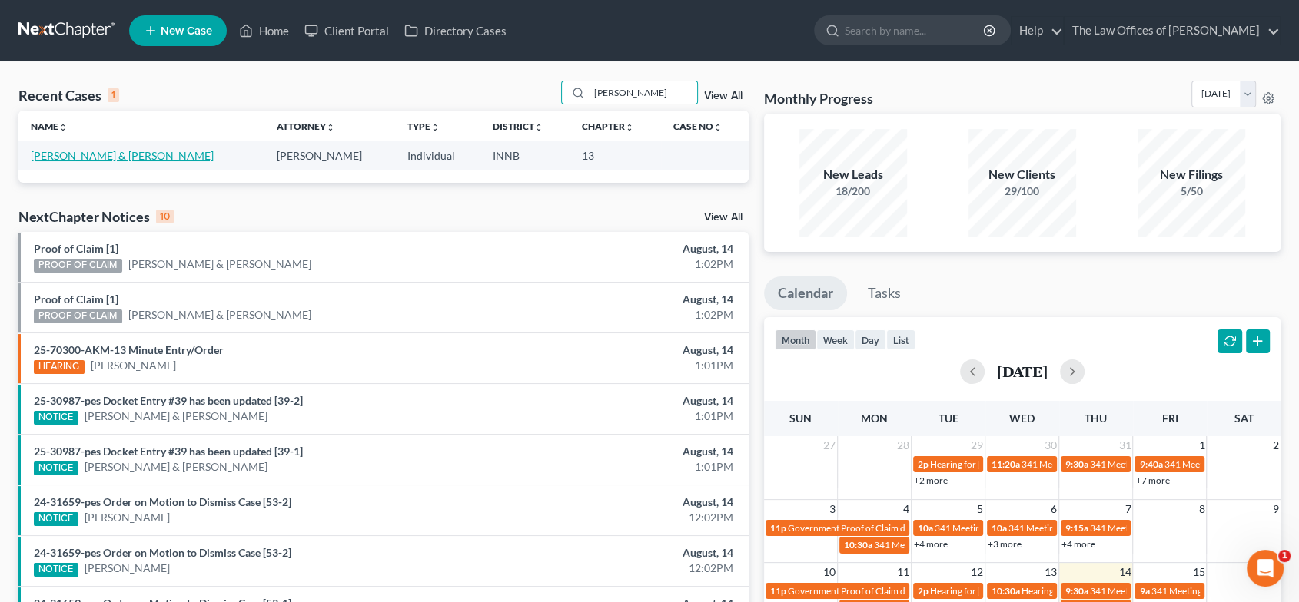
drag, startPoint x: 123, startPoint y: 151, endPoint x: 135, endPoint y: 154, distance: 12.9
click at [123, 151] on link "[PERSON_NAME] & [PERSON_NAME]" at bounding box center [122, 155] width 183 height 13
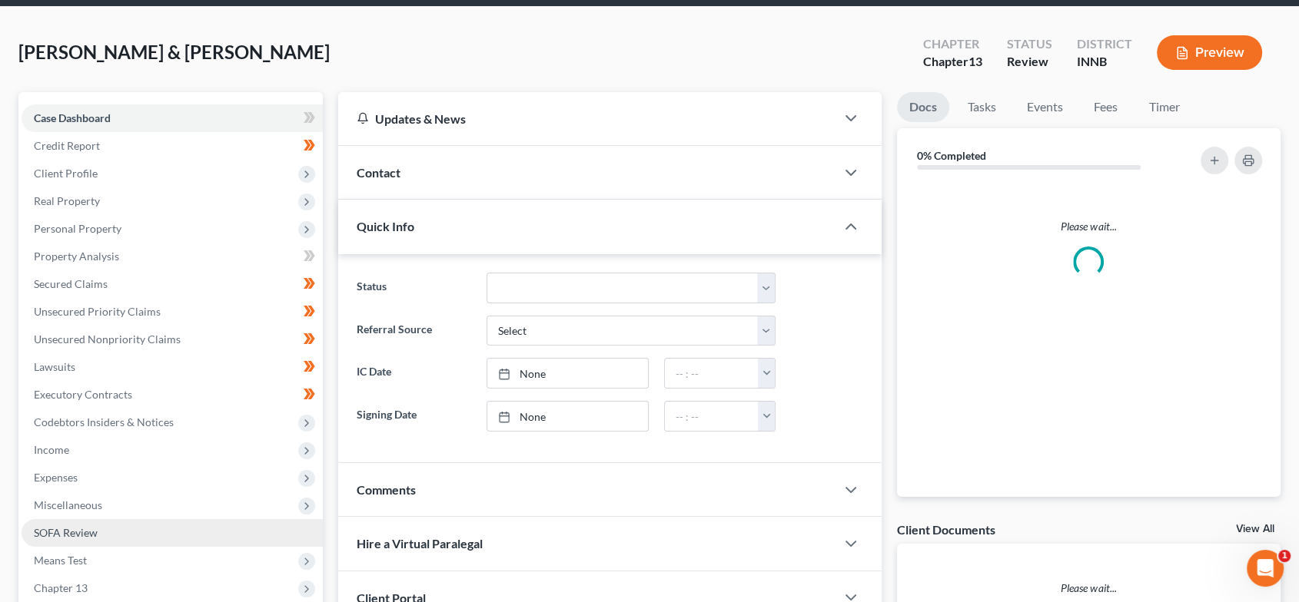
scroll to position [123, 0]
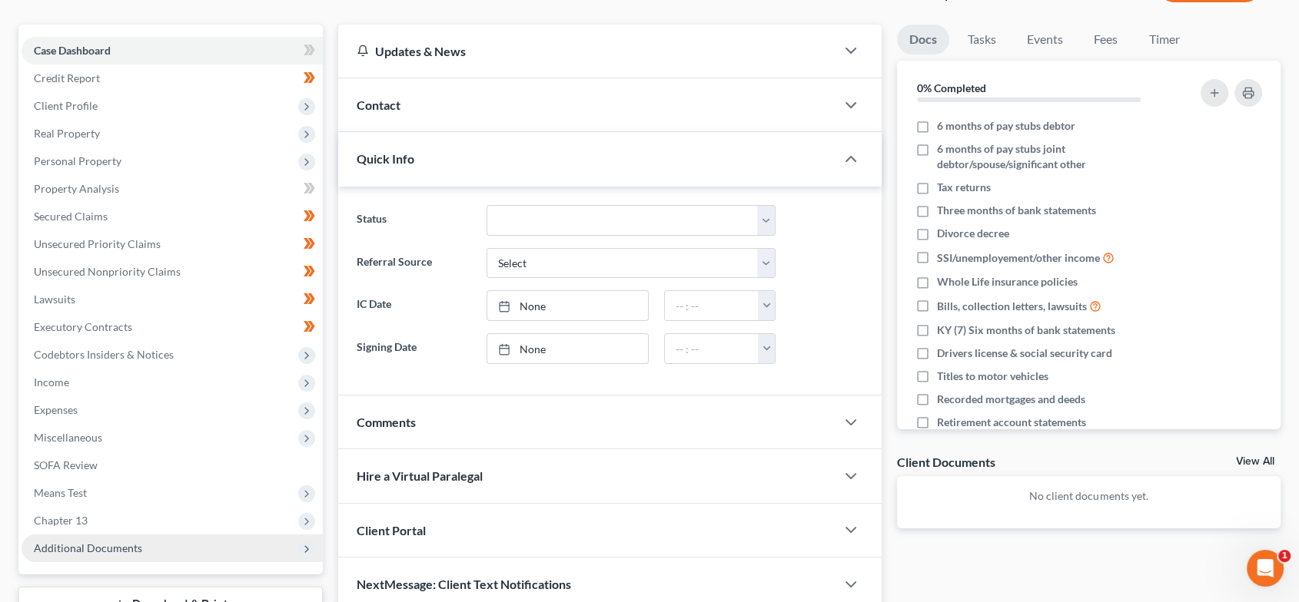
click at [187, 555] on span "Additional Documents" at bounding box center [172, 549] width 301 height 28
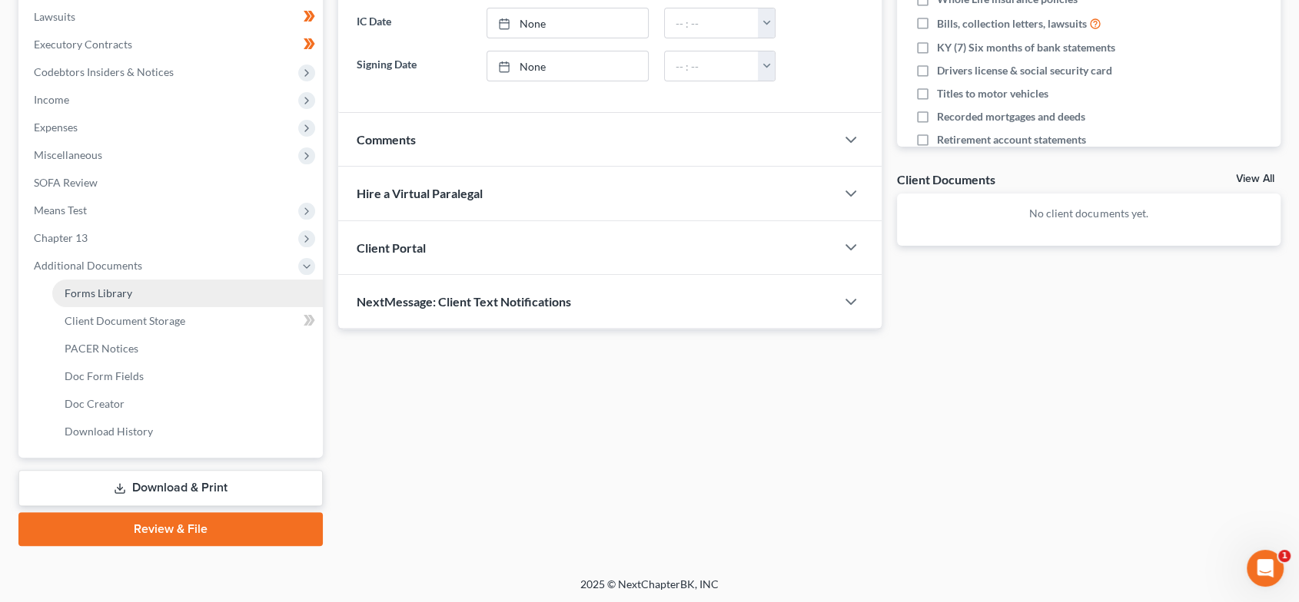
scroll to position [406, 0]
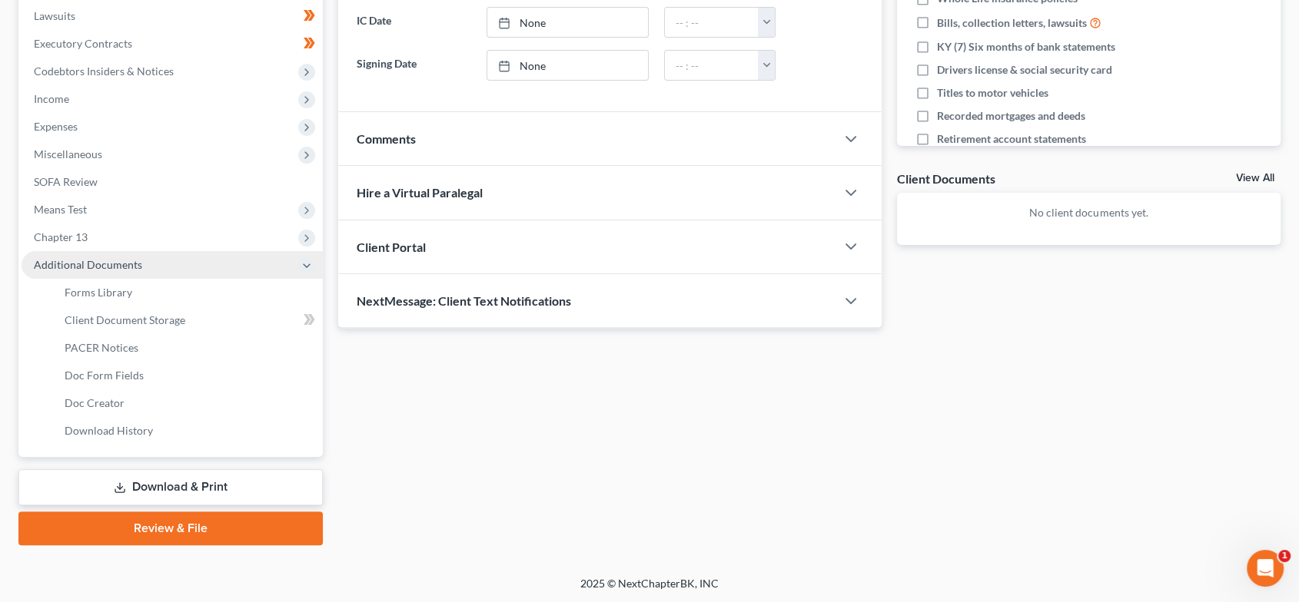
drag, startPoint x: 151, startPoint y: 238, endPoint x: 163, endPoint y: 275, distance: 38.9
click at [151, 238] on span "Chapter 13" at bounding box center [172, 238] width 301 height 28
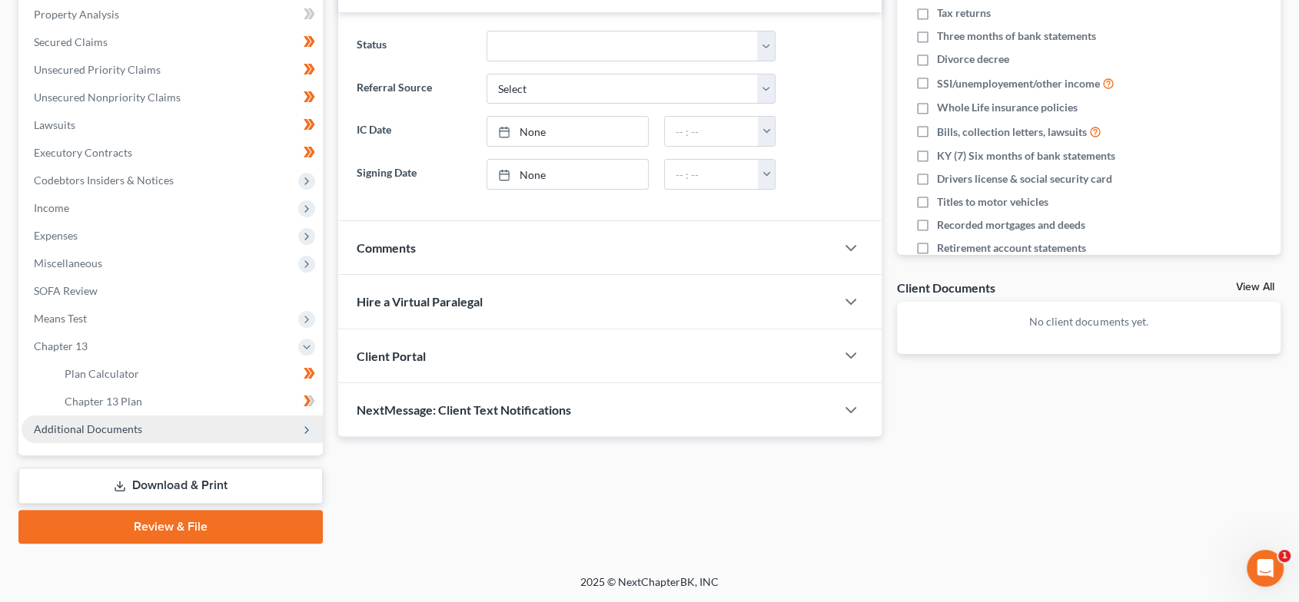
scroll to position [296, 0]
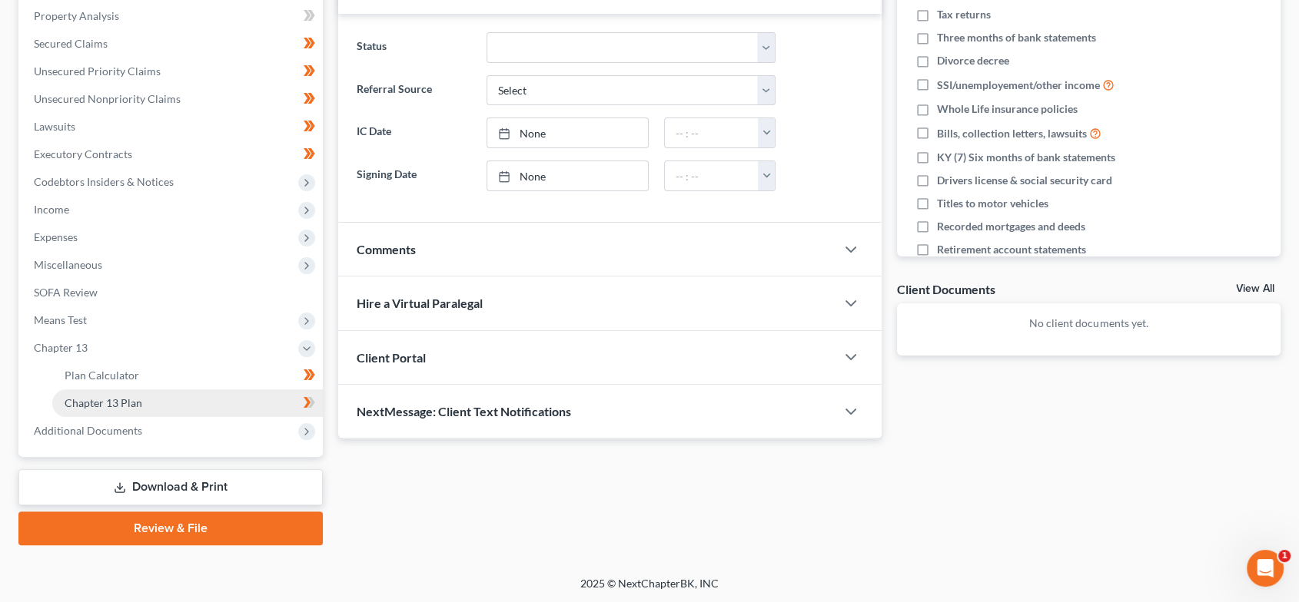
click at [128, 393] on link "Chapter 13 Plan" at bounding box center [187, 404] width 270 height 28
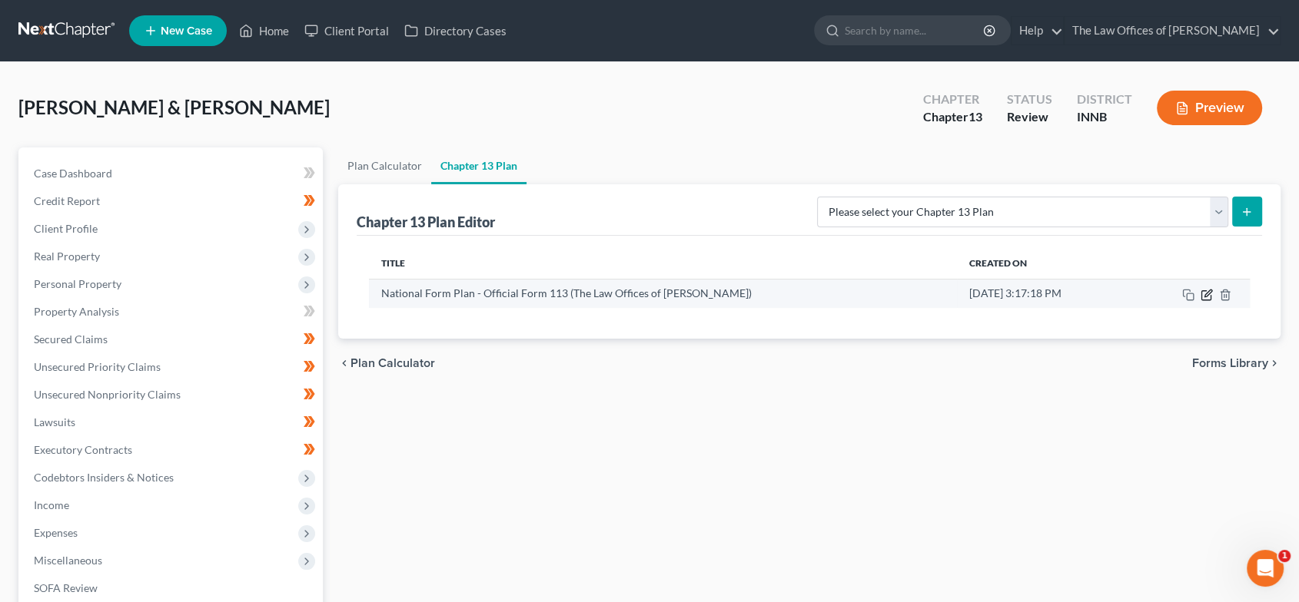
click at [1205, 294] on icon "button" at bounding box center [1207, 293] width 7 height 7
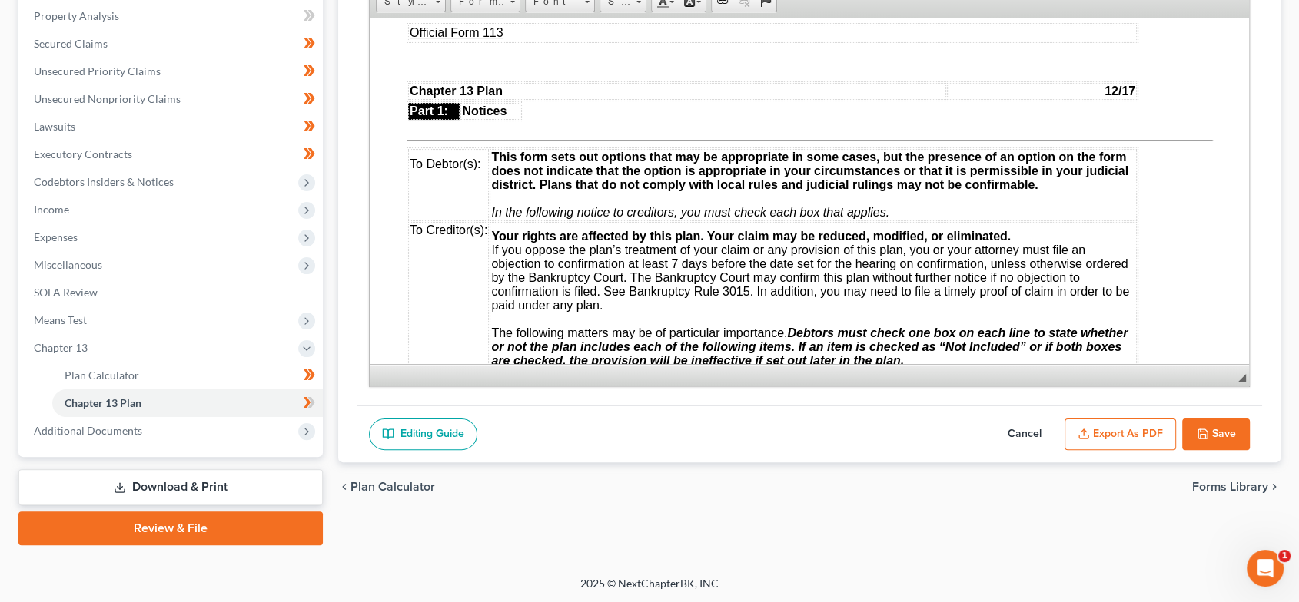
scroll to position [258, 0]
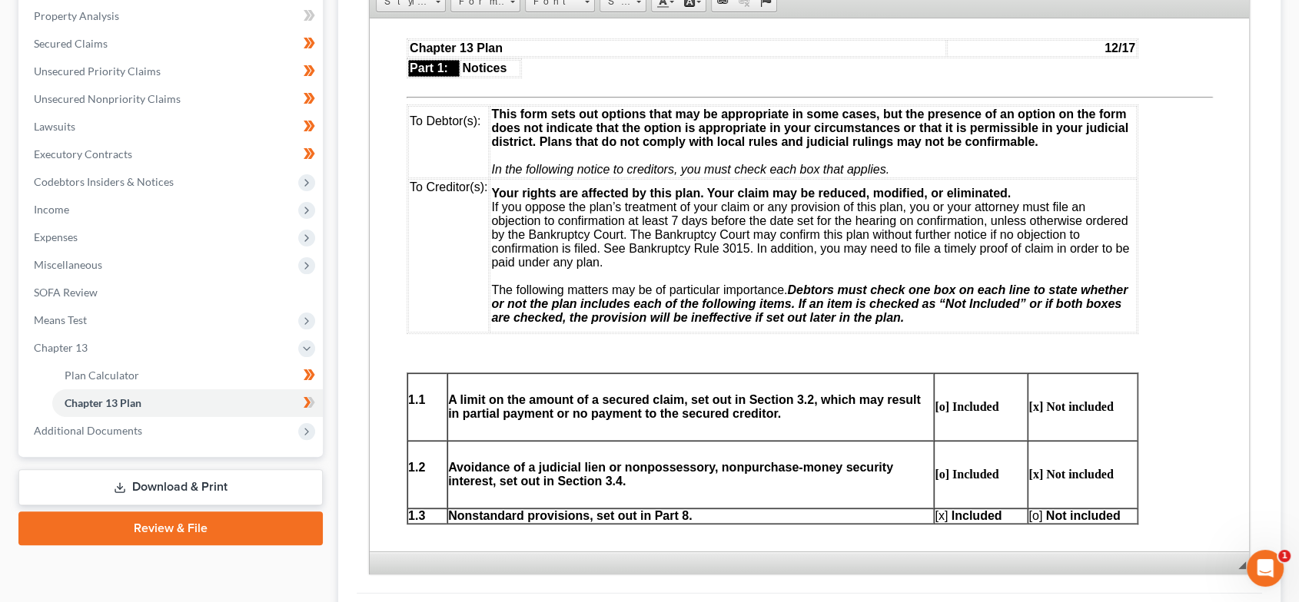
drag, startPoint x: 1242, startPoint y: 375, endPoint x: 1279, endPoint y: 504, distance: 134.5
click at [1296, 602] on html "Home New Case Client Portal Directory Cases The Law Offices of [PERSON_NAME] [P…" at bounding box center [649, 230] width 1299 height 1053
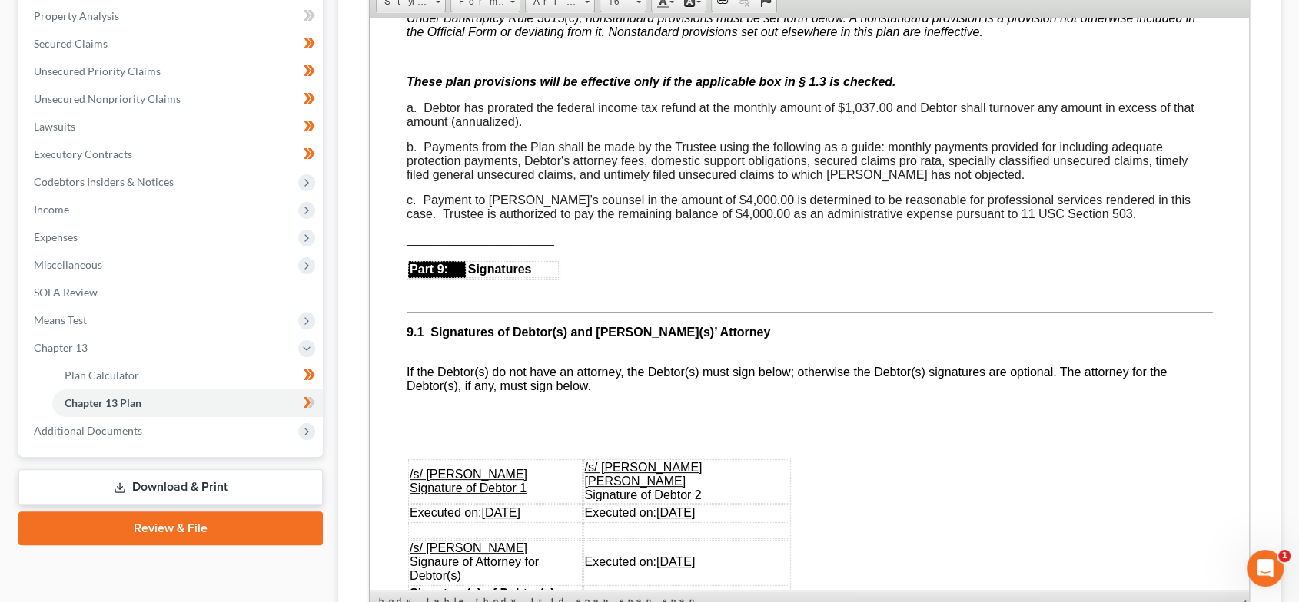
scroll to position [4406, 0]
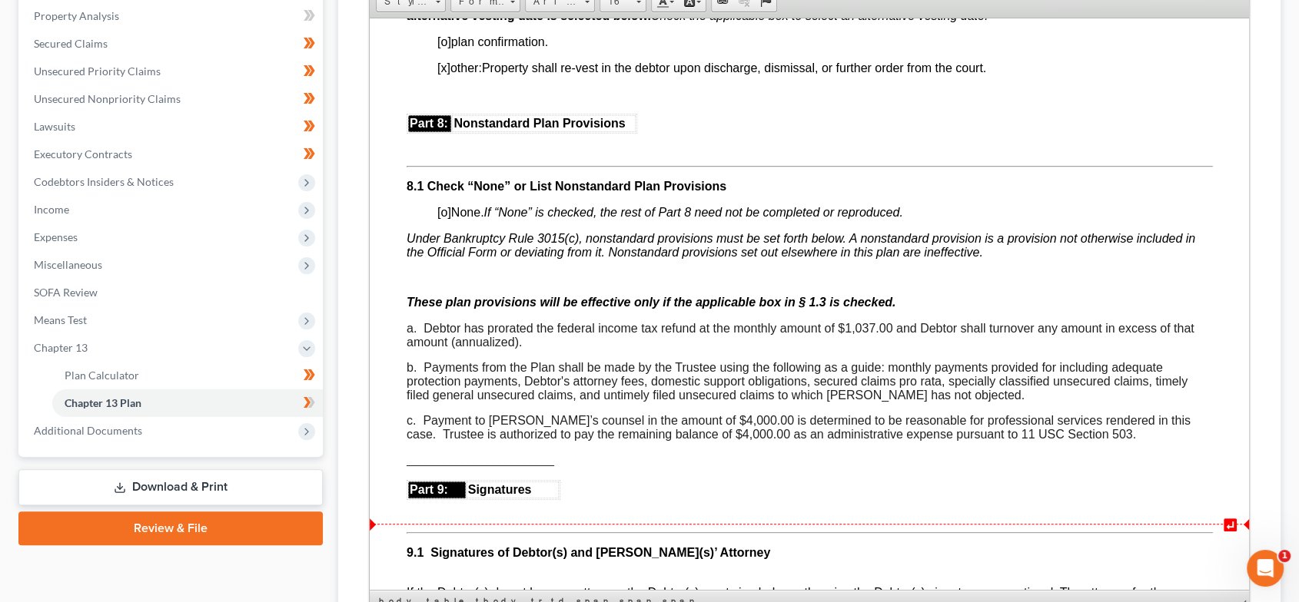
click at [1154, 440] on span "c. Payment to [PERSON_NAME]’s counsel in the amount of $4,000.00 is determined …" at bounding box center [798, 426] width 784 height 27
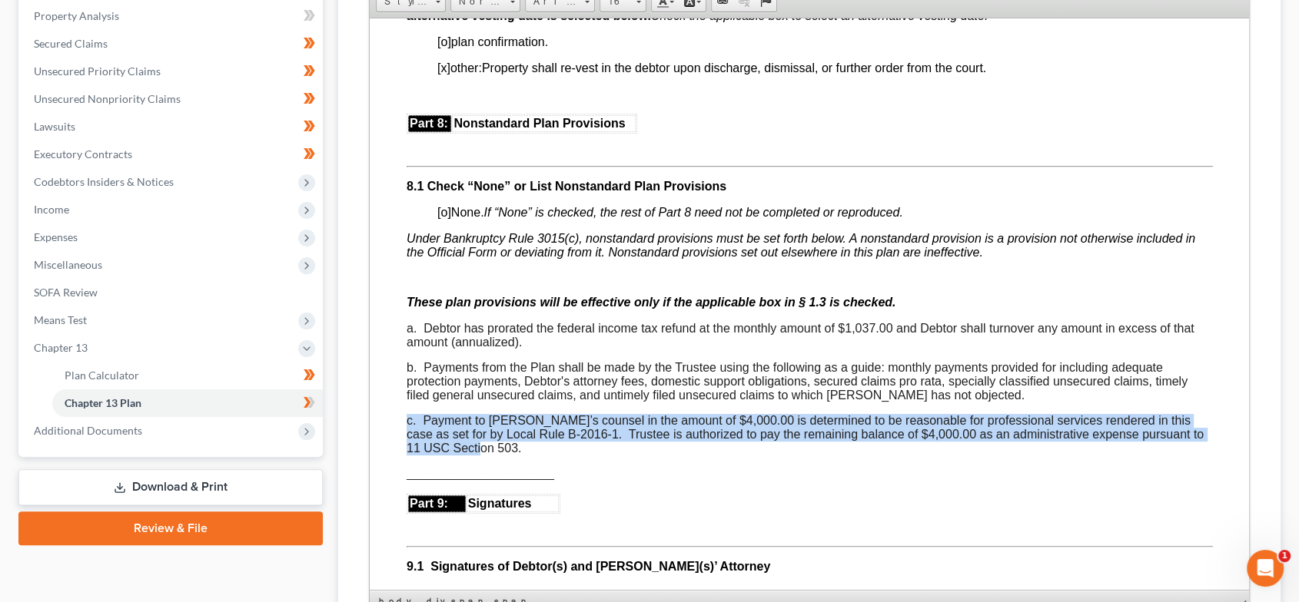
drag, startPoint x: 486, startPoint y: 559, endPoint x: 396, endPoint y: 537, distance: 91.7
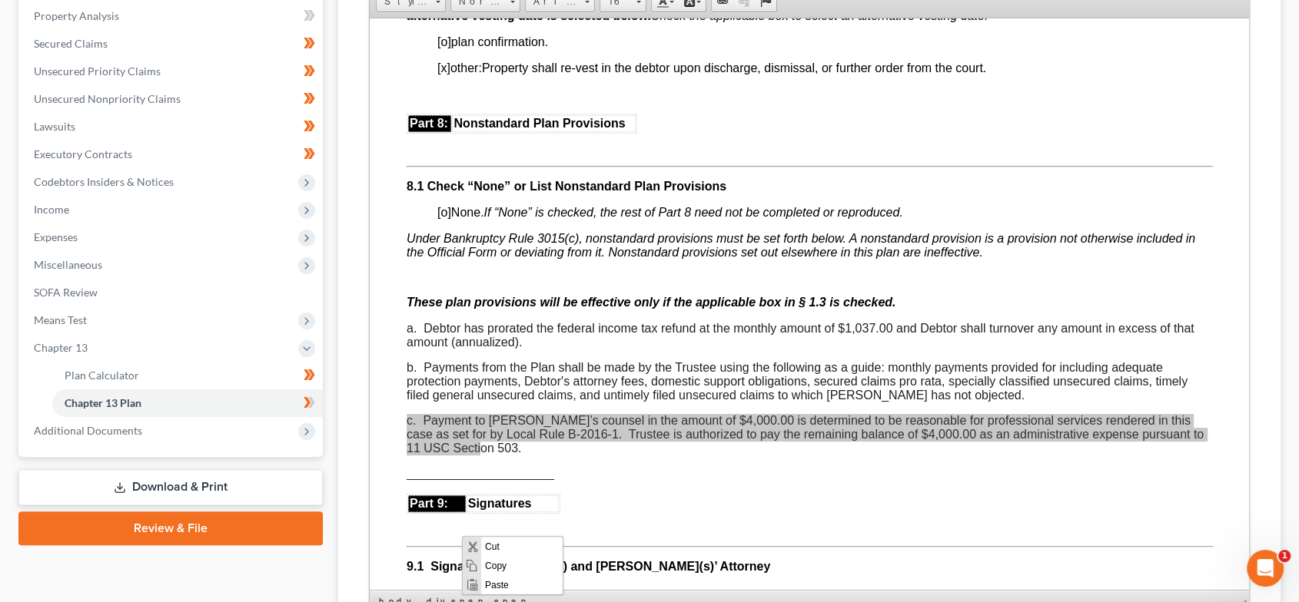
scroll to position [0, 0]
click at [522, 563] on span "Copy" at bounding box center [521, 565] width 81 height 19
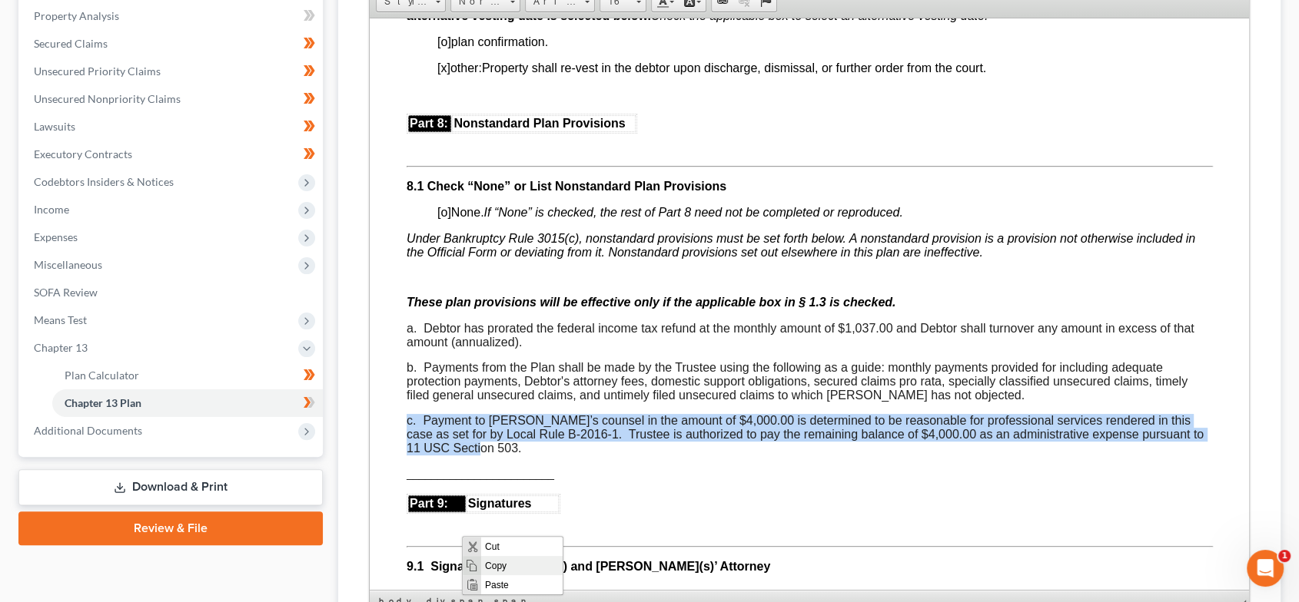
copy span "c. Payment to [PERSON_NAME]’s counsel in the amount of $4,000.00 is determined …"
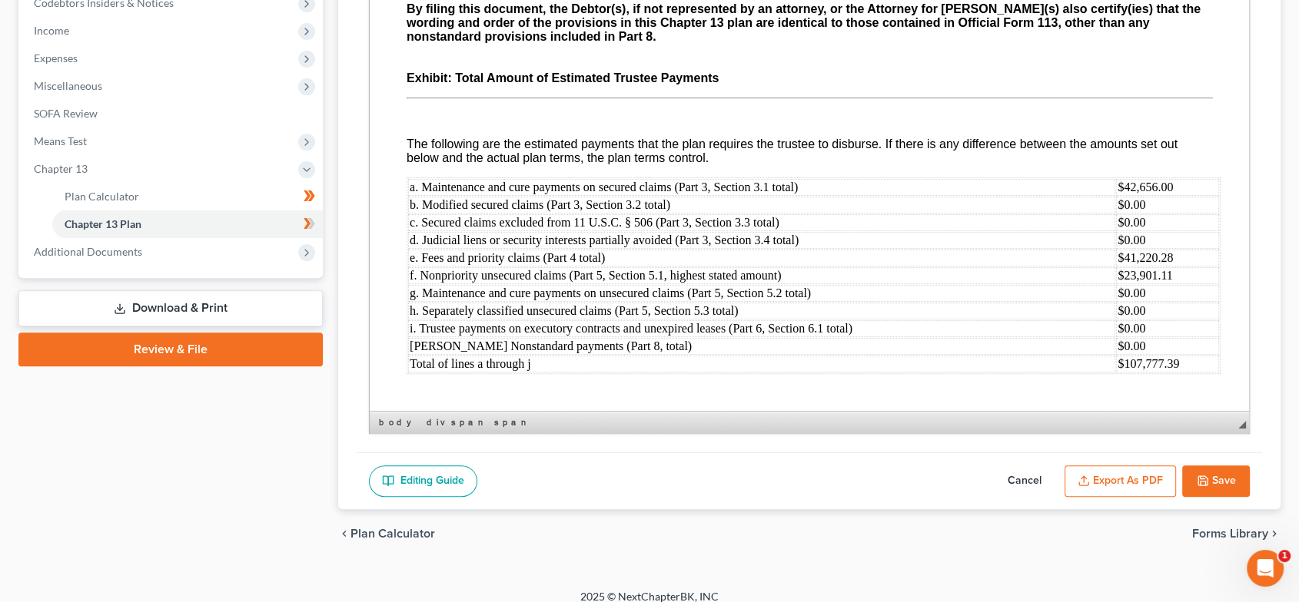
scroll to position [486, 0]
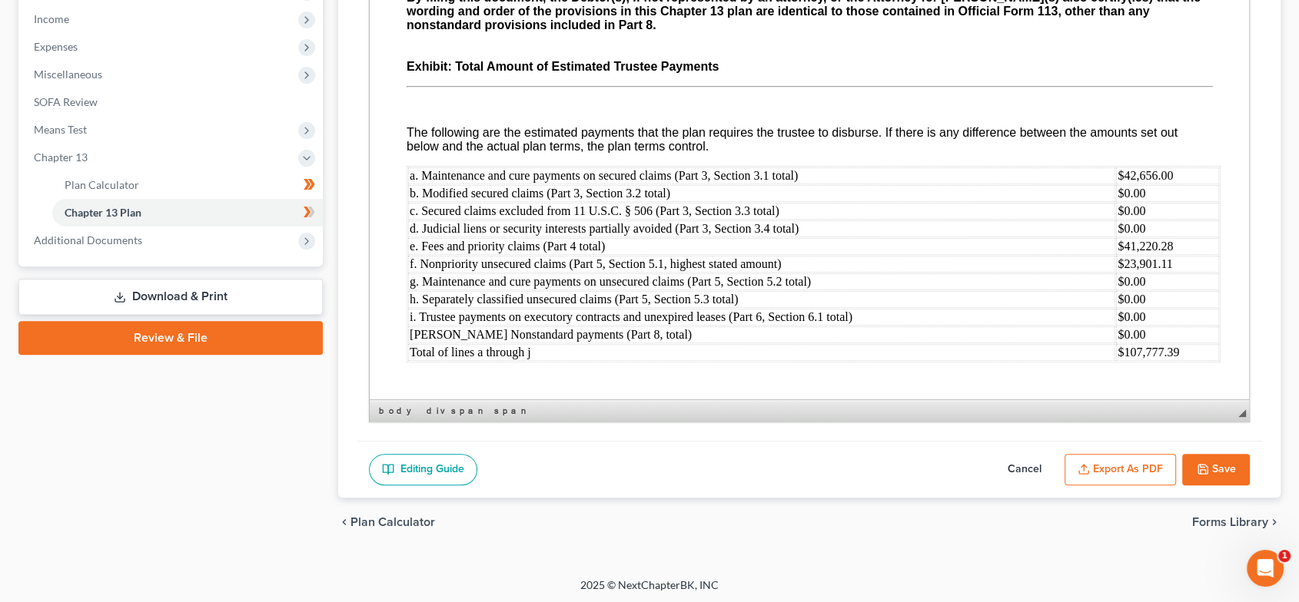
drag, startPoint x: 1217, startPoint y: 458, endPoint x: 1087, endPoint y: 433, distance: 132.3
click at [1217, 458] on button "Save" at bounding box center [1216, 470] width 68 height 32
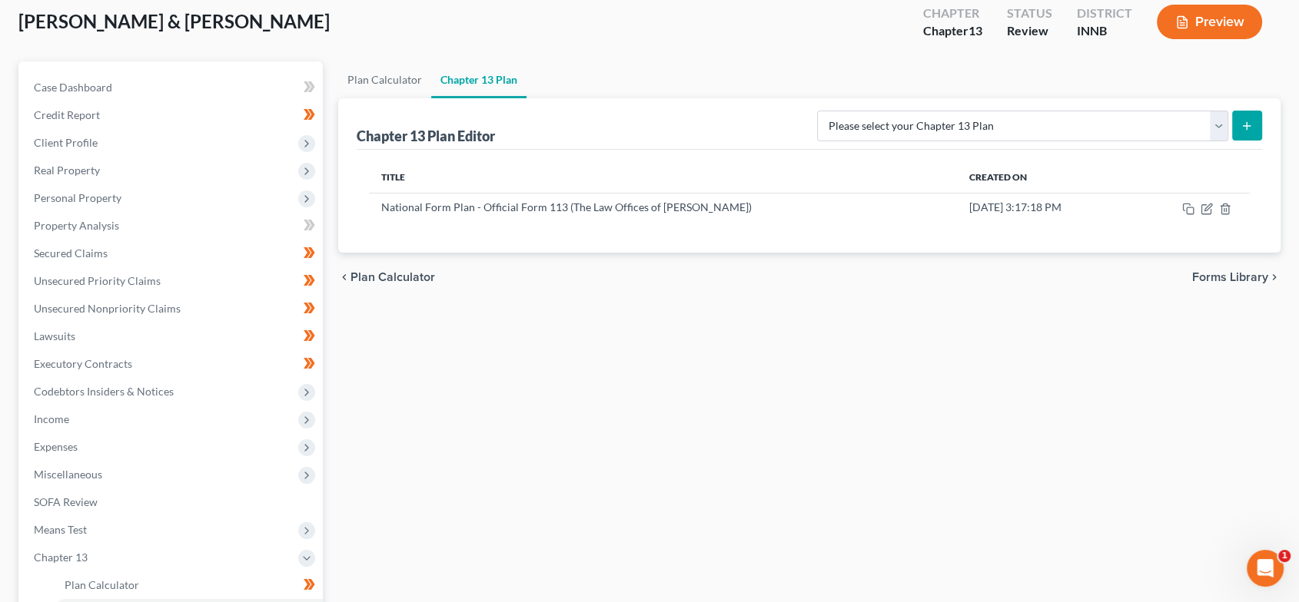
scroll to position [0, 0]
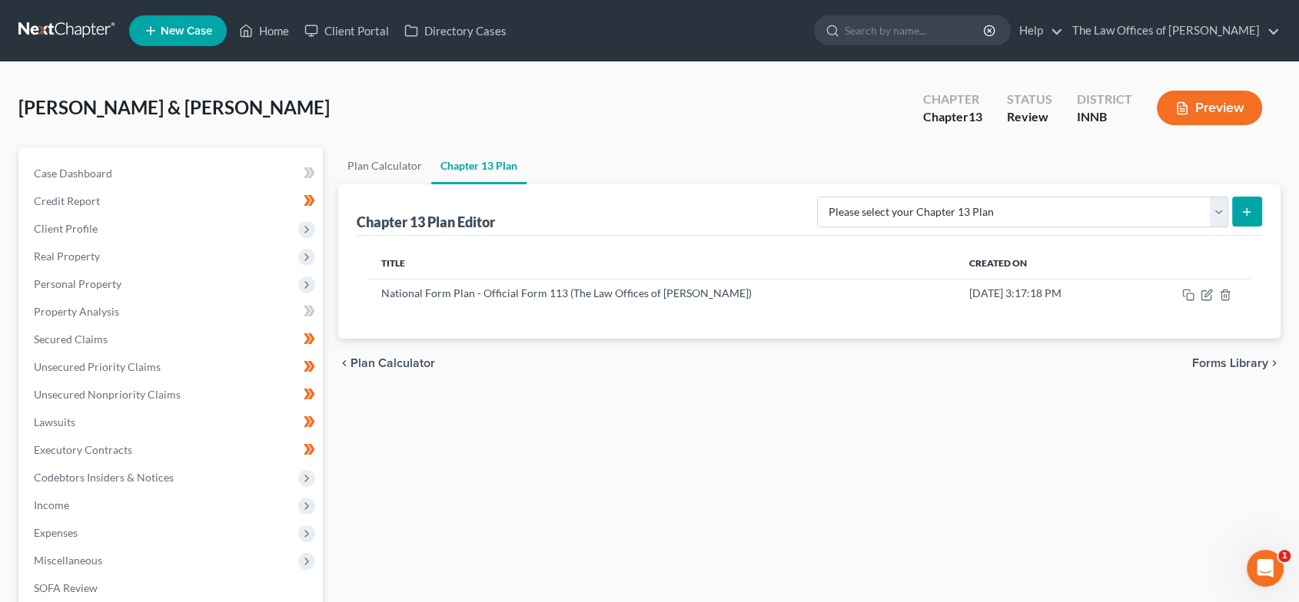
click at [267, 15] on ul "New Case Home Client Portal Directory Cases - No Result - See all results Or Pr…" at bounding box center [704, 31] width 1151 height 40
click at [267, 25] on link "Home" at bounding box center [263, 31] width 65 height 28
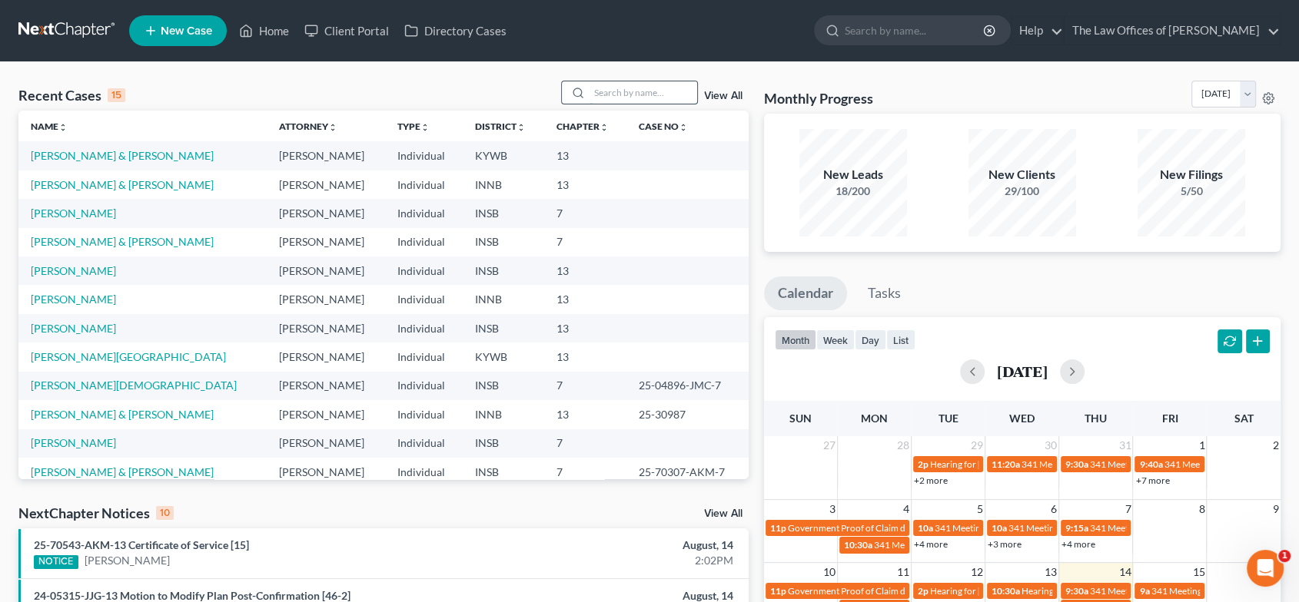
click at [664, 81] on input "search" at bounding box center [643, 92] width 108 height 22
type input "young"
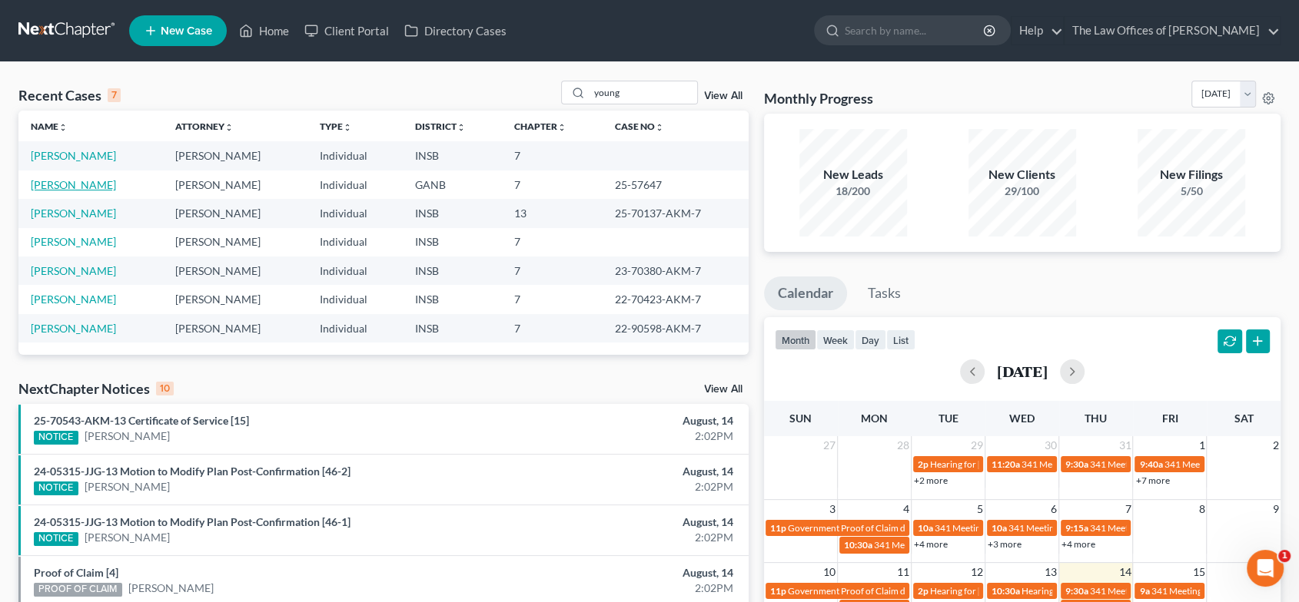
click at [61, 184] on link "[PERSON_NAME]" at bounding box center [73, 184] width 85 height 13
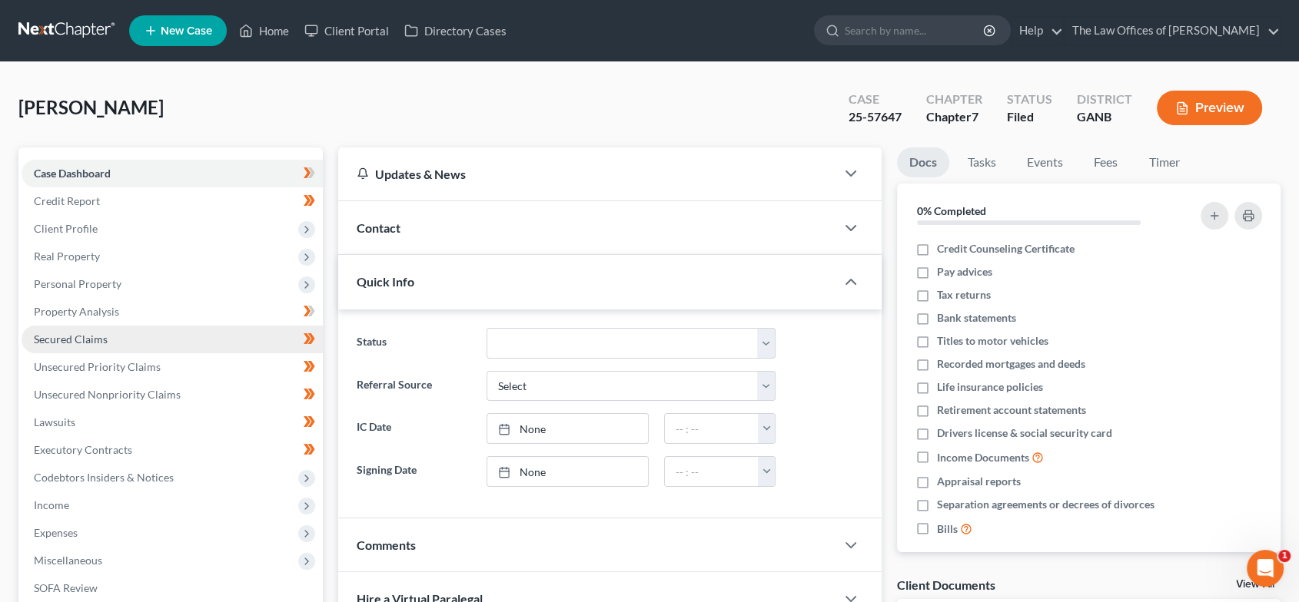
click at [113, 341] on link "Secured Claims" at bounding box center [172, 340] width 301 height 28
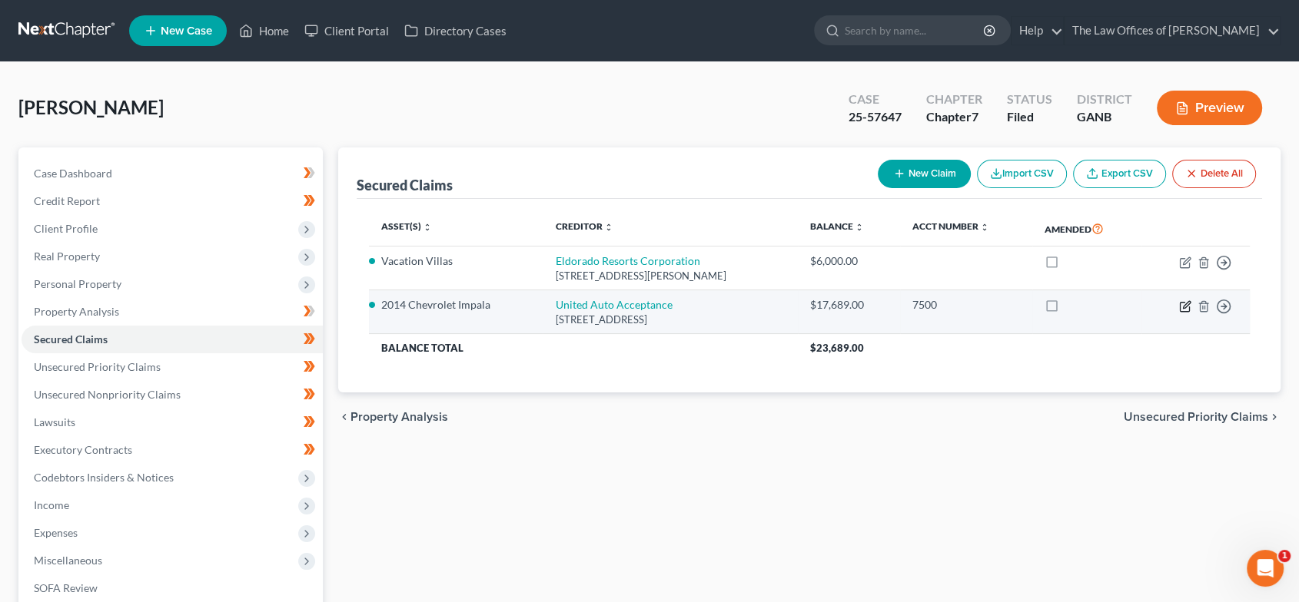
click at [1186, 304] on icon "button" at bounding box center [1185, 306] width 12 height 12
select select "10"
select select "6"
select select "2"
select select "0"
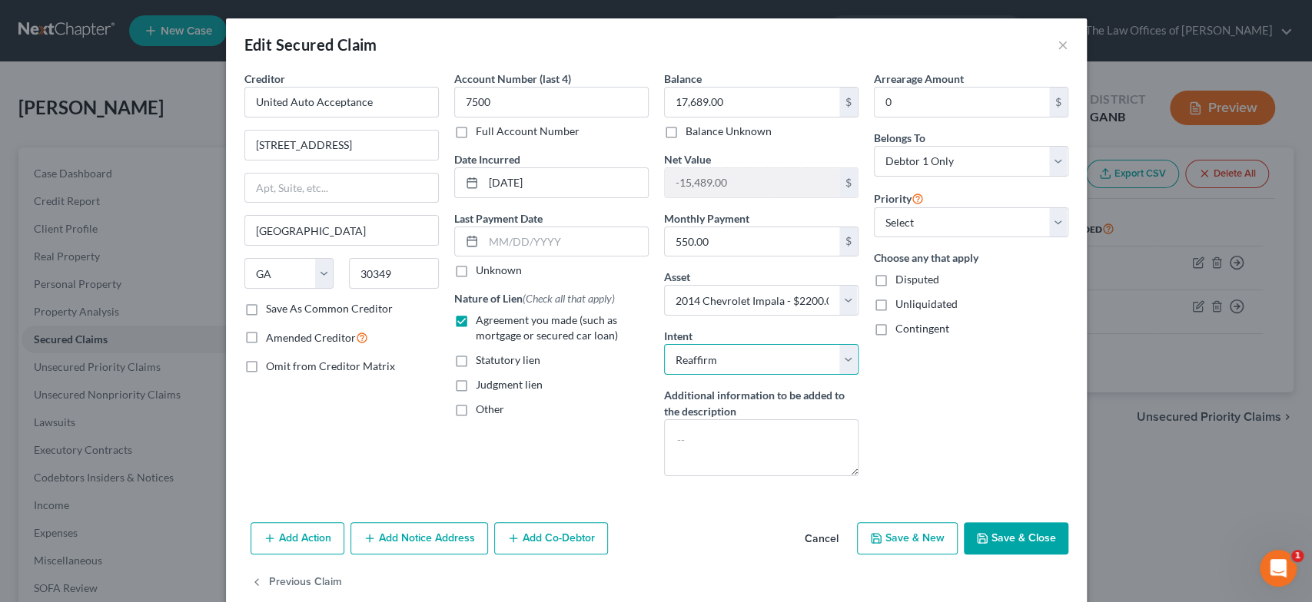
click at [798, 367] on select "Select Surrender Redeem Reaffirm Avoid Other" at bounding box center [761, 359] width 194 height 31
select select "0"
click at [664, 344] on select "Select Surrender Redeem Reaffirm Avoid Other" at bounding box center [761, 359] width 194 height 31
click at [1032, 545] on button "Save & Close" at bounding box center [1016, 538] width 104 height 32
select select
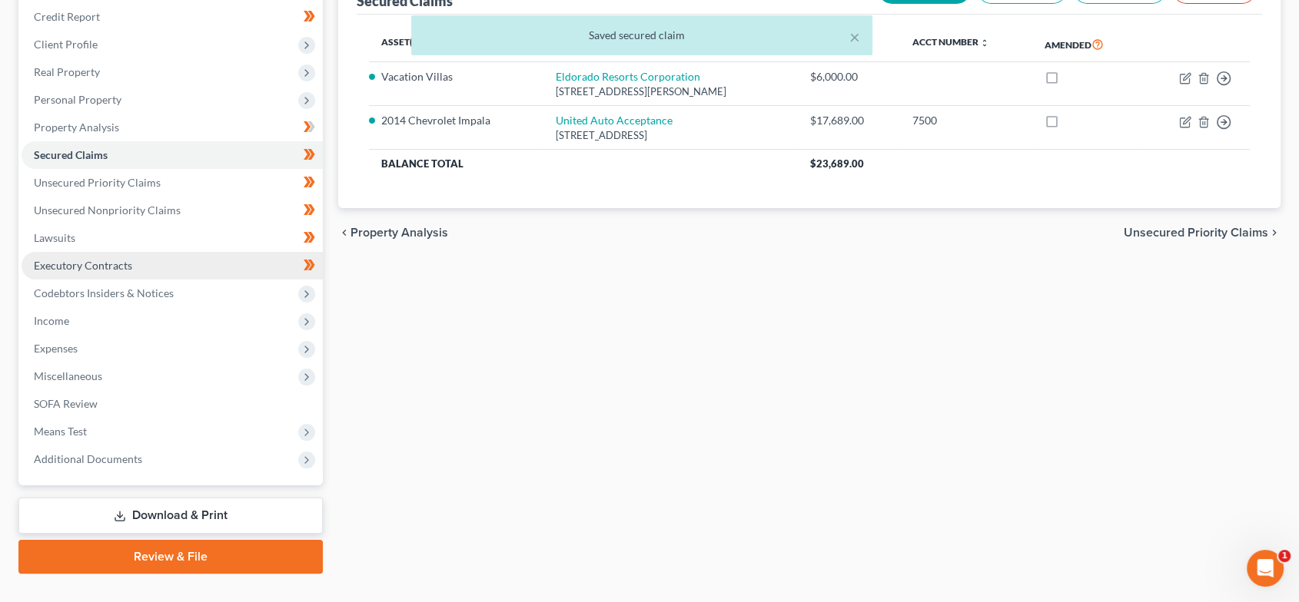
scroll to position [214, 0]
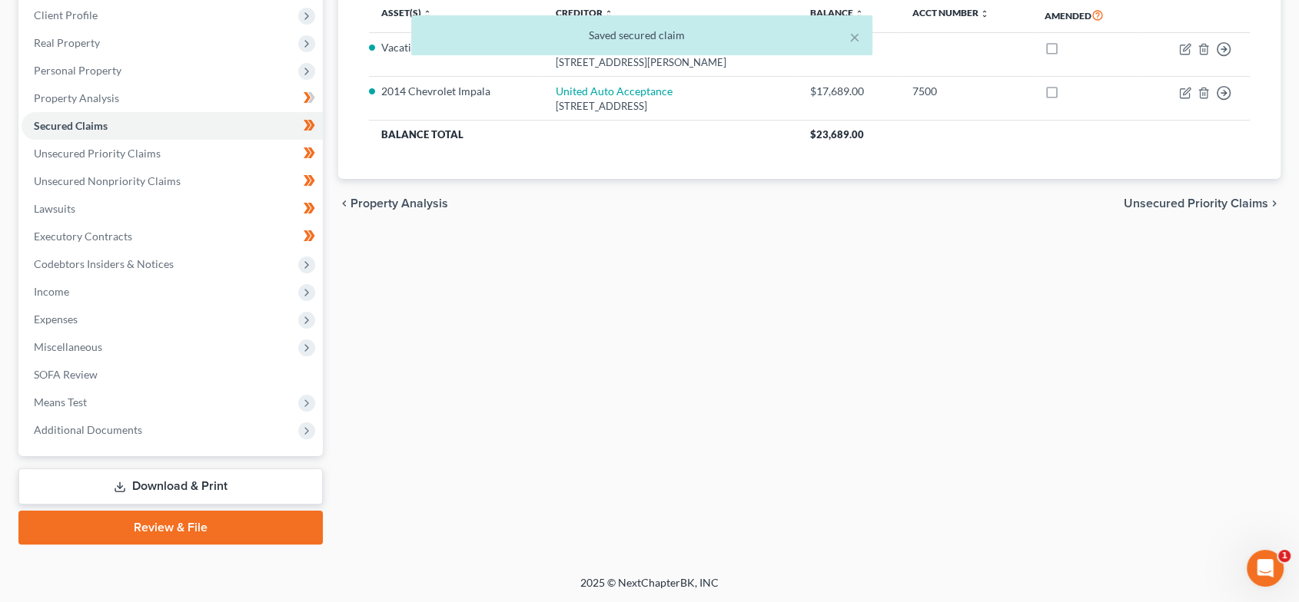
click at [195, 482] on link "Download & Print" at bounding box center [170, 487] width 304 height 36
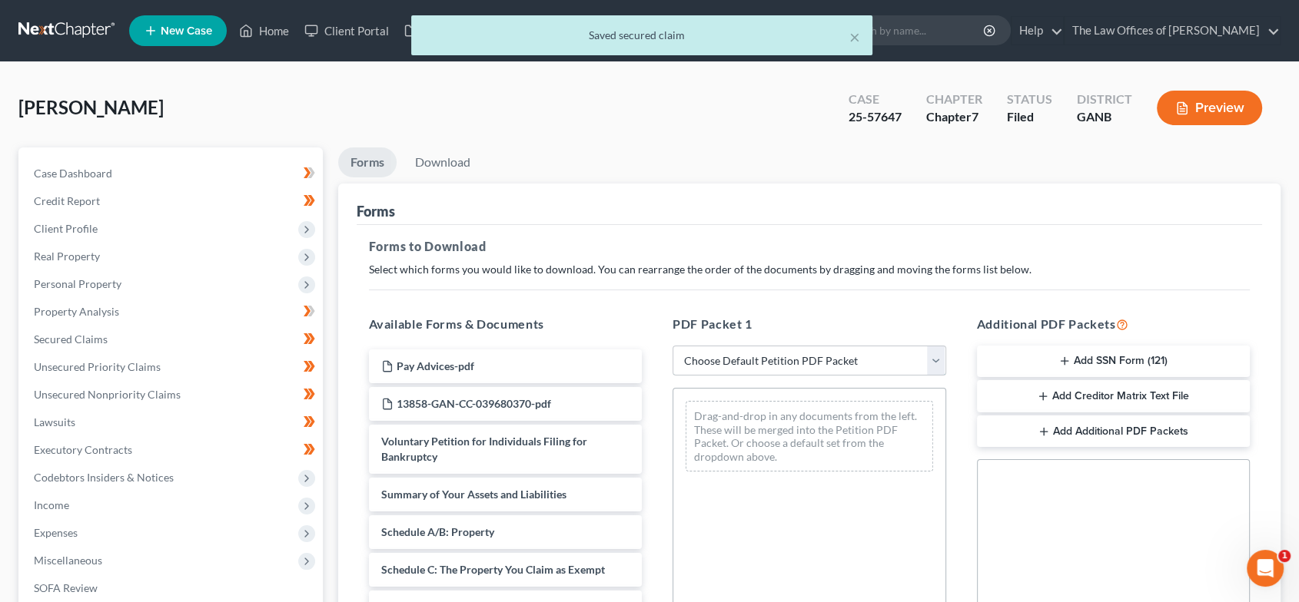
click at [841, 361] on select "Choose Default Petition PDF Packet Complete Bankruptcy Petition (all forms and …" at bounding box center [809, 361] width 274 height 31
select select "2"
click at [672, 346] on select "Choose Default Petition PDF Packet Complete Bankruptcy Petition (all forms and …" at bounding box center [809, 361] width 274 height 31
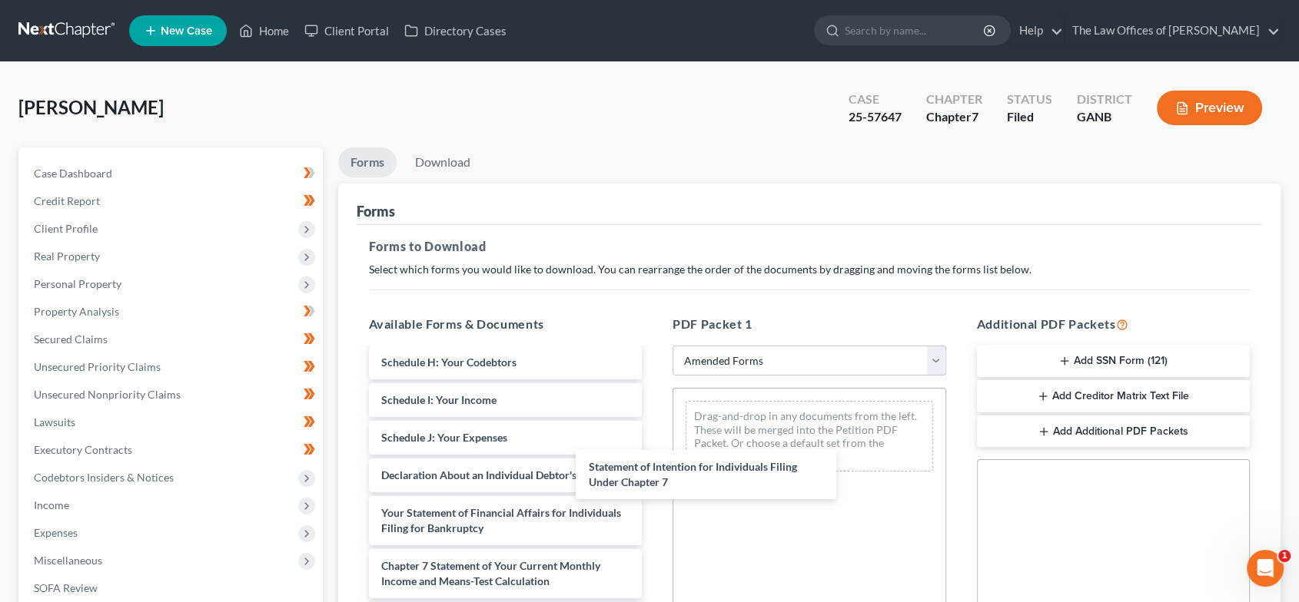
scroll to position [344, 0]
drag, startPoint x: 556, startPoint y: 521, endPoint x: 932, endPoint y: 463, distance: 380.9
click at [655, 469] on div "Statement of Intention for Individuals Filing Under Chapter 7 Voluntary Petitio…" at bounding box center [506, 393] width 298 height 744
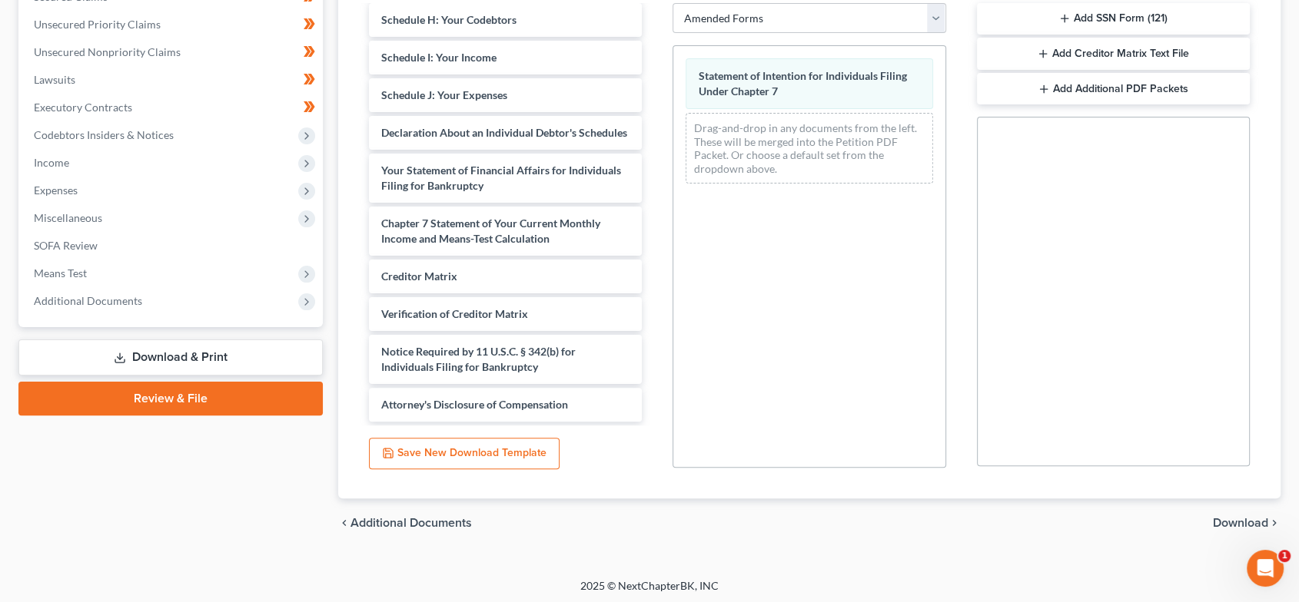
scroll to position [345, 0]
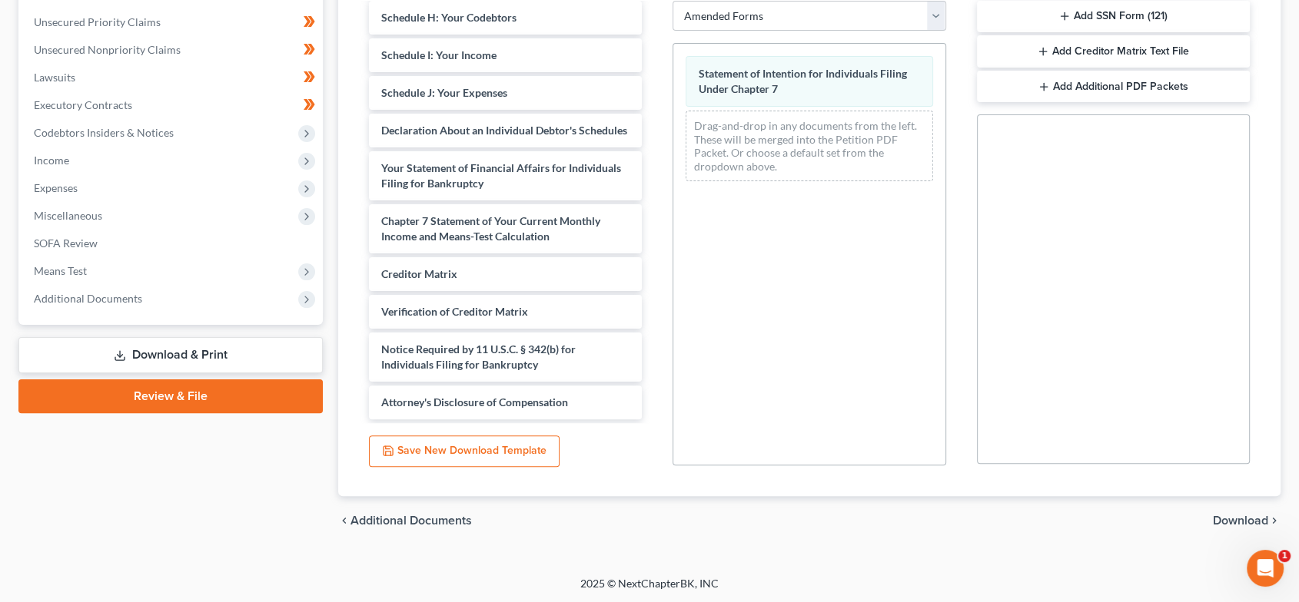
click at [1229, 519] on span "Download" at bounding box center [1239, 521] width 55 height 12
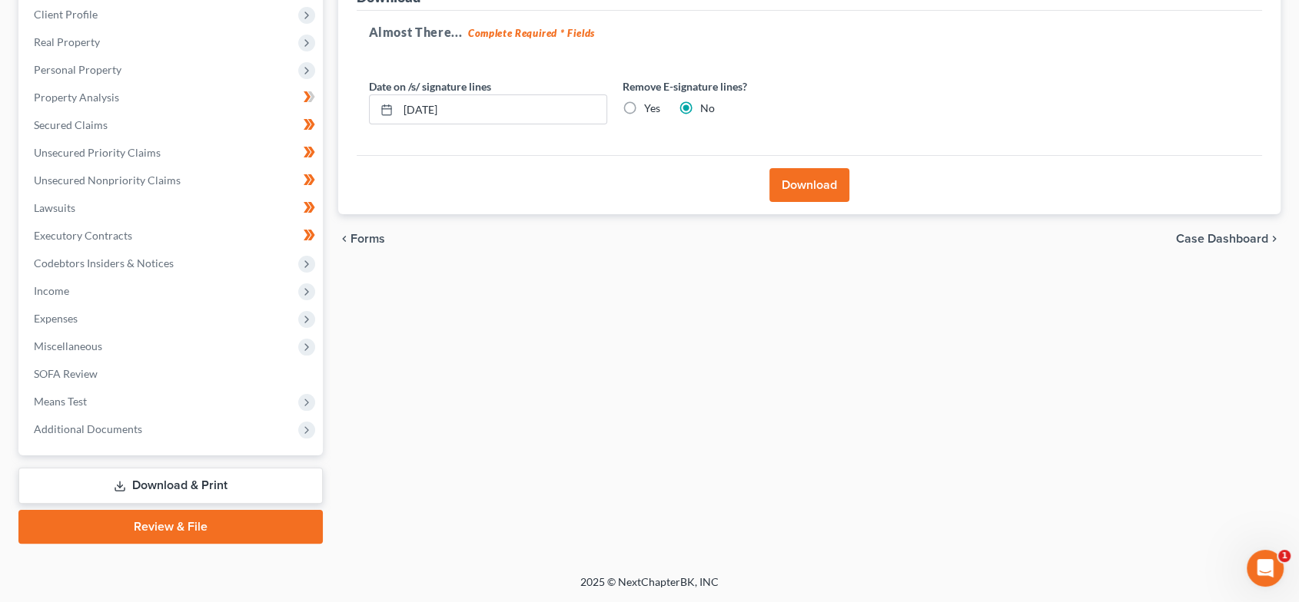
scroll to position [214, 0]
click at [644, 104] on label "Yes" at bounding box center [652, 108] width 16 height 15
click at [650, 104] on input "Yes" at bounding box center [655, 106] width 10 height 10
radio input "true"
radio input "false"
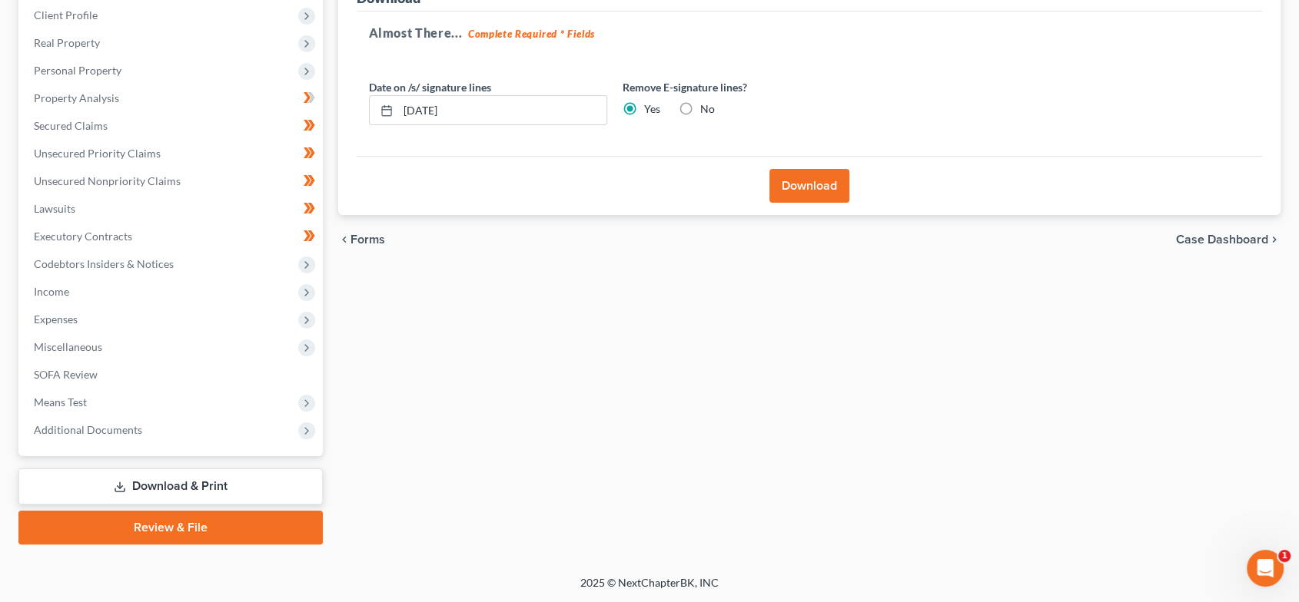
click at [828, 195] on button "Download" at bounding box center [809, 186] width 80 height 34
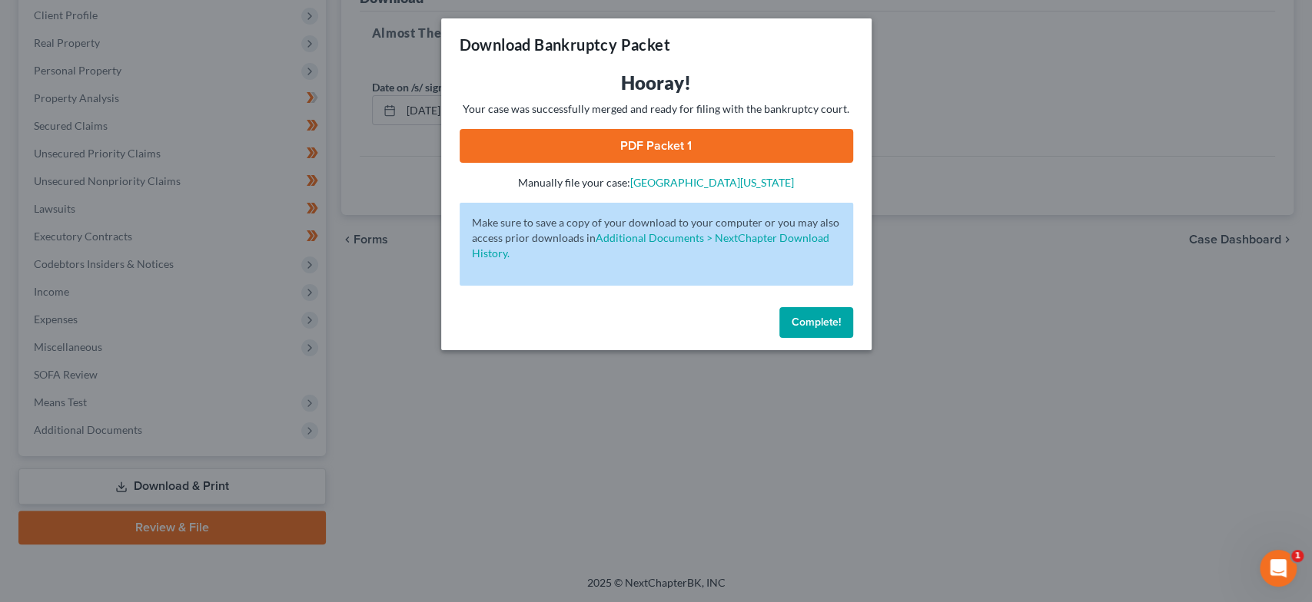
drag, startPoint x: 716, startPoint y: 144, endPoint x: 897, endPoint y: 333, distance: 260.8
click at [716, 144] on link "PDF Packet 1" at bounding box center [655, 146] width 393 height 34
click at [799, 325] on span "Complete!" at bounding box center [815, 322] width 49 height 13
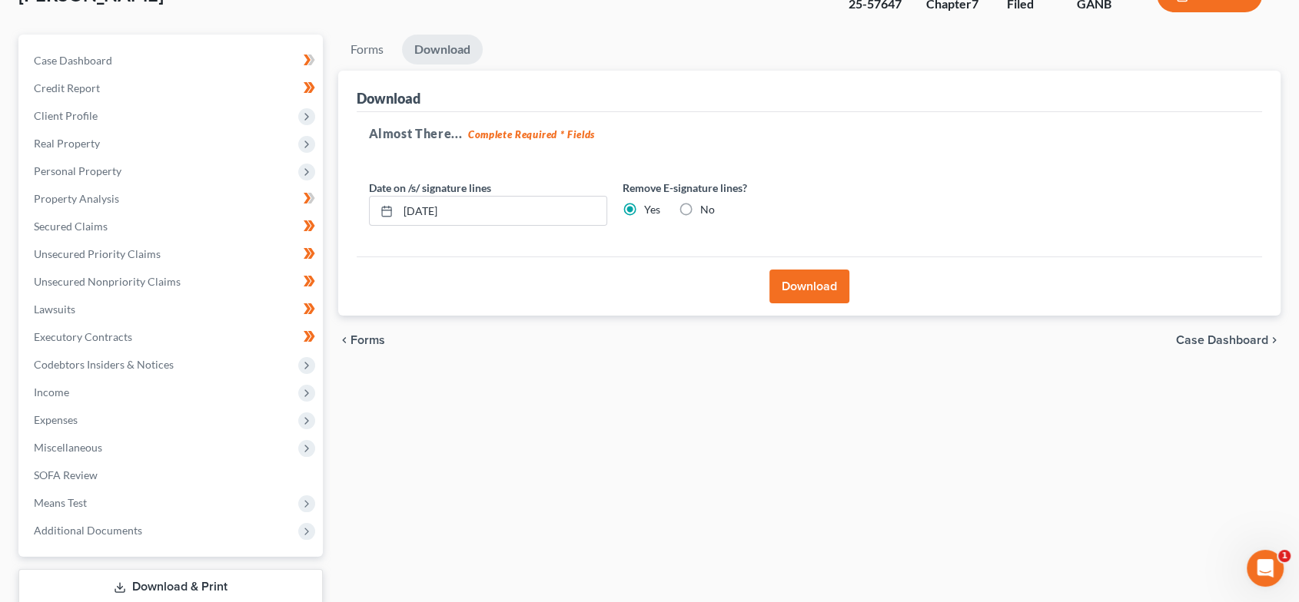
scroll to position [0, 0]
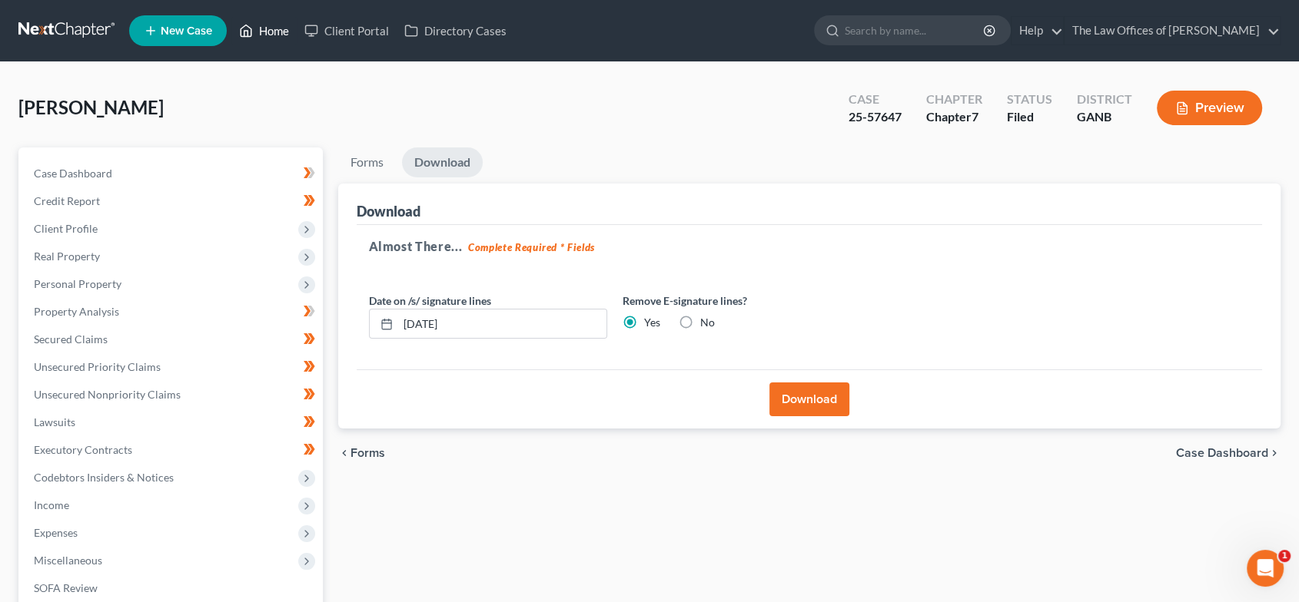
drag, startPoint x: 270, startPoint y: 23, endPoint x: 330, endPoint y: 86, distance: 87.5
click at [270, 23] on link "Home" at bounding box center [263, 31] width 65 height 28
